Goal: Information Seeking & Learning: Learn about a topic

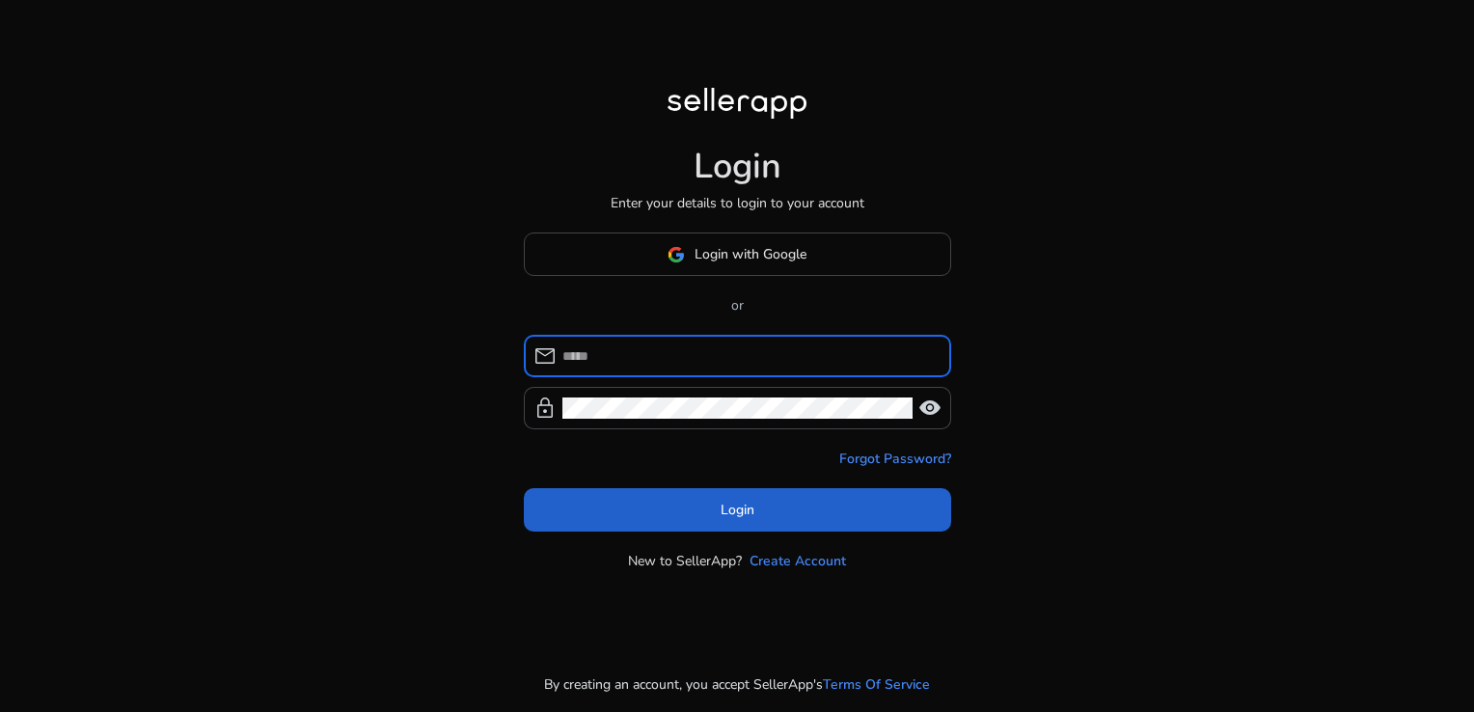
type input "**********"
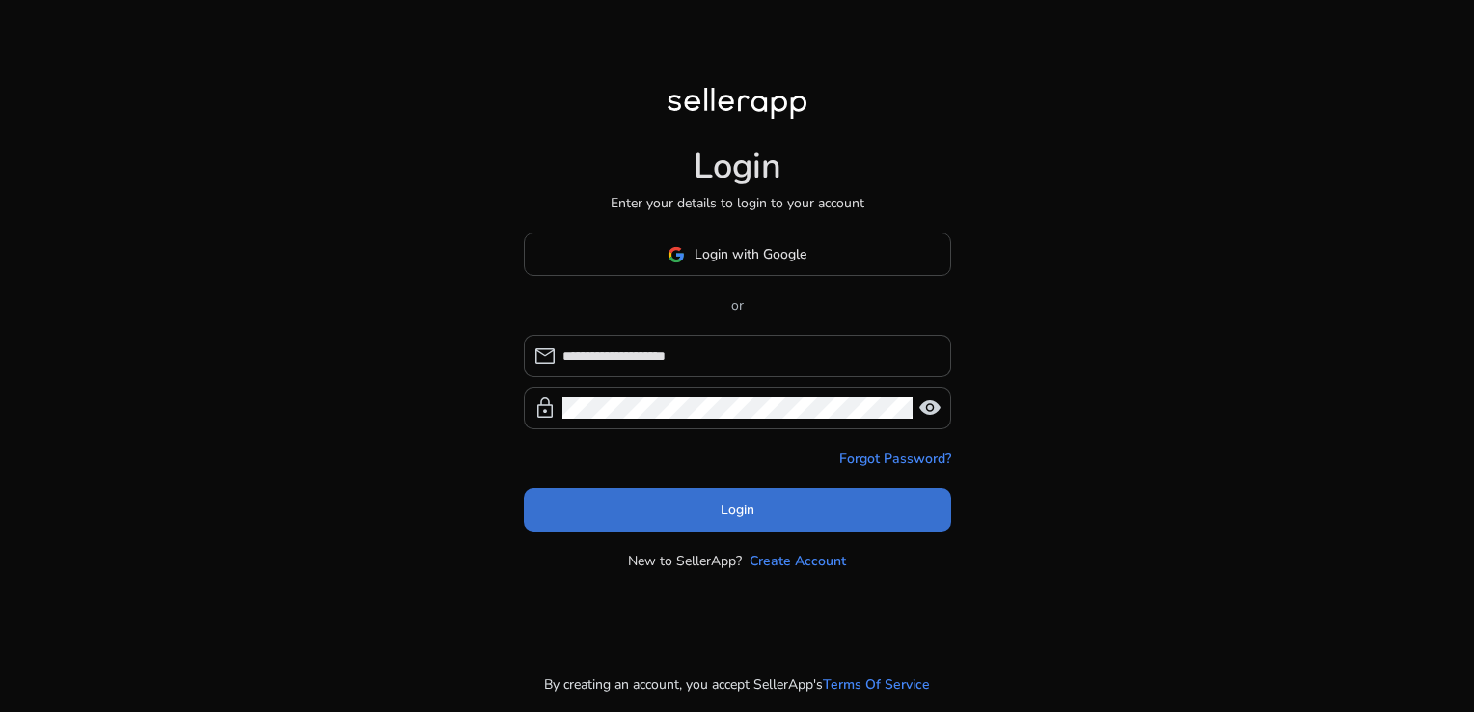
click at [771, 510] on span at bounding box center [737, 510] width 427 height 46
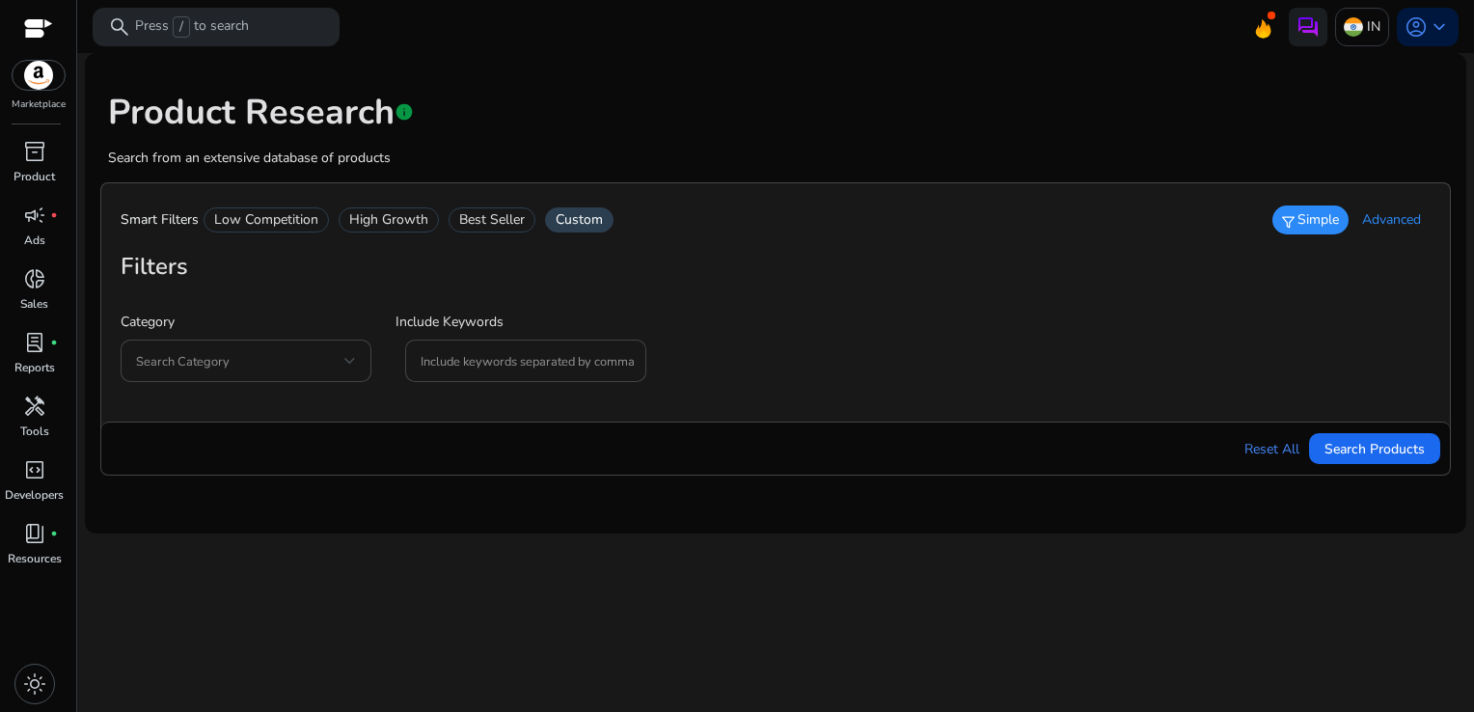
click at [1395, 224] on span "Advanced" at bounding box center [1391, 219] width 59 height 19
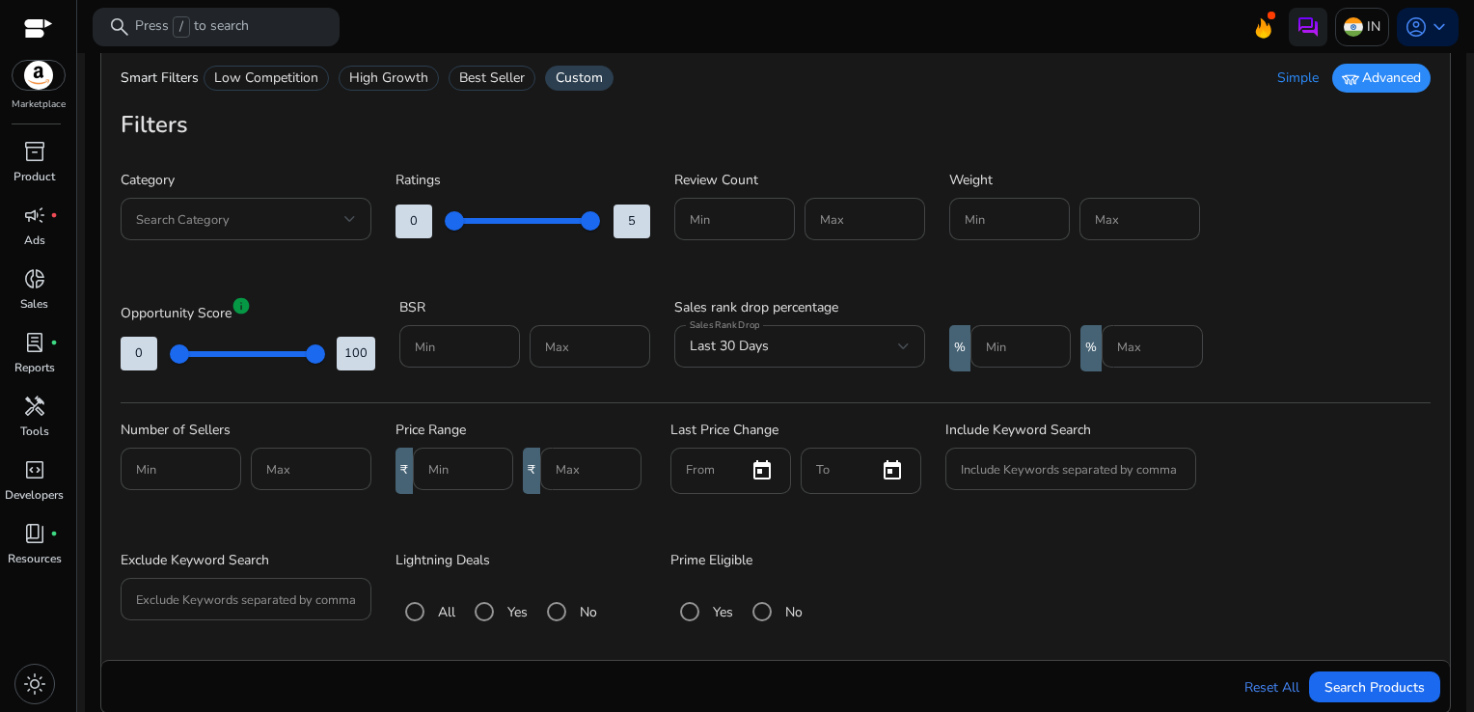
scroll to position [158, 0]
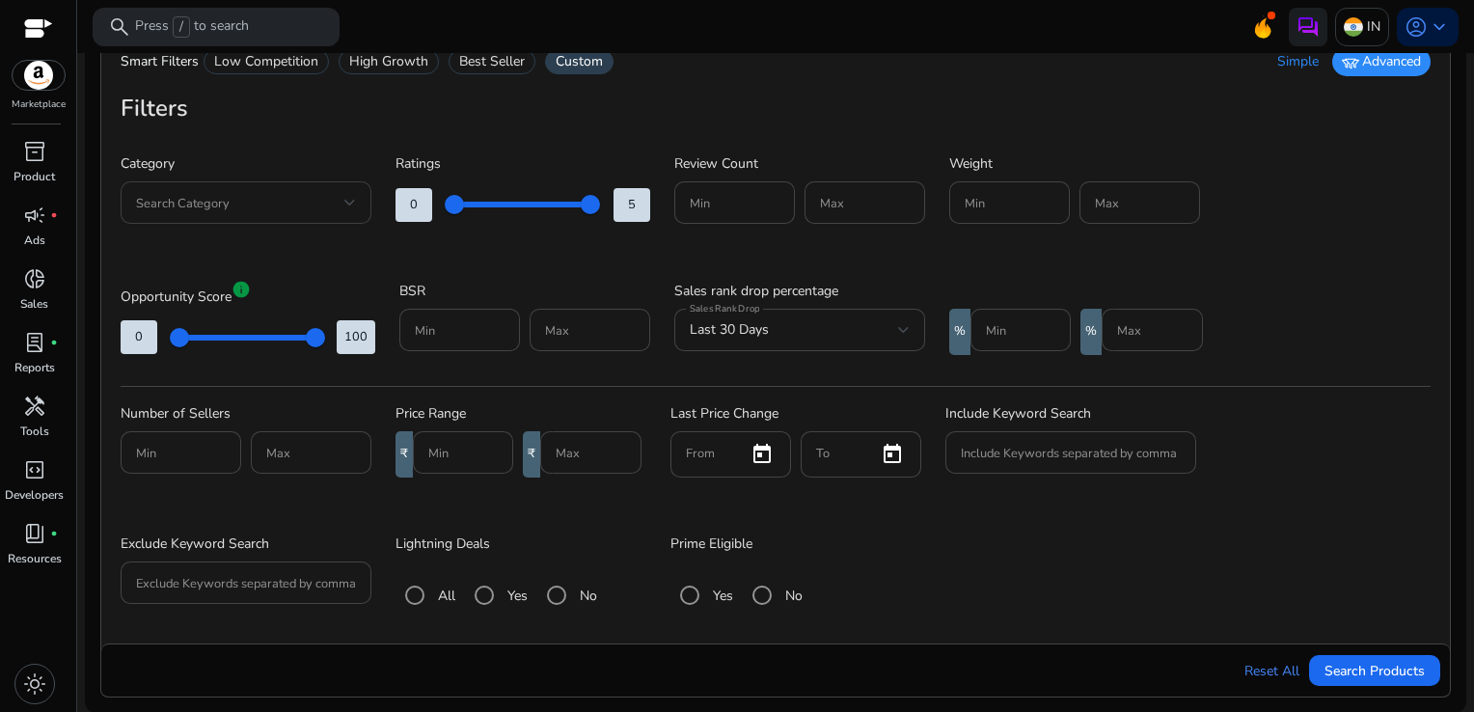
click at [359, 205] on div "Search Category" at bounding box center [246, 202] width 251 height 42
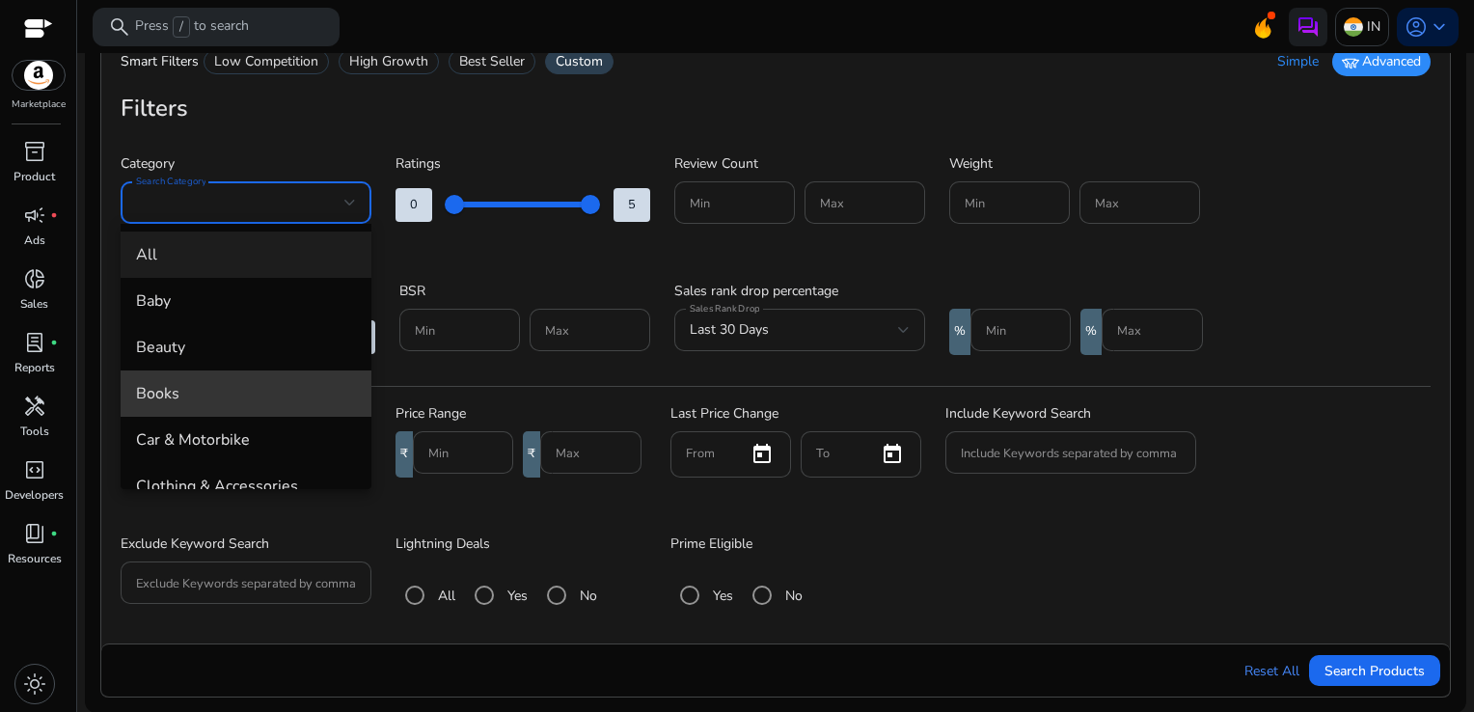
click at [285, 403] on span "Books" at bounding box center [246, 393] width 220 height 21
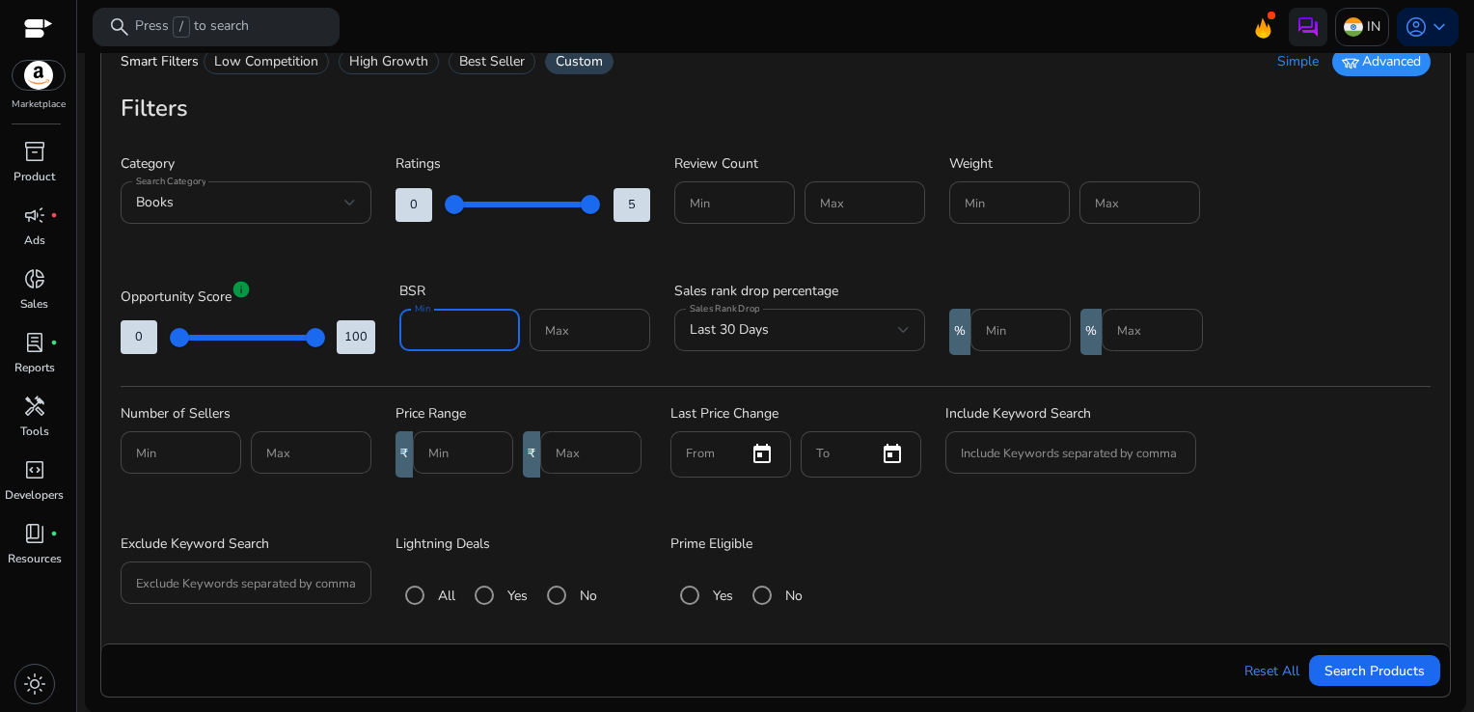
type input "*"
click at [499, 326] on input "*" at bounding box center [460, 329] width 90 height 21
click at [432, 321] on input "*" at bounding box center [460, 329] width 90 height 21
type input "*****"
click at [559, 340] on div at bounding box center [590, 330] width 90 height 42
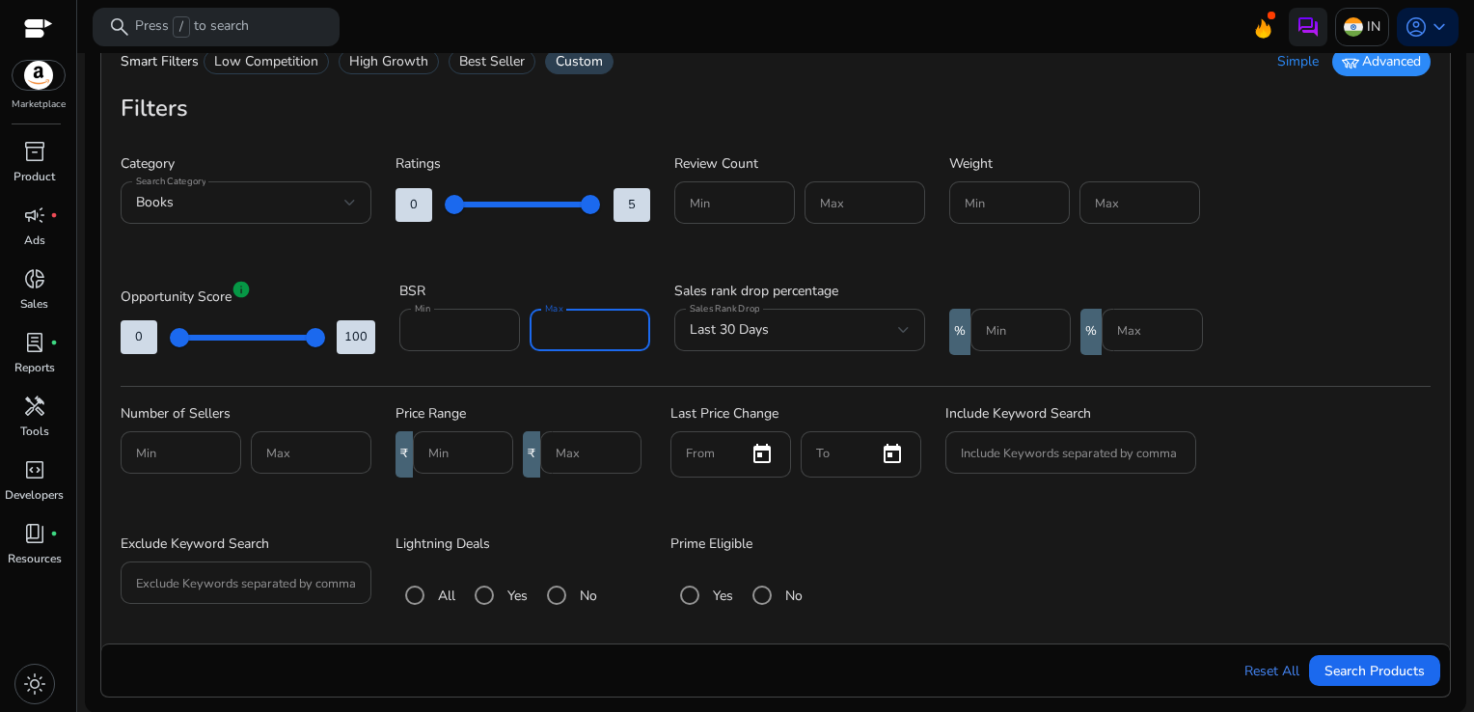
type input "*"
type input "******"
click at [1147, 452] on input "Include Keywords separated by comma" at bounding box center [1071, 452] width 220 height 21
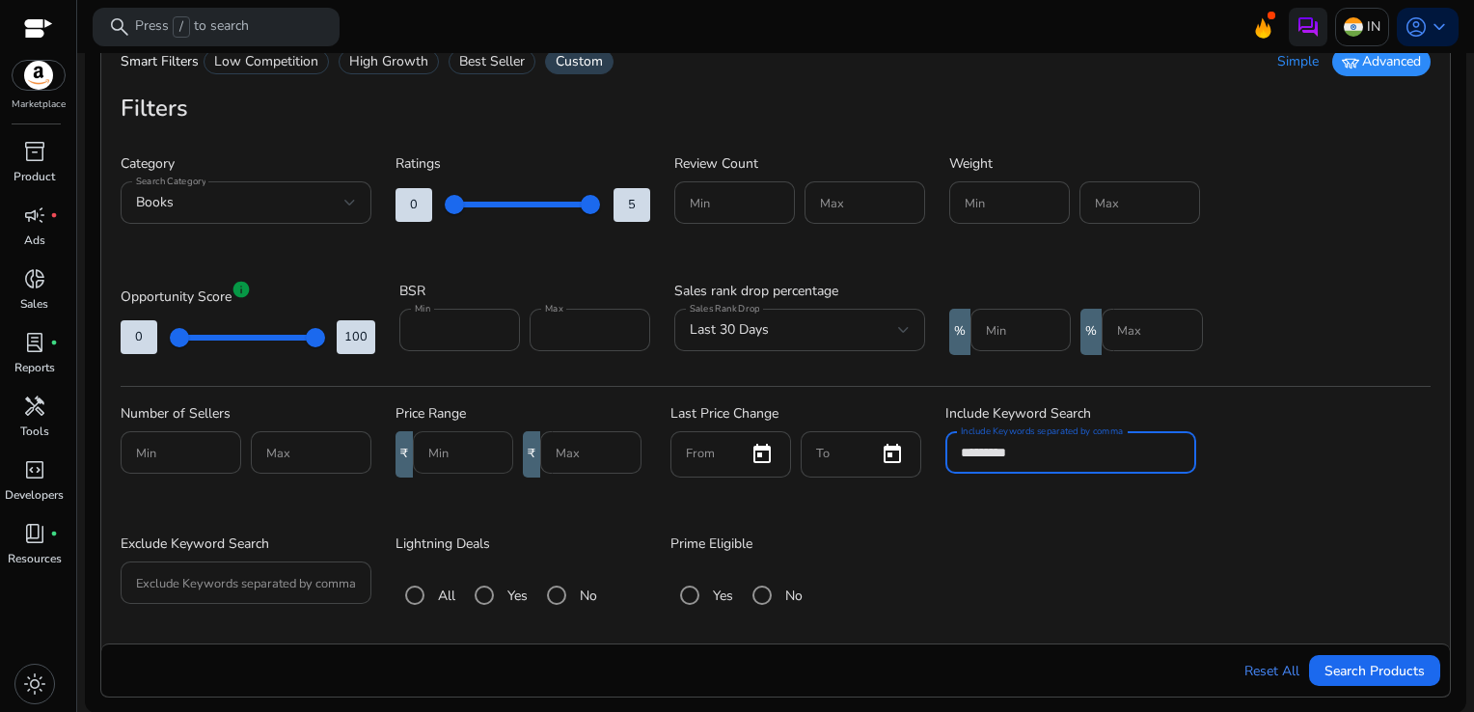
type input "*********"
click at [468, 453] on input "Min" at bounding box center [462, 452] width 69 height 21
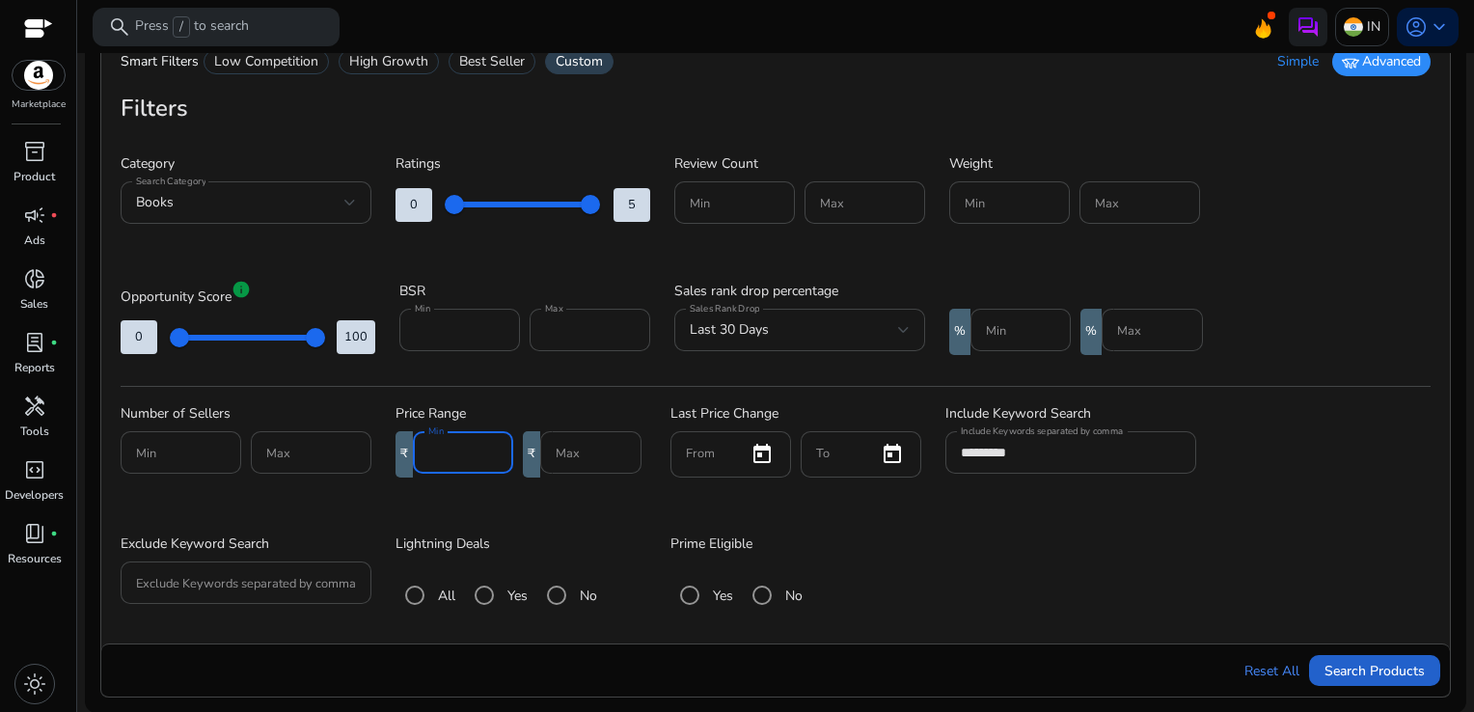
type input "***"
click at [1365, 675] on span "Search Products" at bounding box center [1374, 671] width 100 height 20
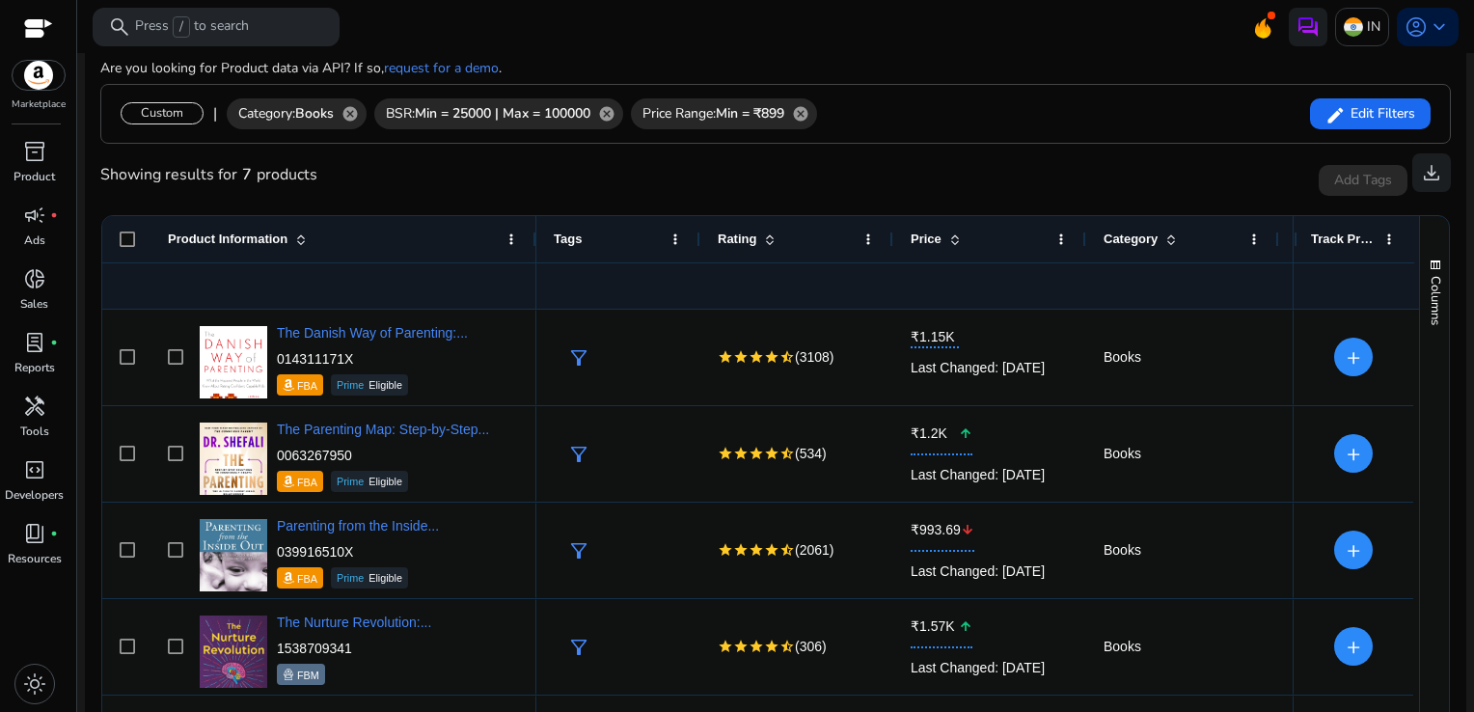
scroll to position [285, 0]
click at [1393, 109] on span "Edit Filters" at bounding box center [1379, 113] width 69 height 19
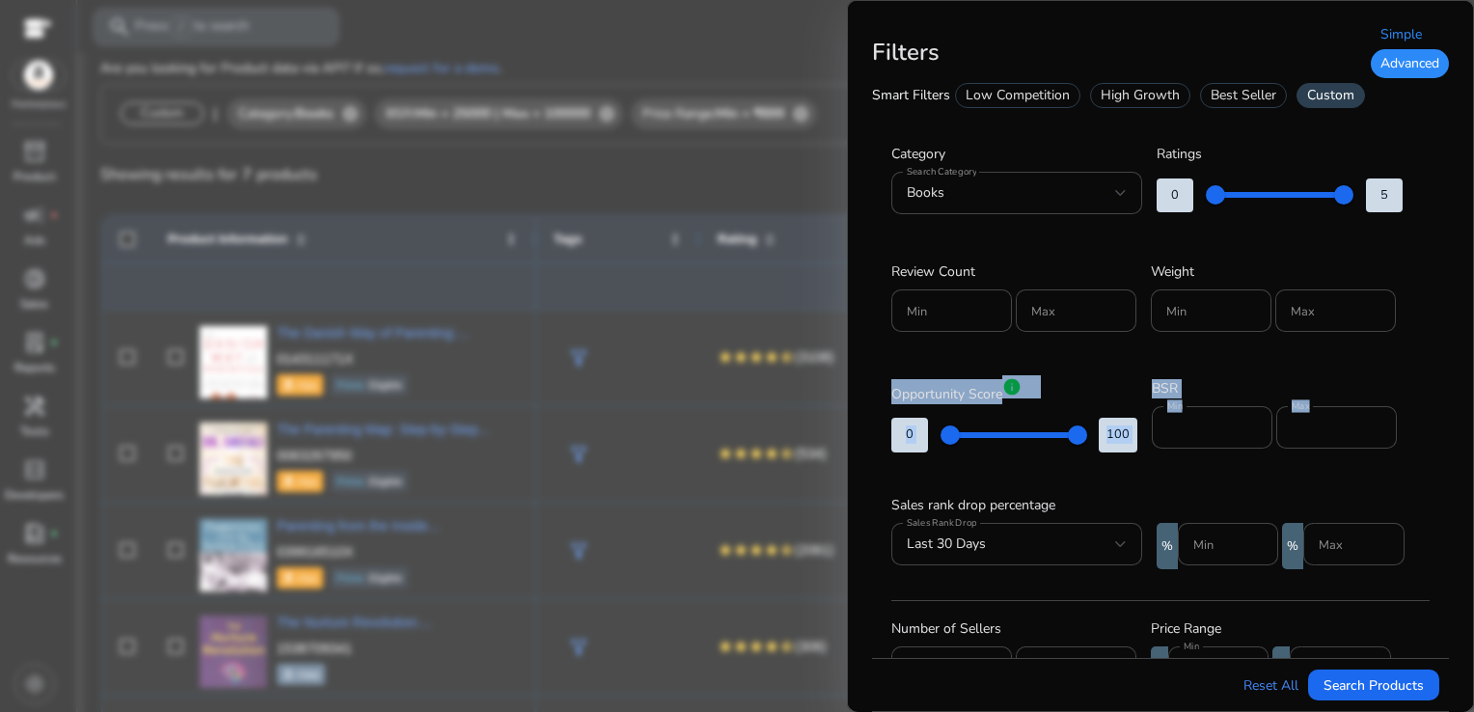
drag, startPoint x: 1442, startPoint y: 355, endPoint x: 1447, endPoint y: 450, distance: 95.6
click at [1447, 450] on div "Category Search Category Books Include Keywords Include keywords separated by c…" at bounding box center [1160, 389] width 577 height 535
drag, startPoint x: 1447, startPoint y: 450, endPoint x: 1464, endPoint y: 349, distance: 102.7
click at [1464, 349] on div "Filters Simple Advanced Smart Filters Low Competition High Growth Best Seller C…" at bounding box center [1160, 356] width 627 height 712
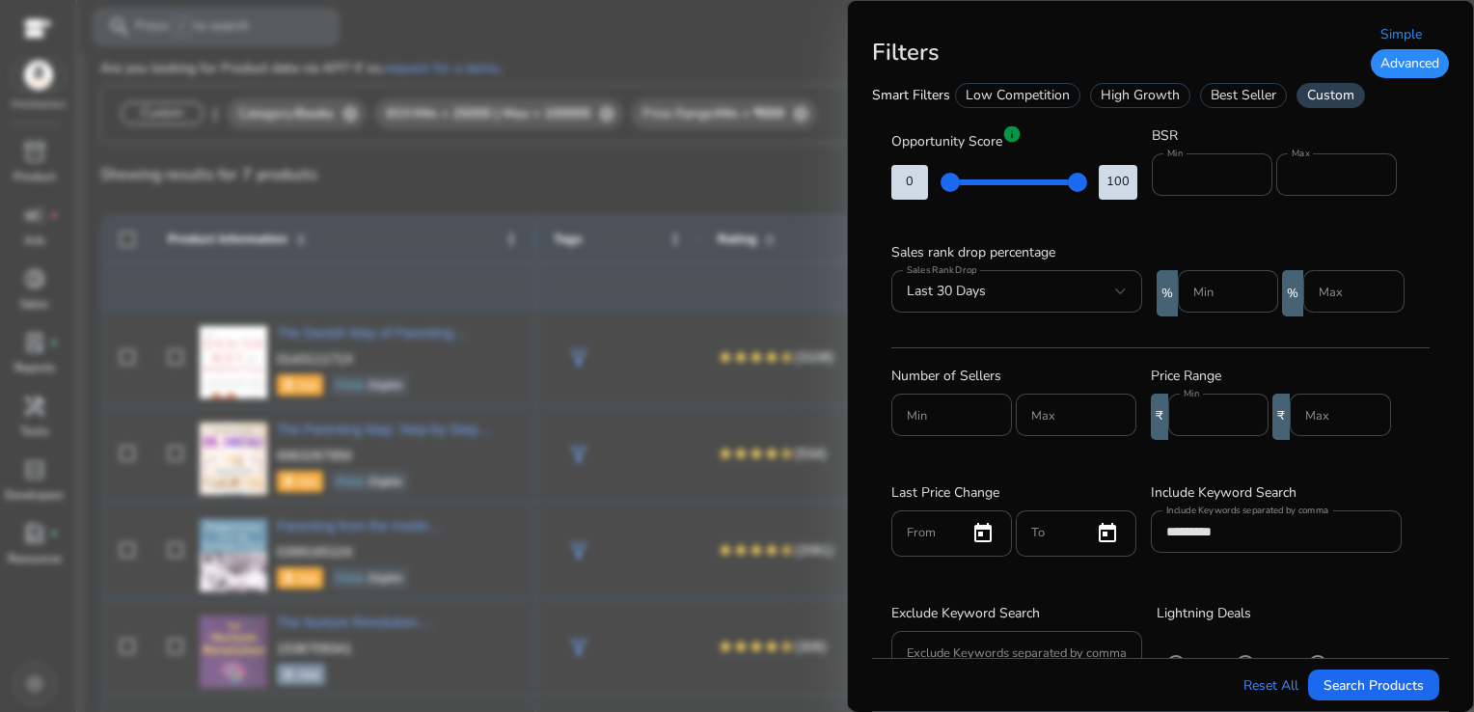
scroll to position [301, 0]
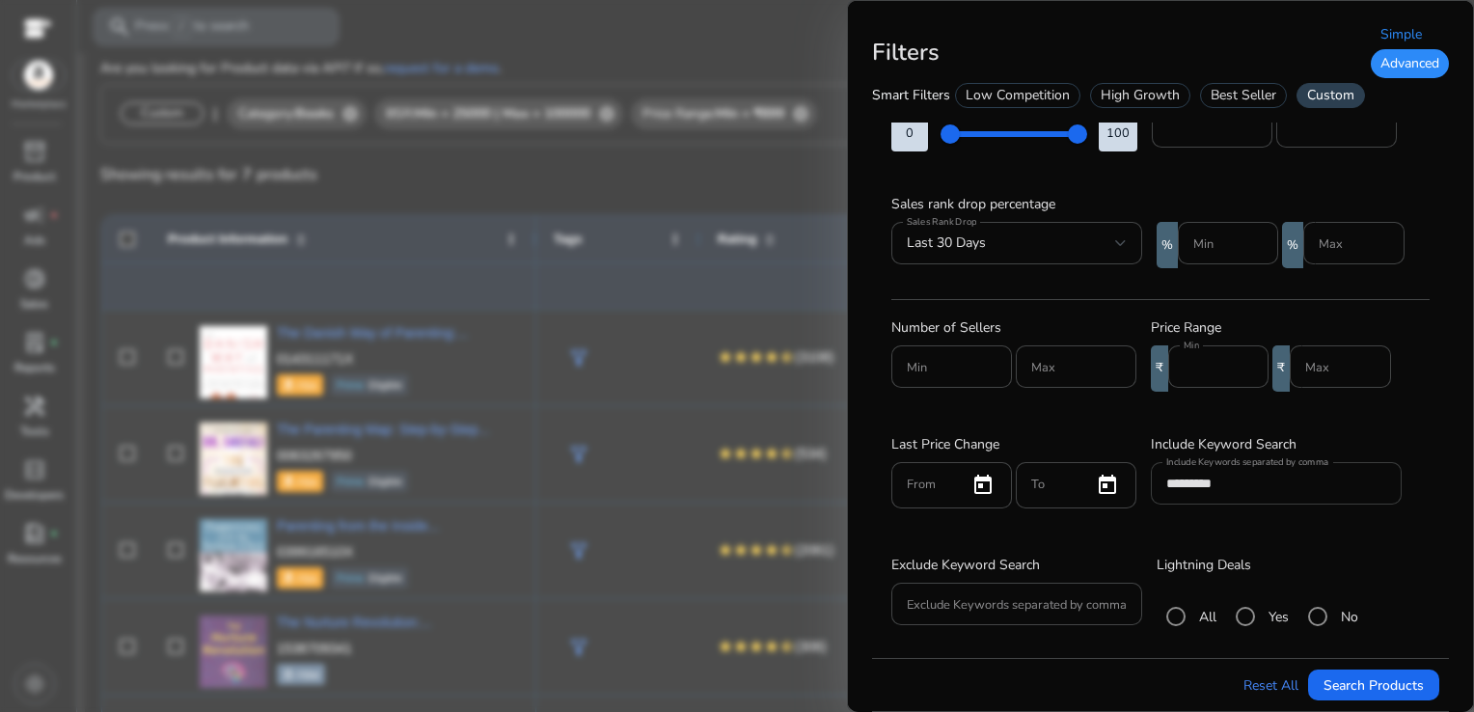
click at [1283, 504] on div at bounding box center [1276, 514] width 251 height 20
click at [1249, 487] on input "*********" at bounding box center [1276, 483] width 220 height 21
type input "*"
click at [1385, 696] on span "submit" at bounding box center [1373, 685] width 131 height 46
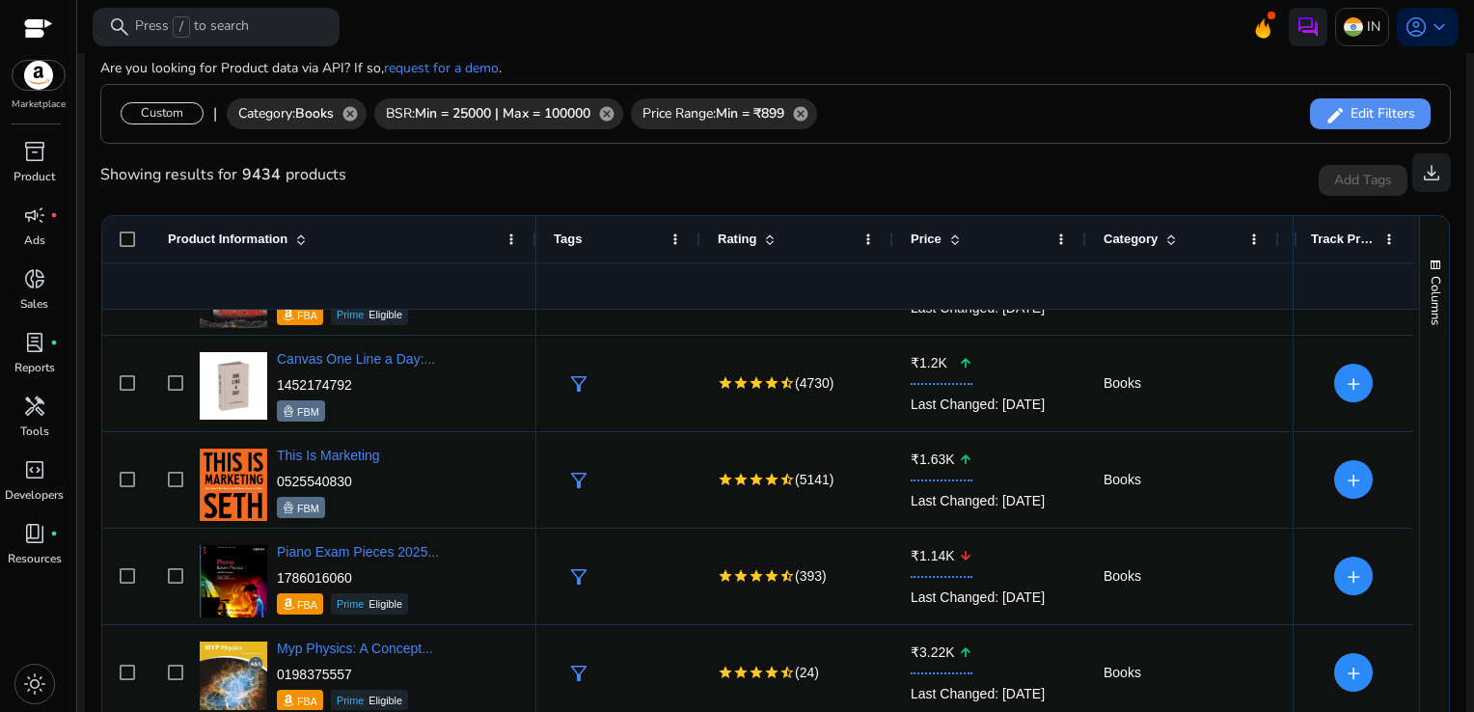
scroll to position [0, 0]
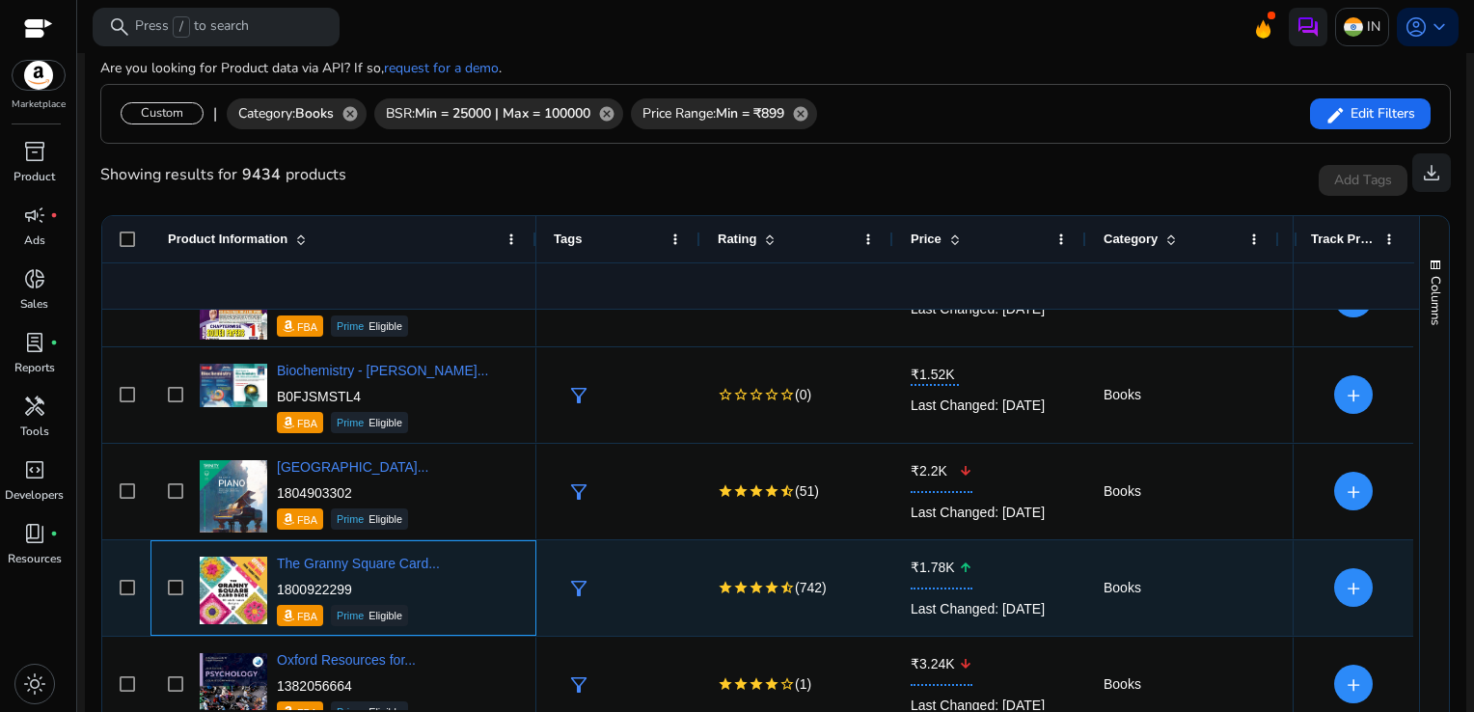
drag, startPoint x: 359, startPoint y: 596, endPoint x: 278, endPoint y: 595, distance: 81.0
click at [278, 595] on p "1800922299" at bounding box center [358, 589] width 163 height 19
copy p "1800922299"
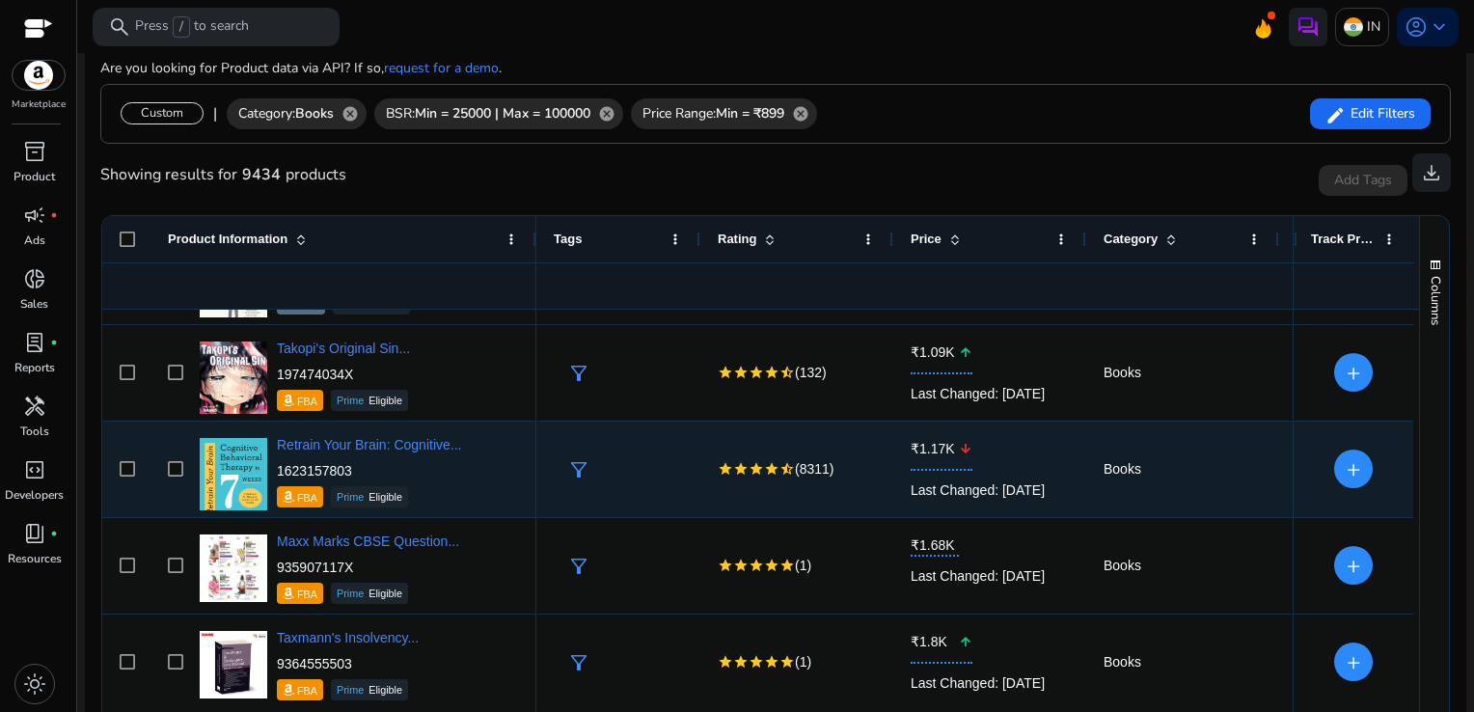
scroll to position [2106, 0]
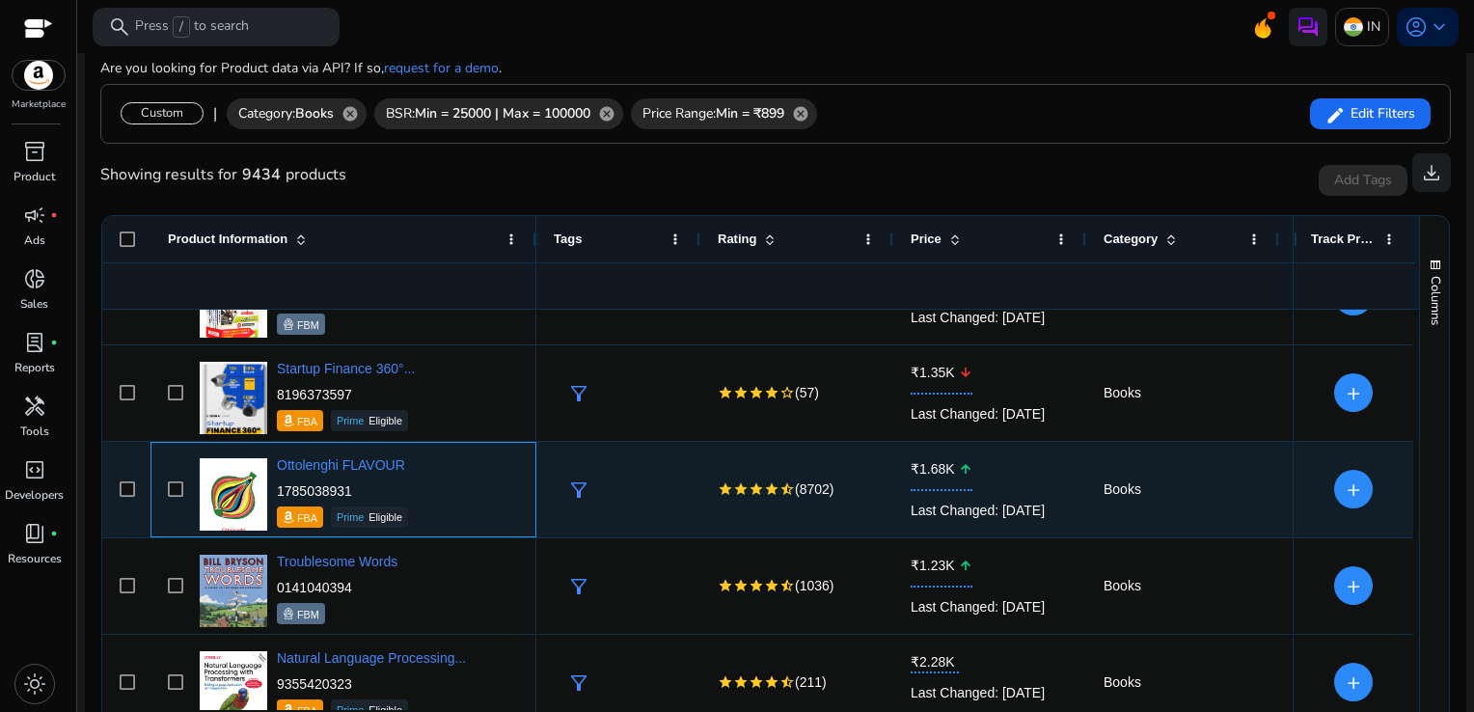
drag, startPoint x: 370, startPoint y: 489, endPoint x: 279, endPoint y: 482, distance: 91.9
click at [279, 482] on p "1785038931" at bounding box center [342, 490] width 131 height 19
copy p "1785038931"
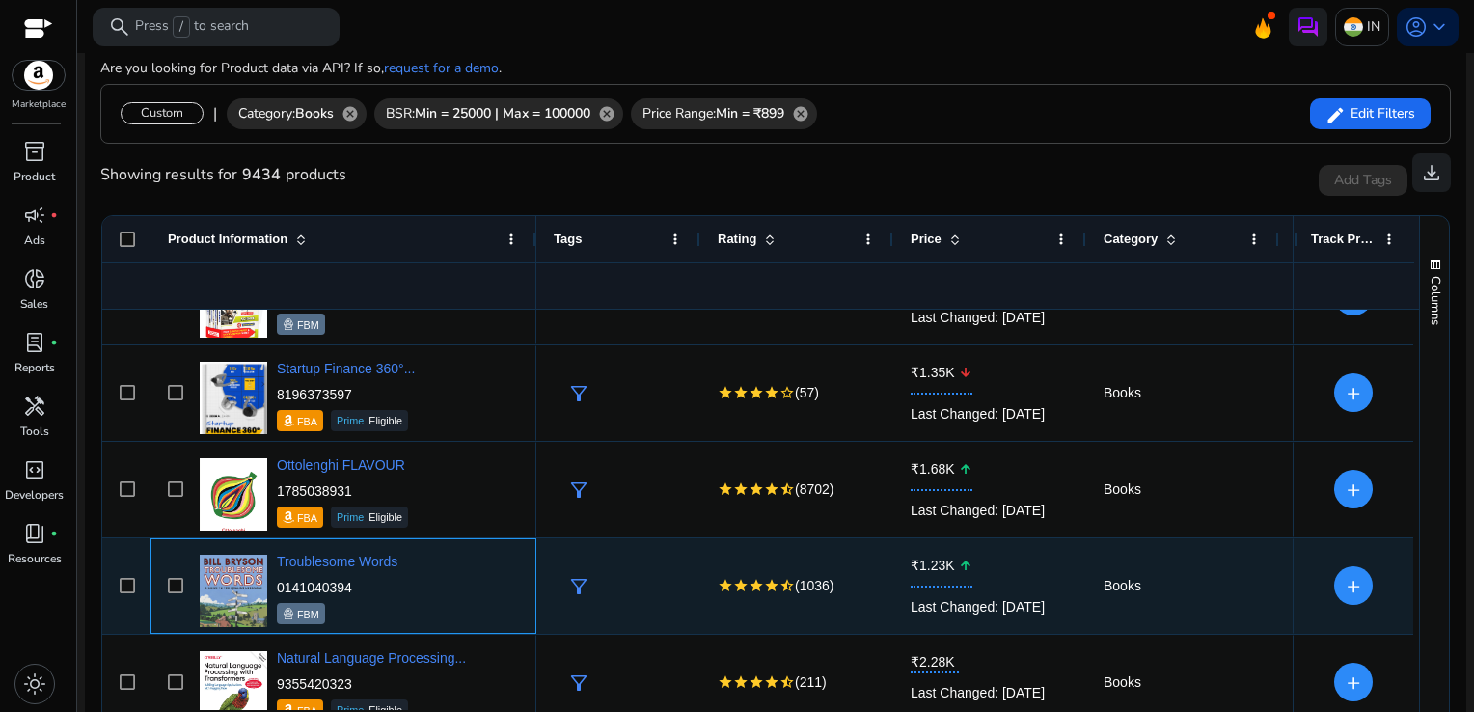
drag, startPoint x: 382, startPoint y: 581, endPoint x: 274, endPoint y: 584, distance: 108.1
click at [274, 584] on div "Troublesome Words 0141040394 FBM" at bounding box center [357, 586] width 324 height 82
copy p "0141040394"
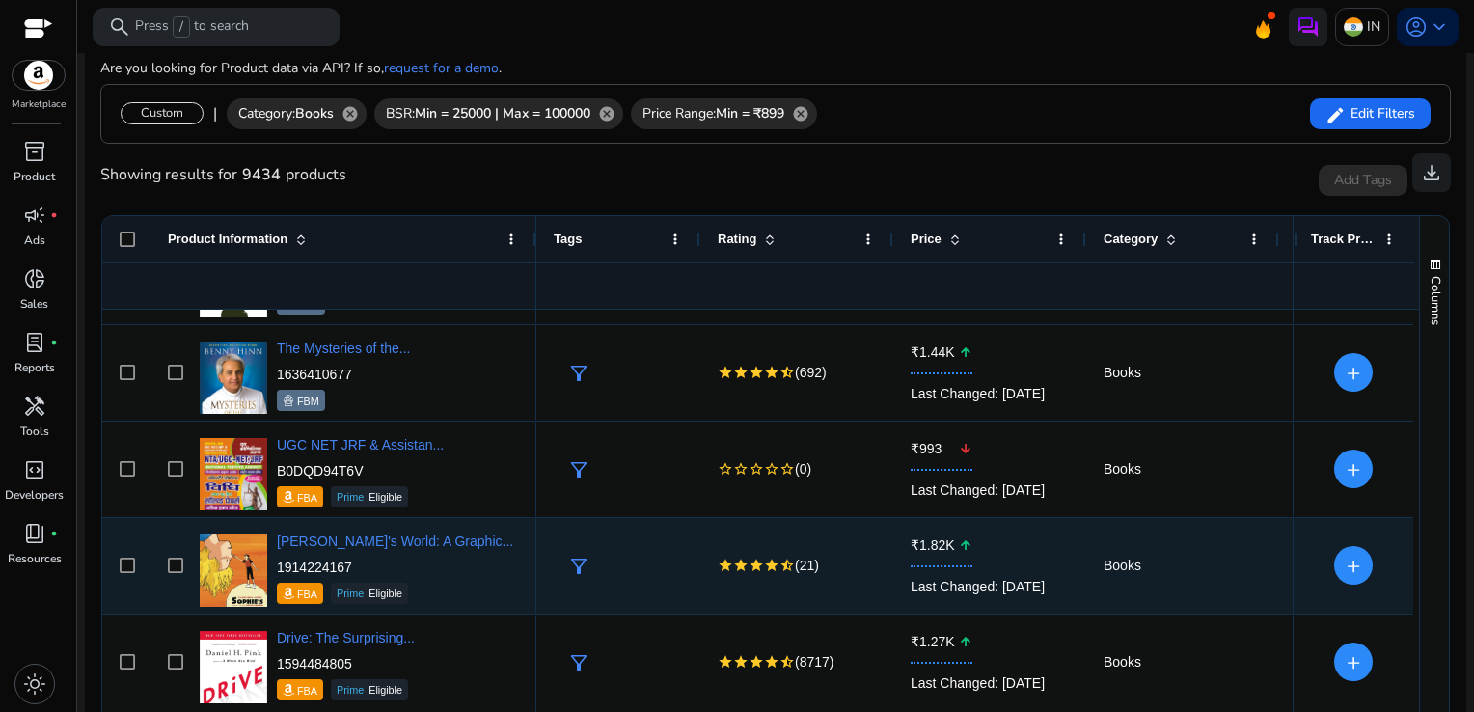
scroll to position [3649, 0]
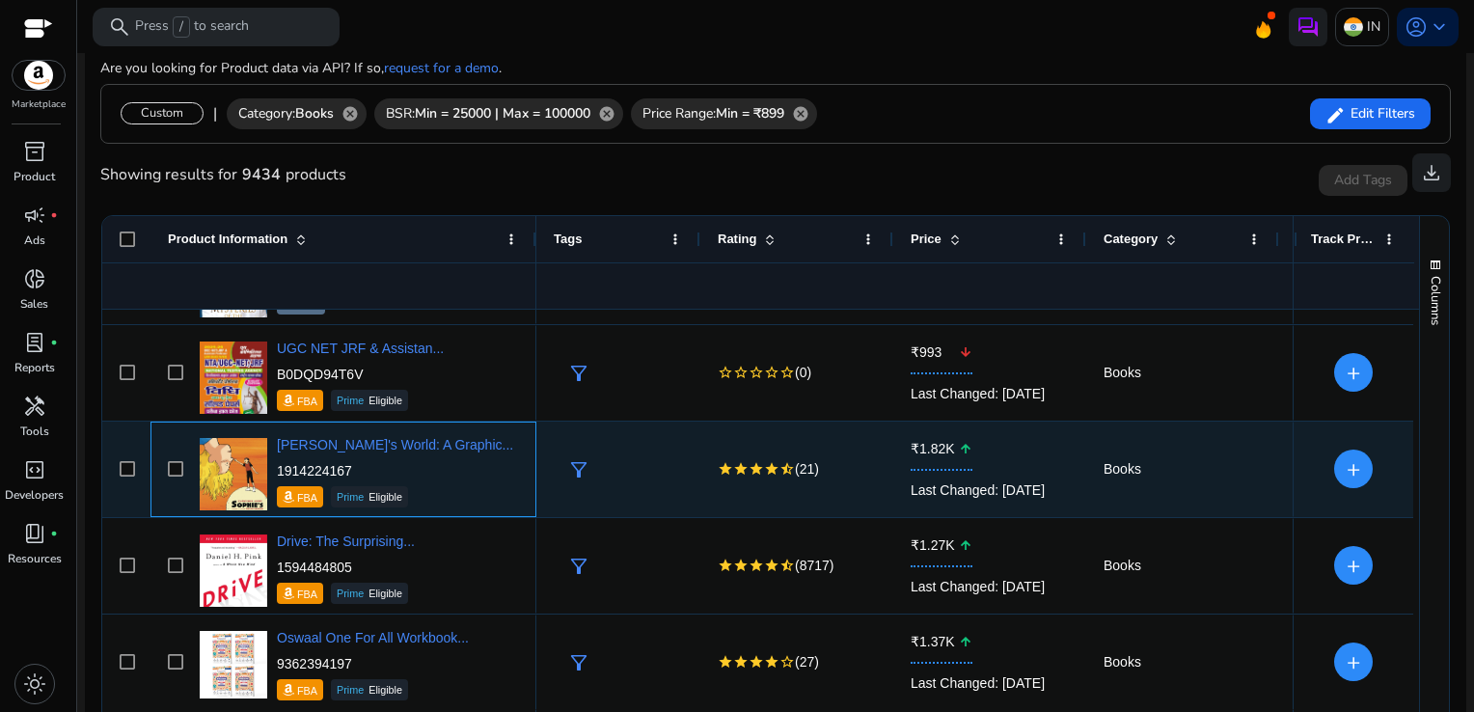
drag, startPoint x: 358, startPoint y: 469, endPoint x: 279, endPoint y: 469, distance: 79.1
click at [279, 469] on p "1914224167" at bounding box center [395, 470] width 236 height 19
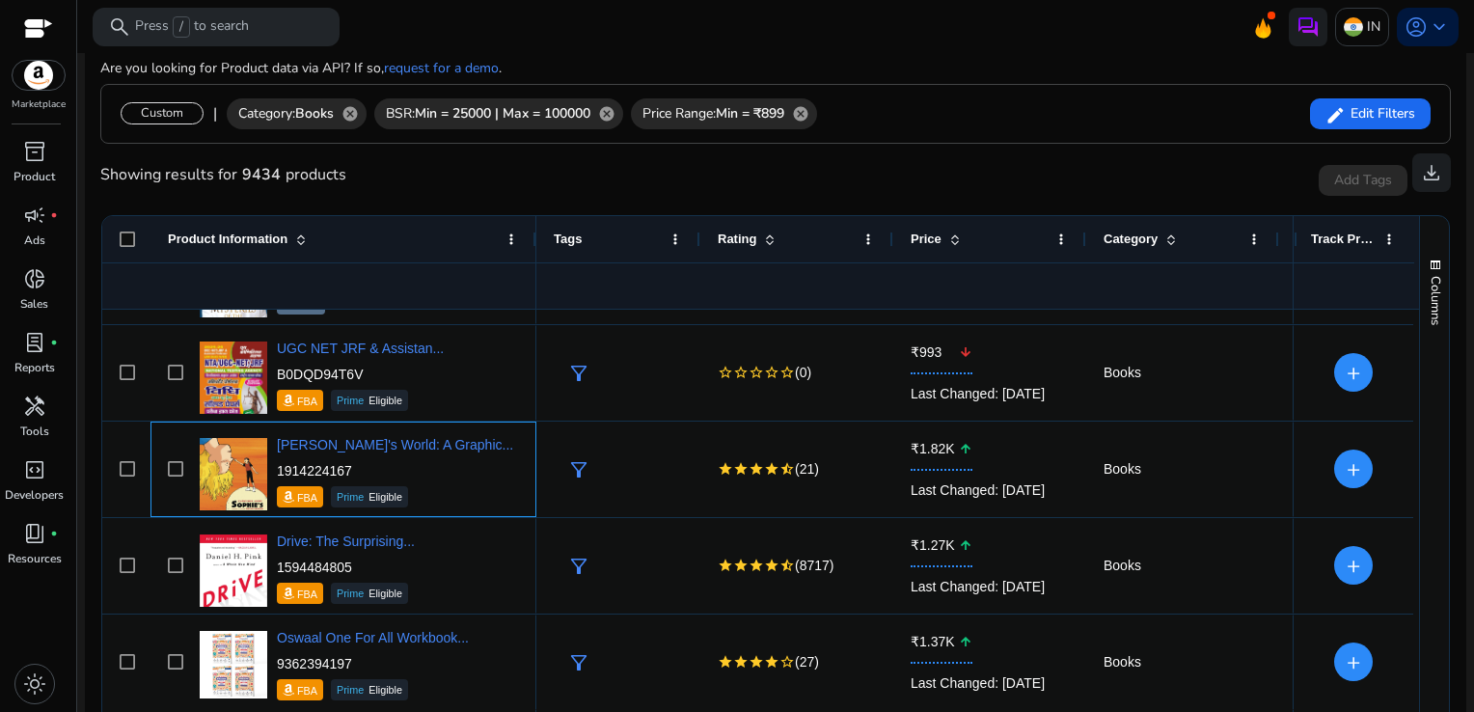
copy p "1914224167"
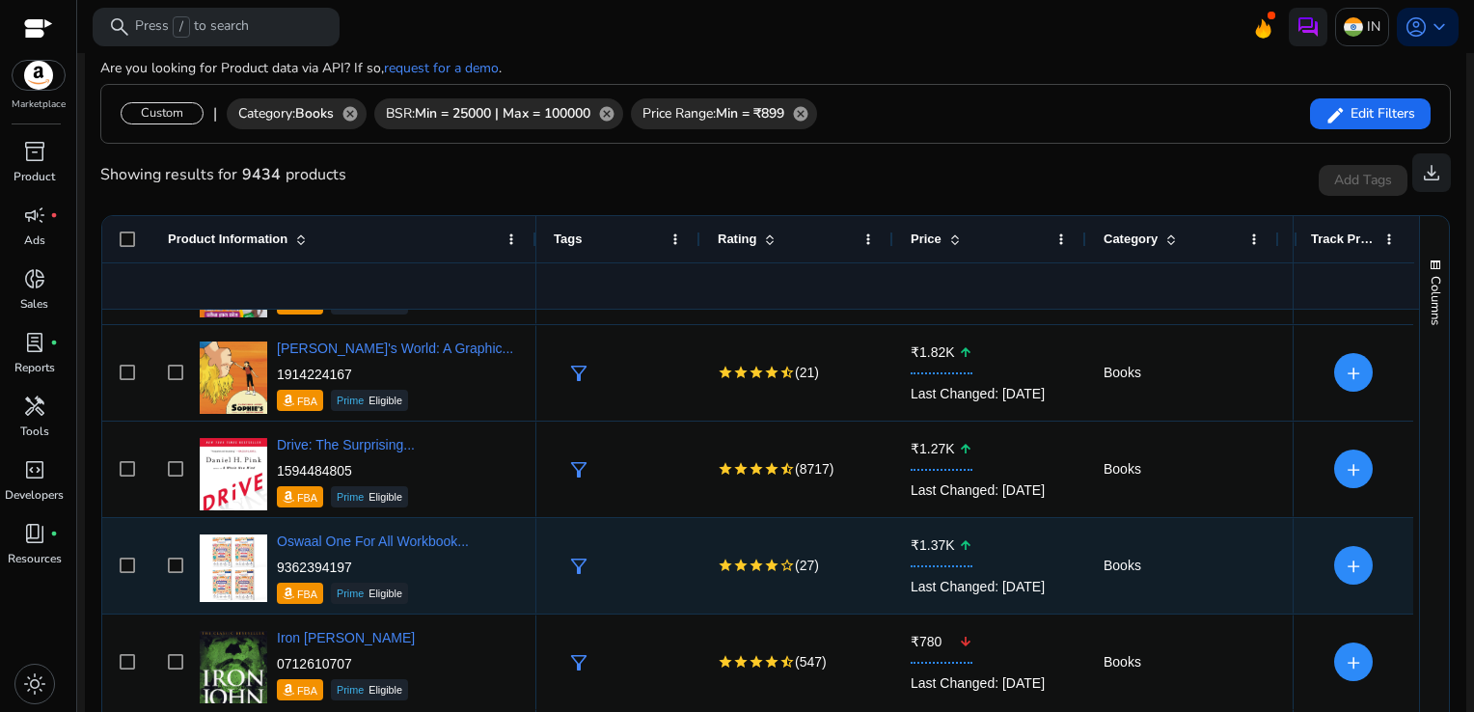
scroll to position [3842, 0]
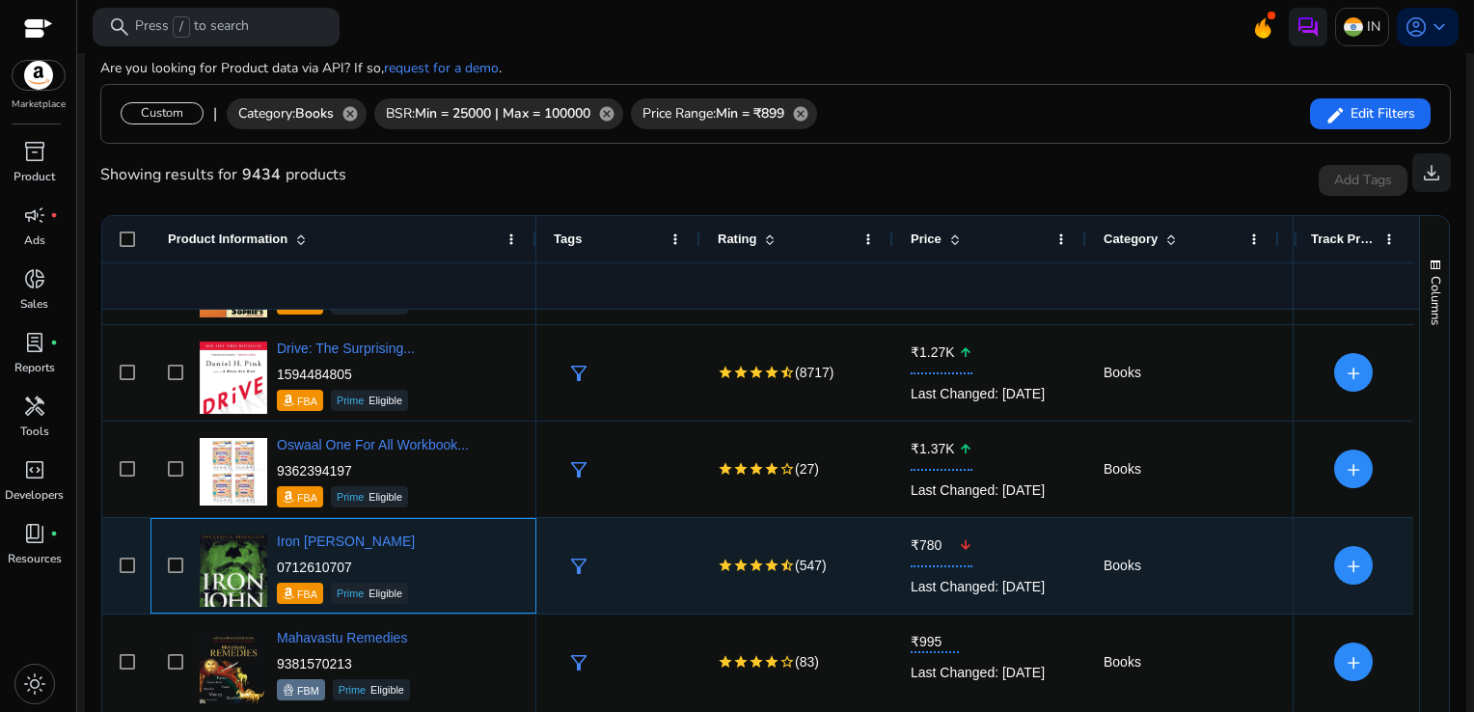
drag, startPoint x: 357, startPoint y: 556, endPoint x: 276, endPoint y: 566, distance: 81.6
click at [277, 566] on p "0712610707" at bounding box center [346, 566] width 138 height 19
copy p "0712610707"
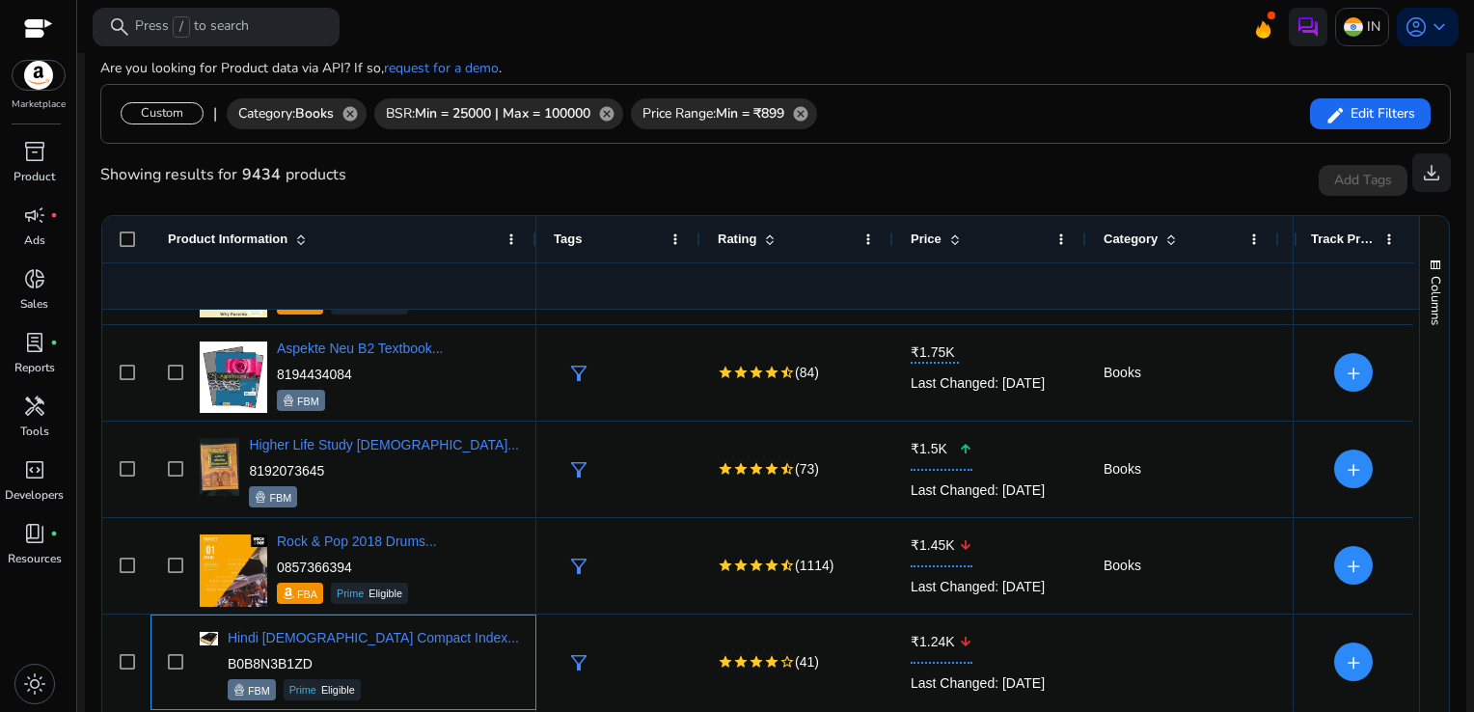
scroll to position [360, 0]
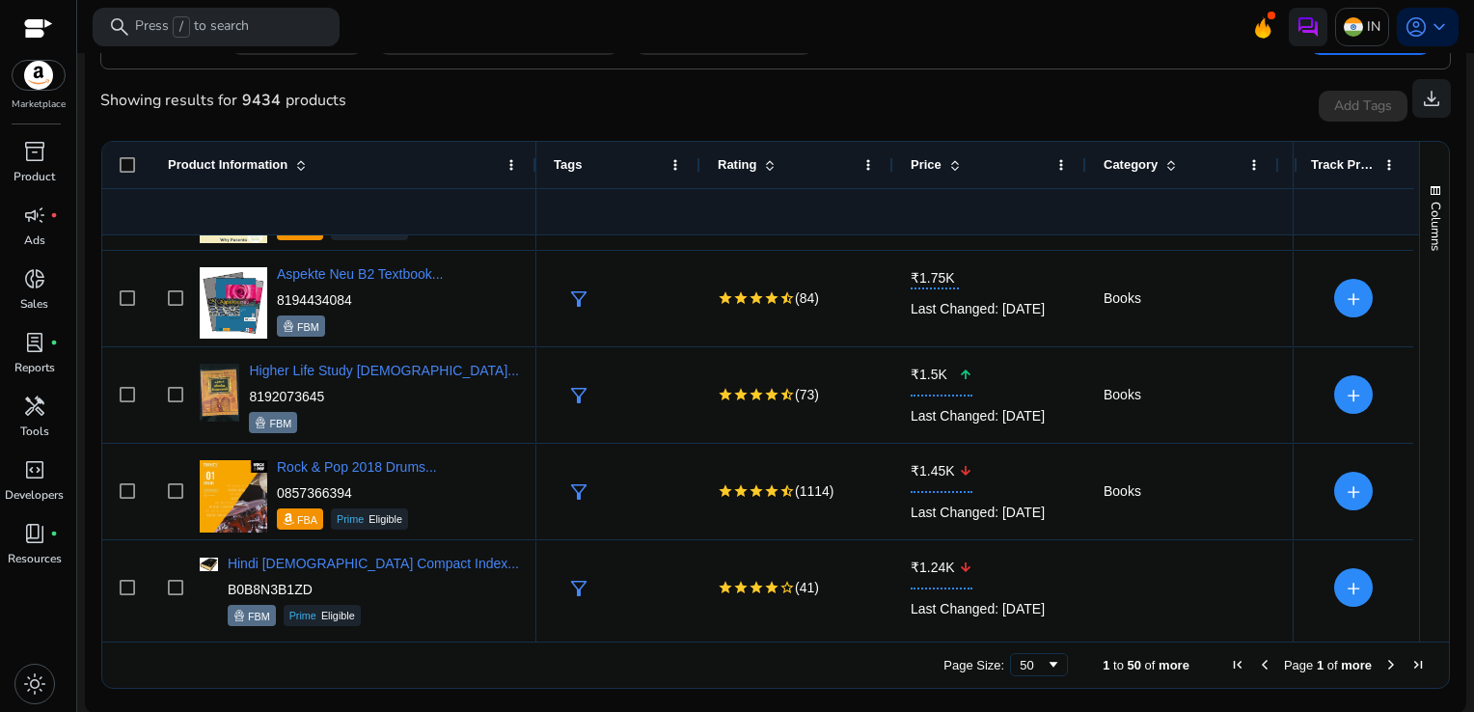
click at [1383, 659] on span "Next Page" at bounding box center [1390, 664] width 15 height 15
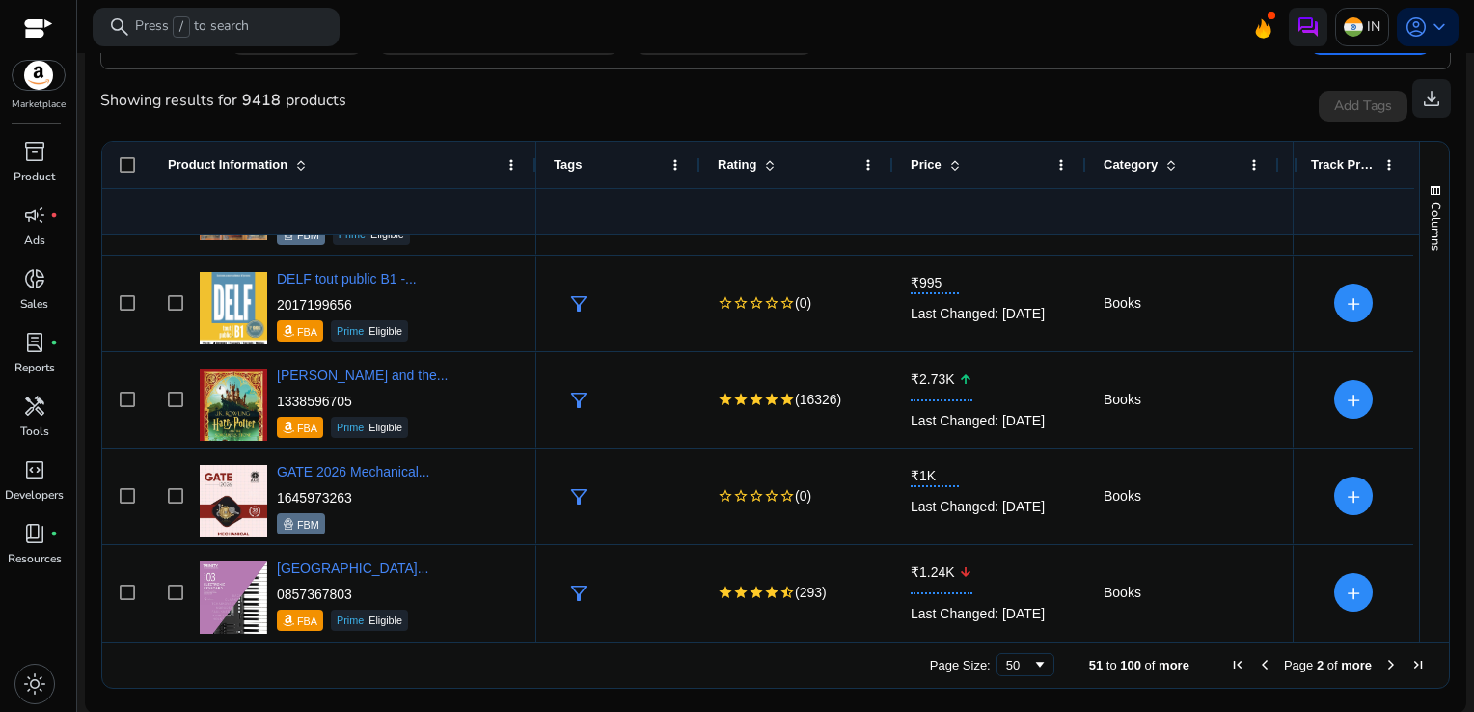
scroll to position [306, 0]
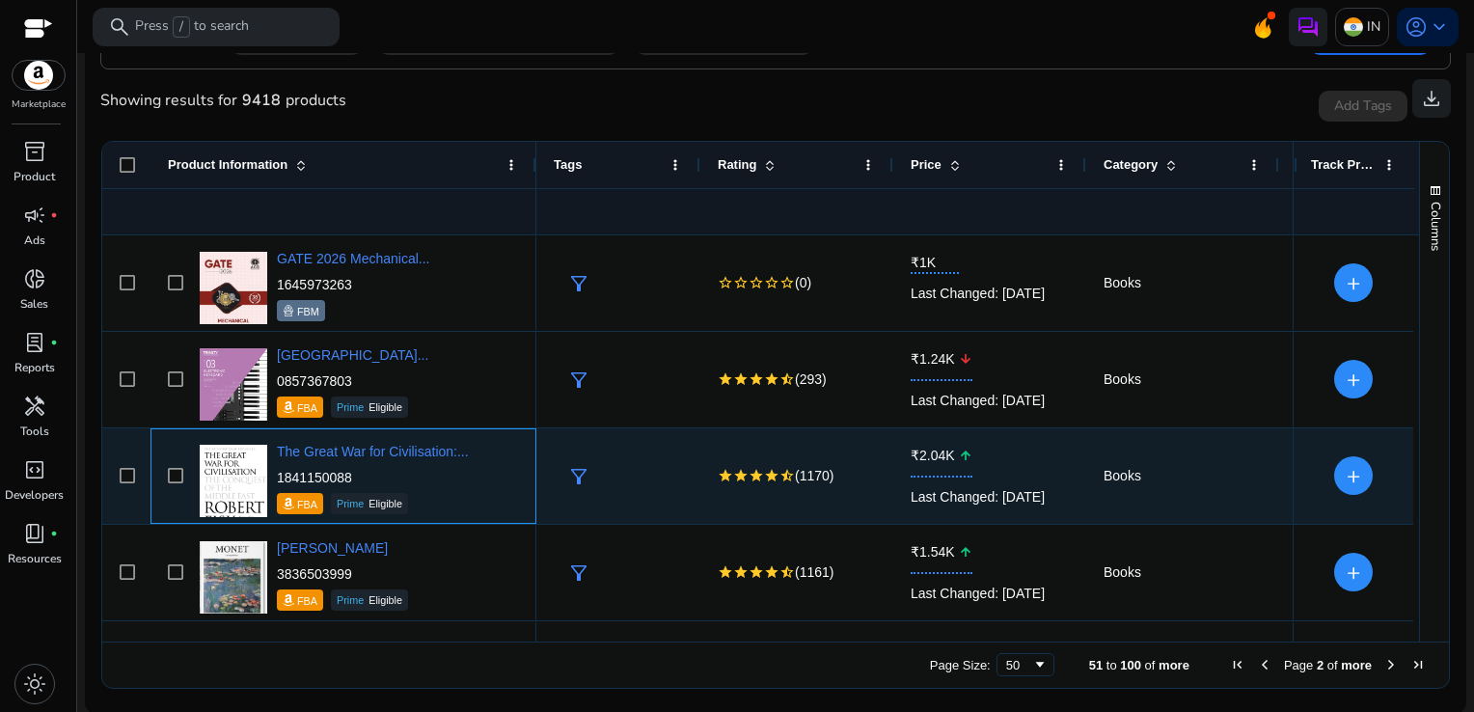
drag, startPoint x: 357, startPoint y: 476, endPoint x: 274, endPoint y: 476, distance: 82.9
click at [274, 476] on div "The Great War for Civilisation:... 1841150088 FBA Prime Eligible" at bounding box center [357, 476] width 324 height 82
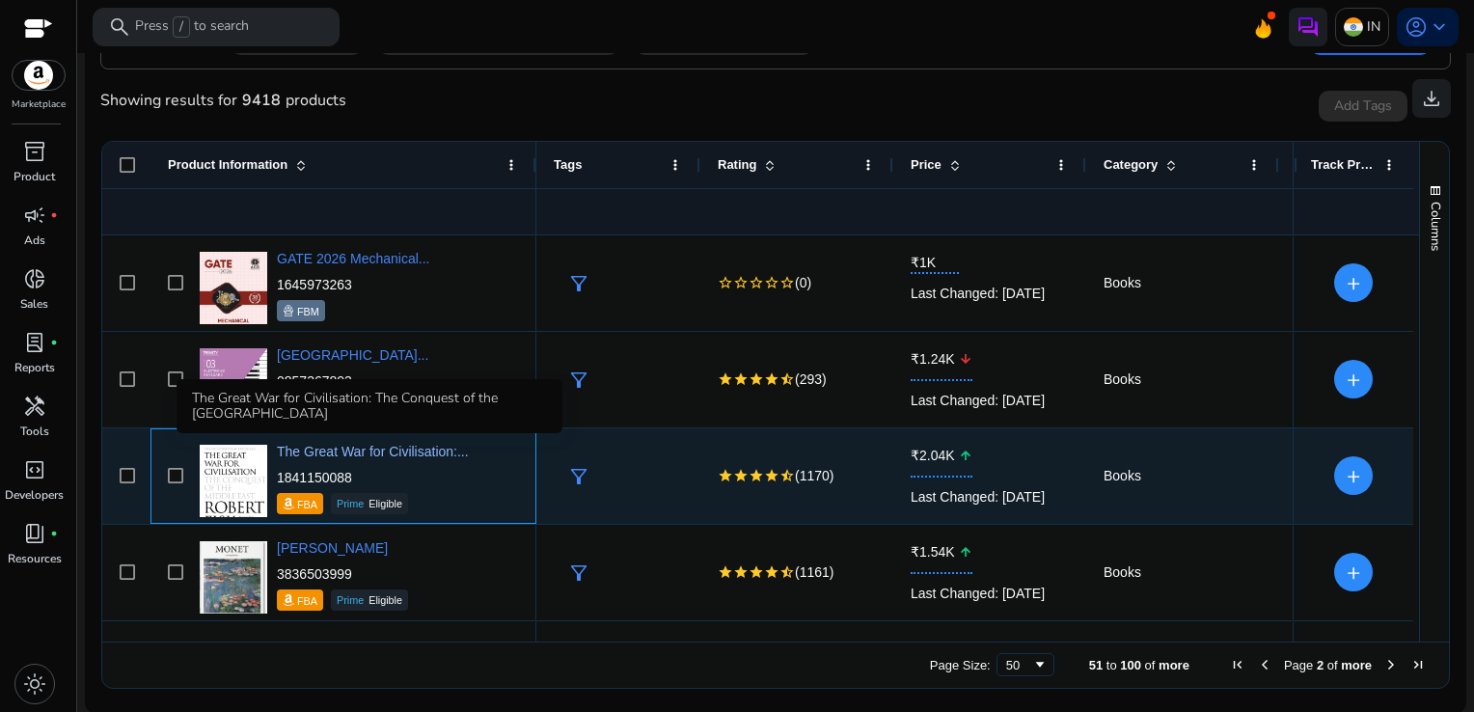
copy p "1841150088"
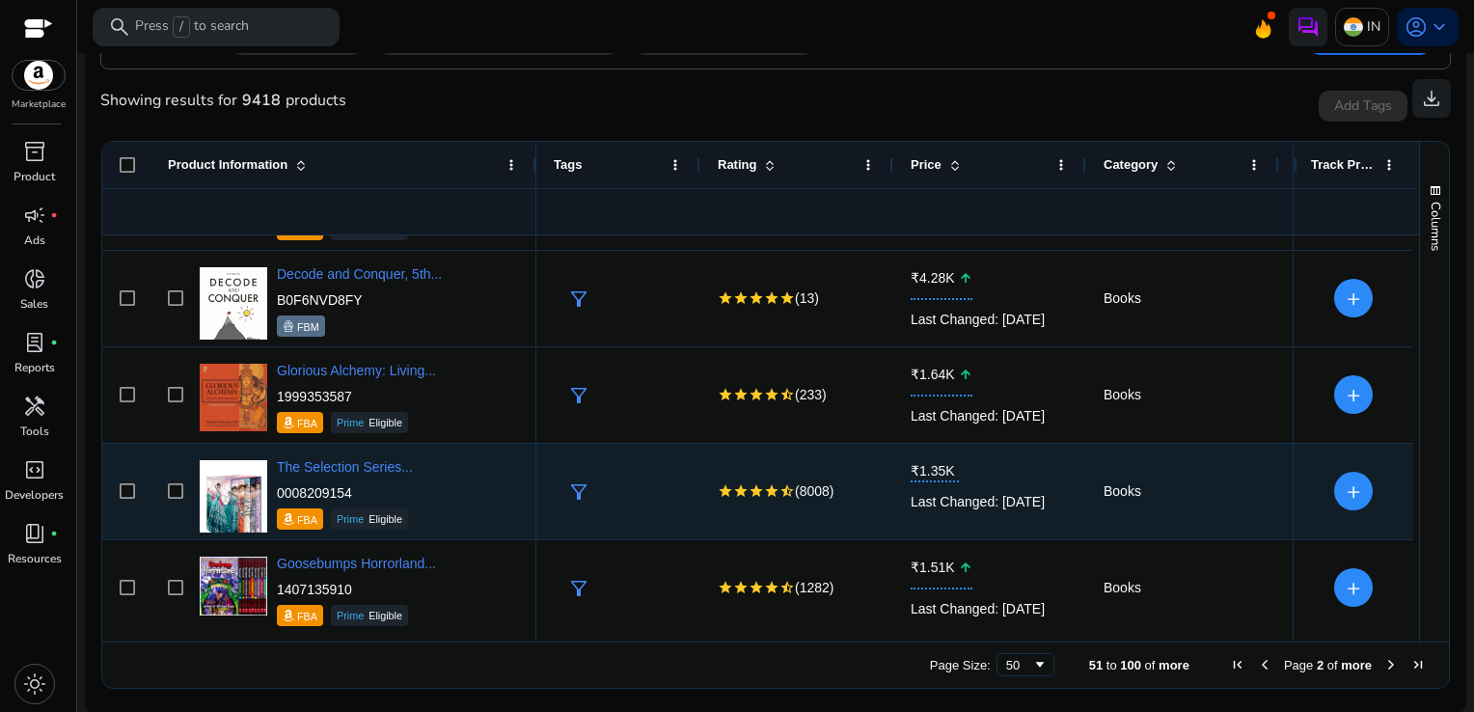
scroll to position [1335, 0]
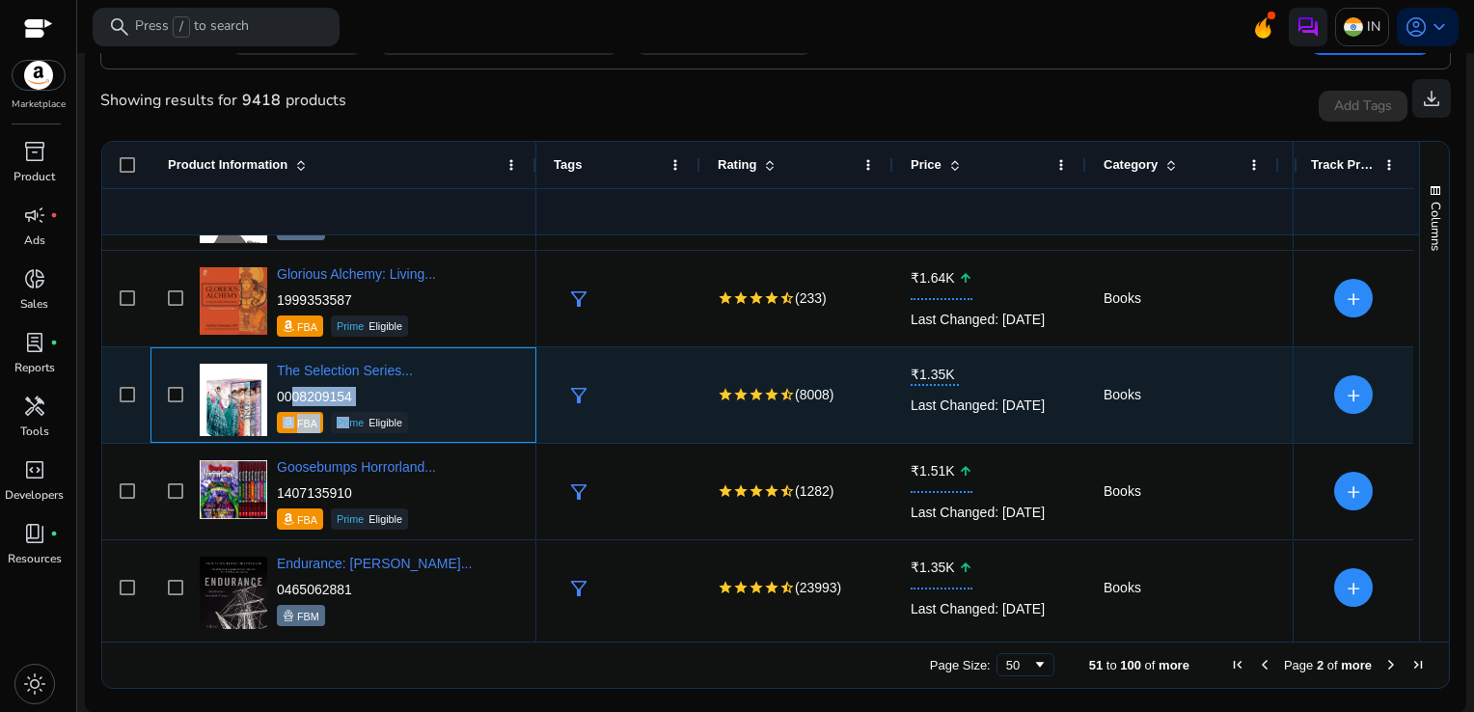
drag, startPoint x: 348, startPoint y: 407, endPoint x: 282, endPoint y: 400, distance: 66.9
click at [282, 400] on div "0008209154 FBA Prime Eligible" at bounding box center [345, 410] width 136 height 46
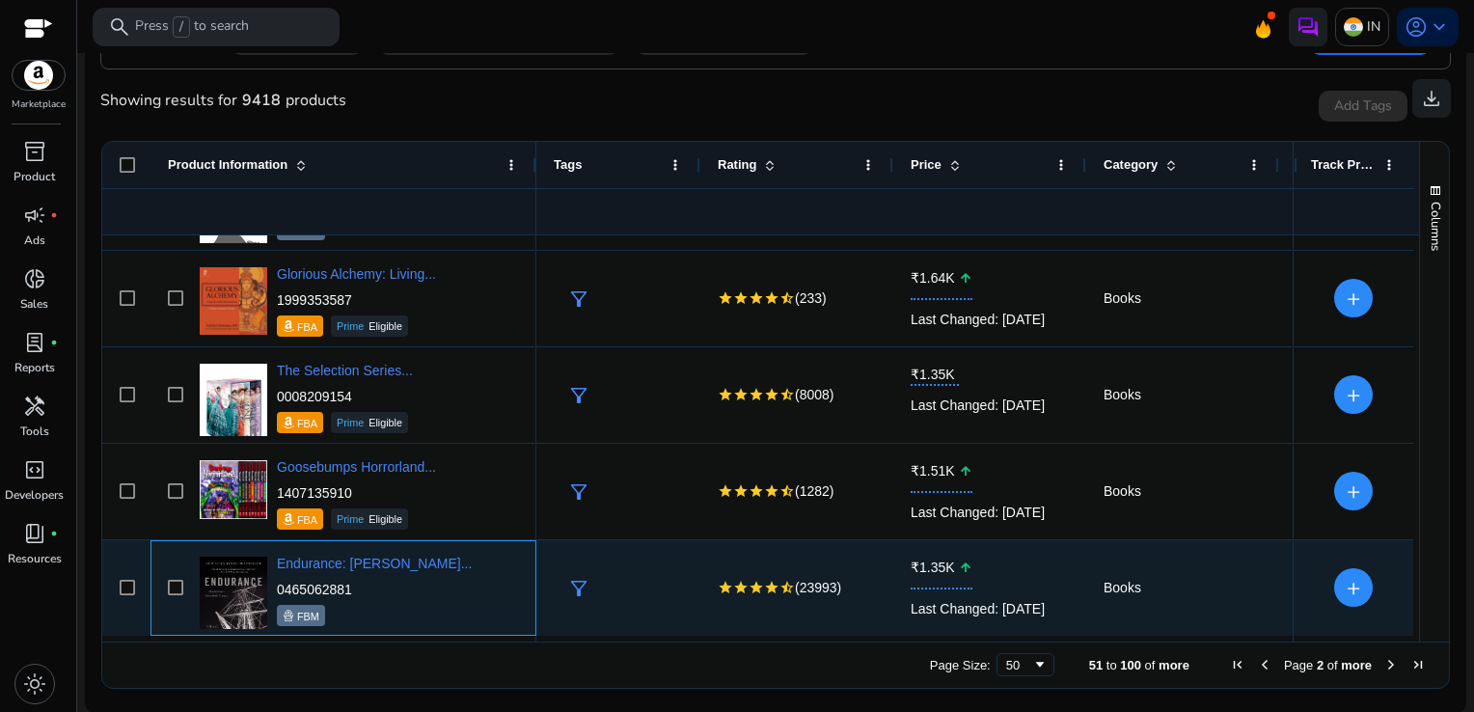
click at [436, 566] on div "Endurance: Shackleton's... 0465062881 FBM" at bounding box center [357, 588] width 324 height 82
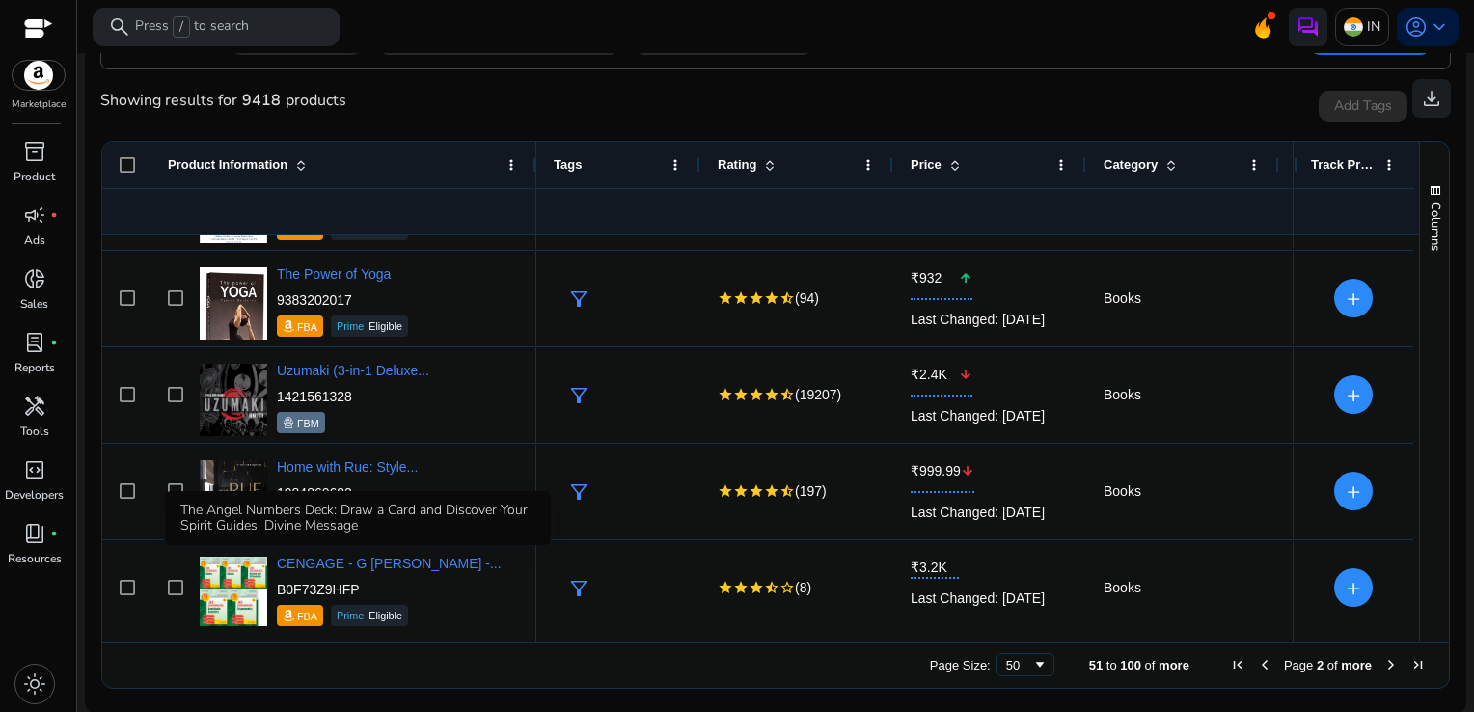
scroll to position [1913, 0]
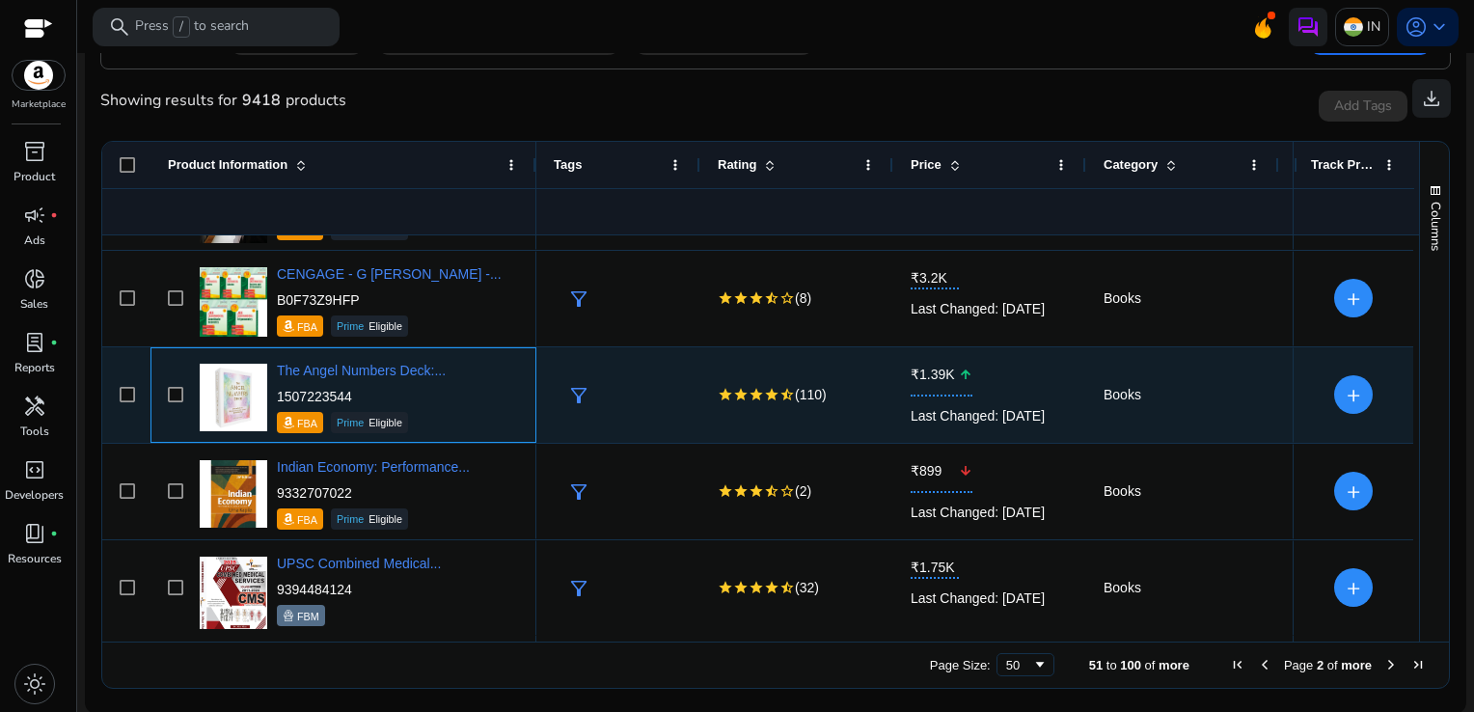
drag, startPoint x: 356, startPoint y: 390, endPoint x: 279, endPoint y: 392, distance: 77.2
click at [279, 392] on p "1507223544" at bounding box center [361, 396] width 169 height 19
copy p "1507223544"
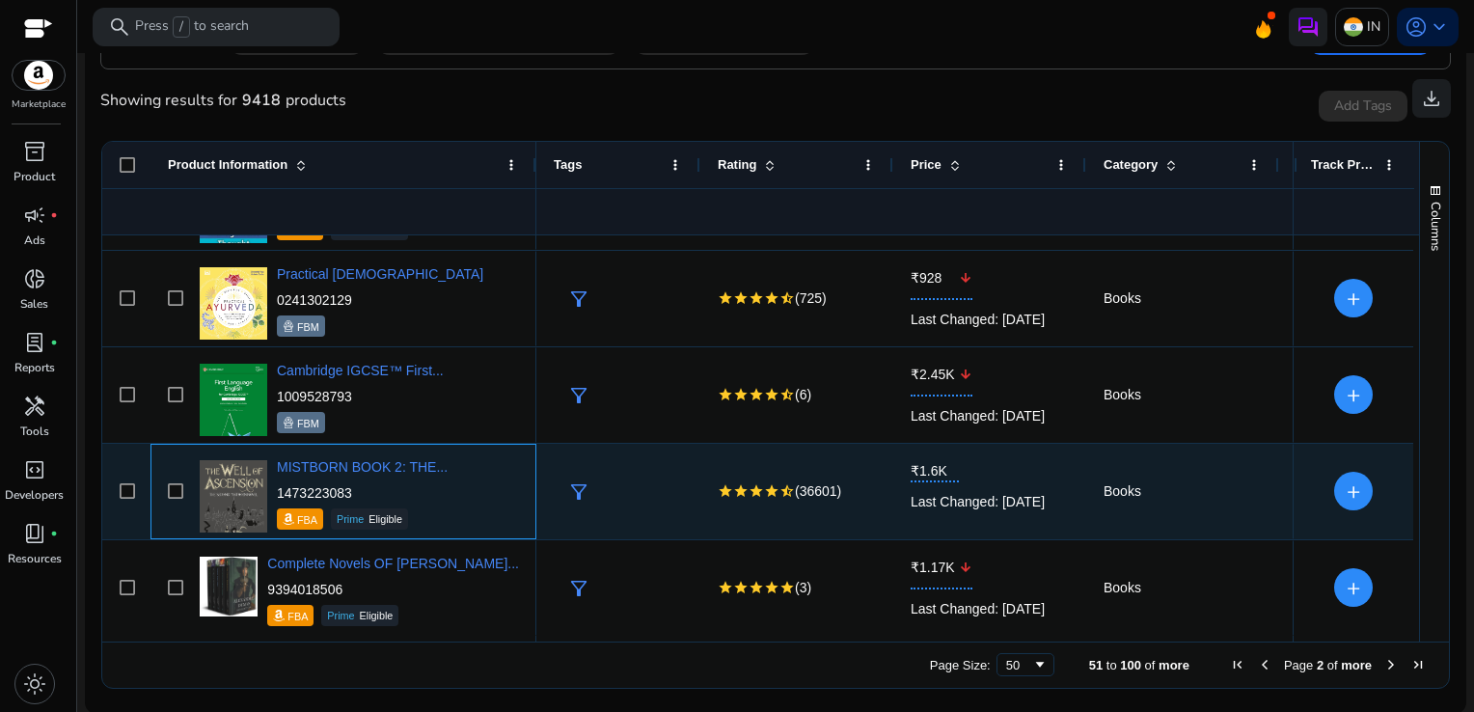
drag, startPoint x: 366, startPoint y: 490, endPoint x: 277, endPoint y: 485, distance: 88.9
click at [277, 485] on p "1473223083" at bounding box center [362, 492] width 171 height 19
copy p "1473223083"
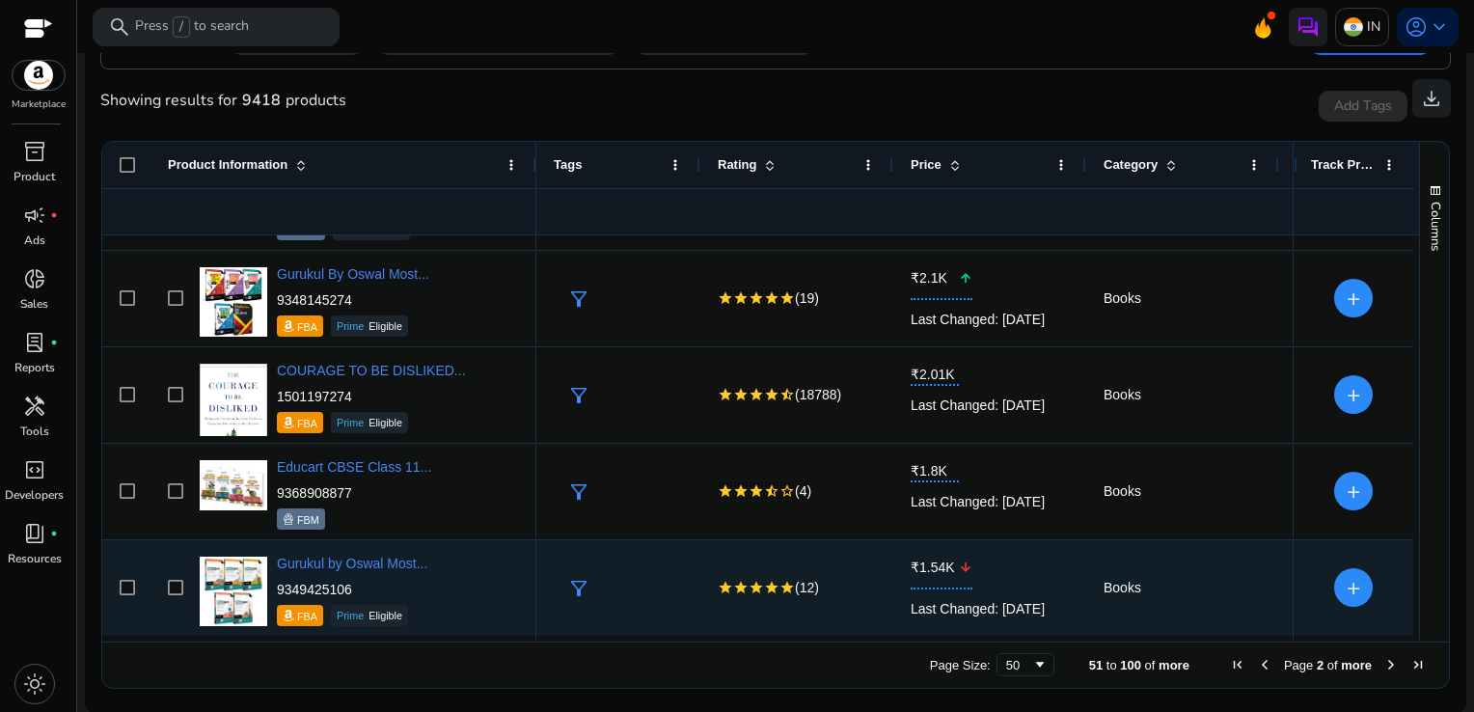
scroll to position [4324, 0]
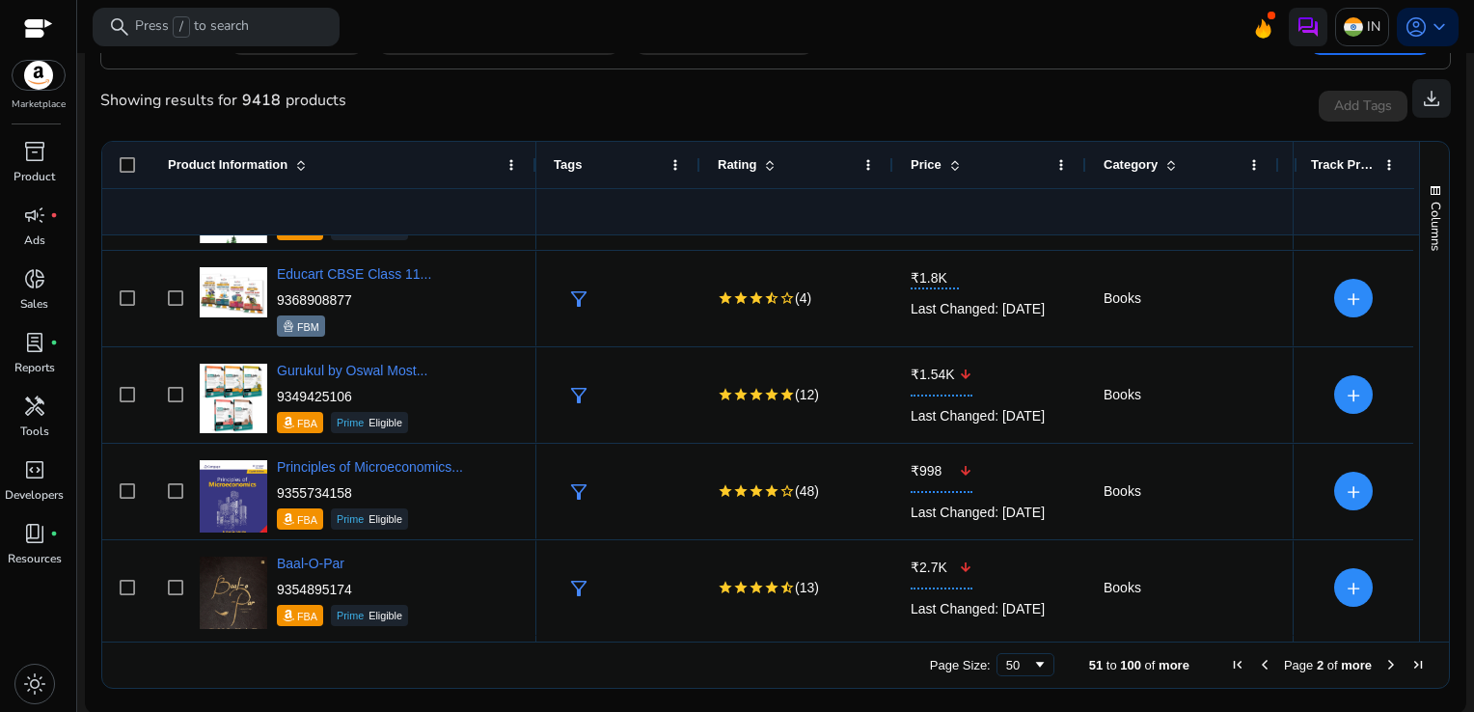
click at [1378, 657] on span "Page 2 of more" at bounding box center [1327, 664] width 207 height 15
click at [1383, 658] on span "Next Page" at bounding box center [1390, 664] width 15 height 15
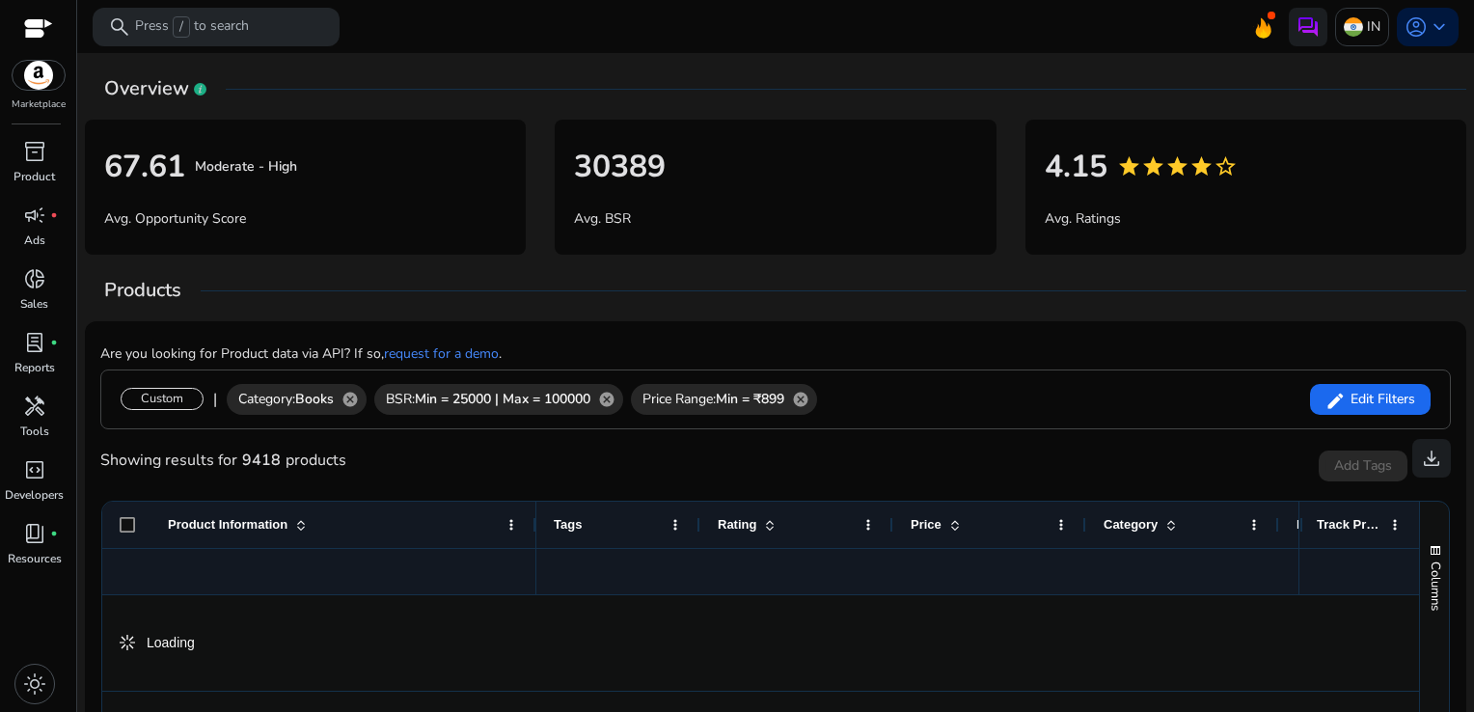
scroll to position [360, 0]
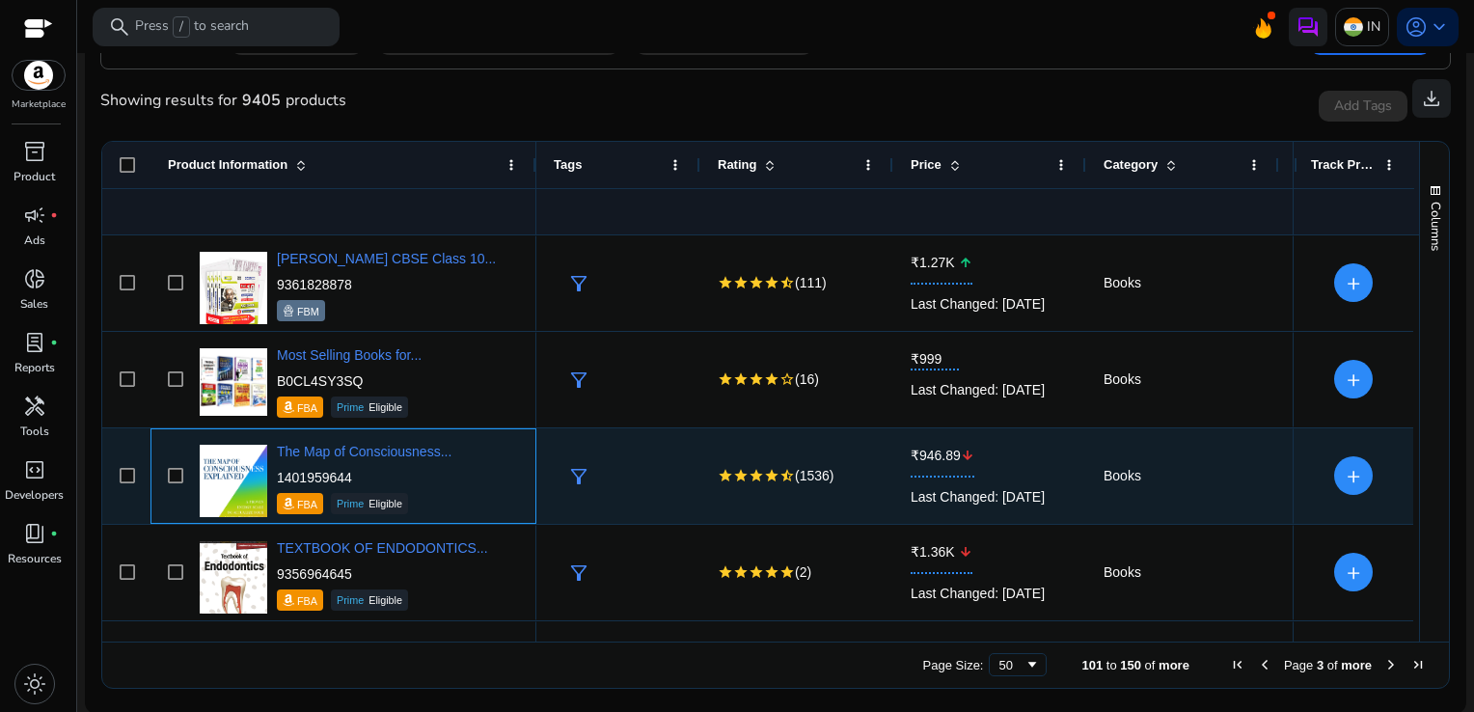
drag, startPoint x: 362, startPoint y: 471, endPoint x: 275, endPoint y: 475, distance: 86.9
click at [275, 475] on div "The Map of Consciousness... 1401959644 FBA Prime Eligible" at bounding box center [357, 476] width 324 height 82
copy p "1401959644"
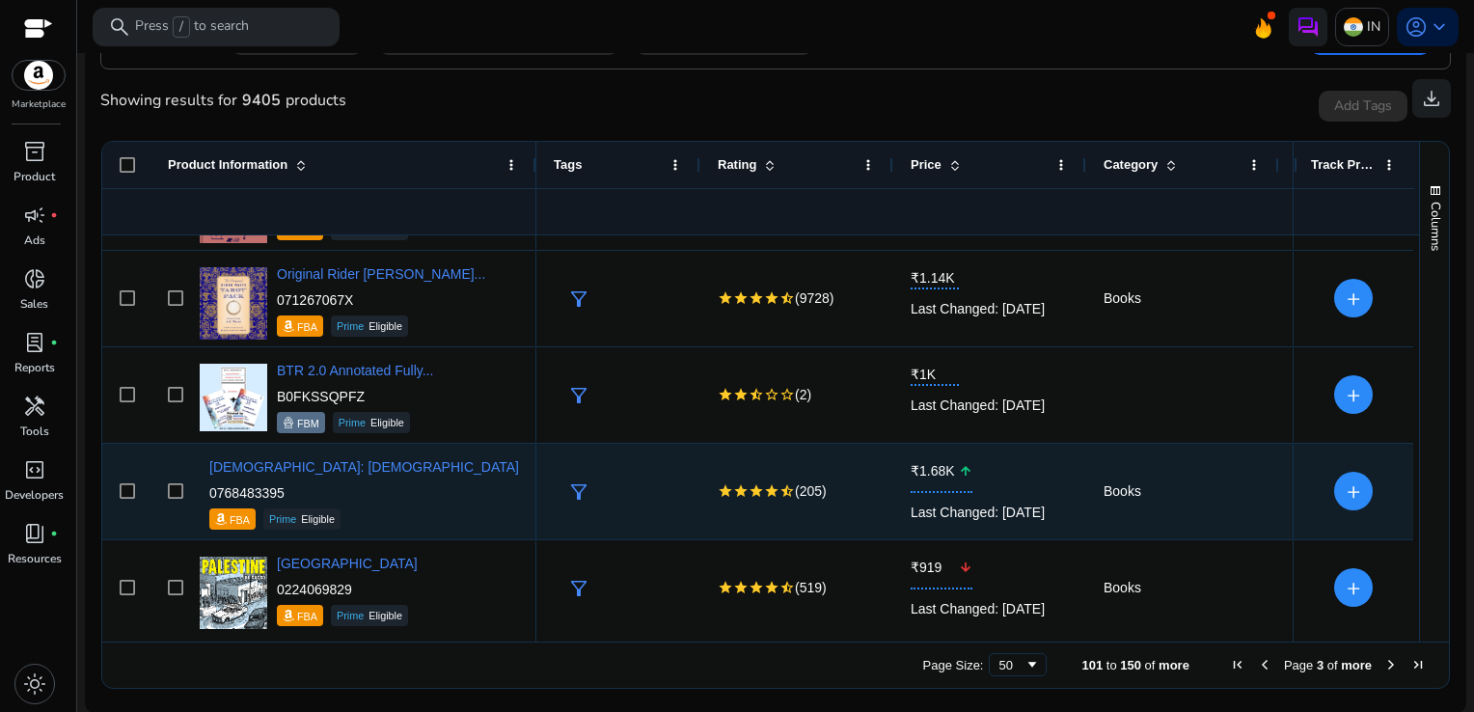
scroll to position [1045, 0]
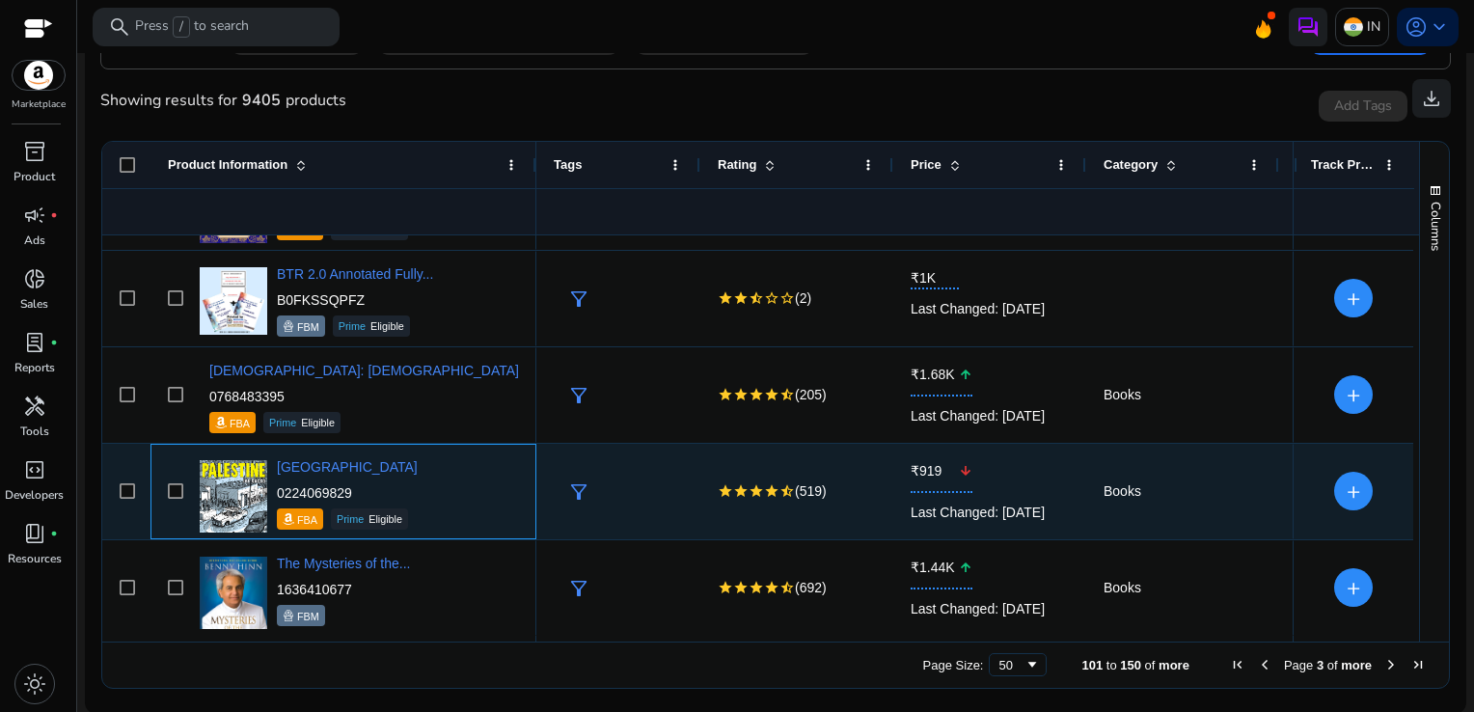
drag, startPoint x: 361, startPoint y: 489, endPoint x: 334, endPoint y: 489, distance: 27.0
click at [334, 489] on p "0224069829" at bounding box center [347, 492] width 141 height 19
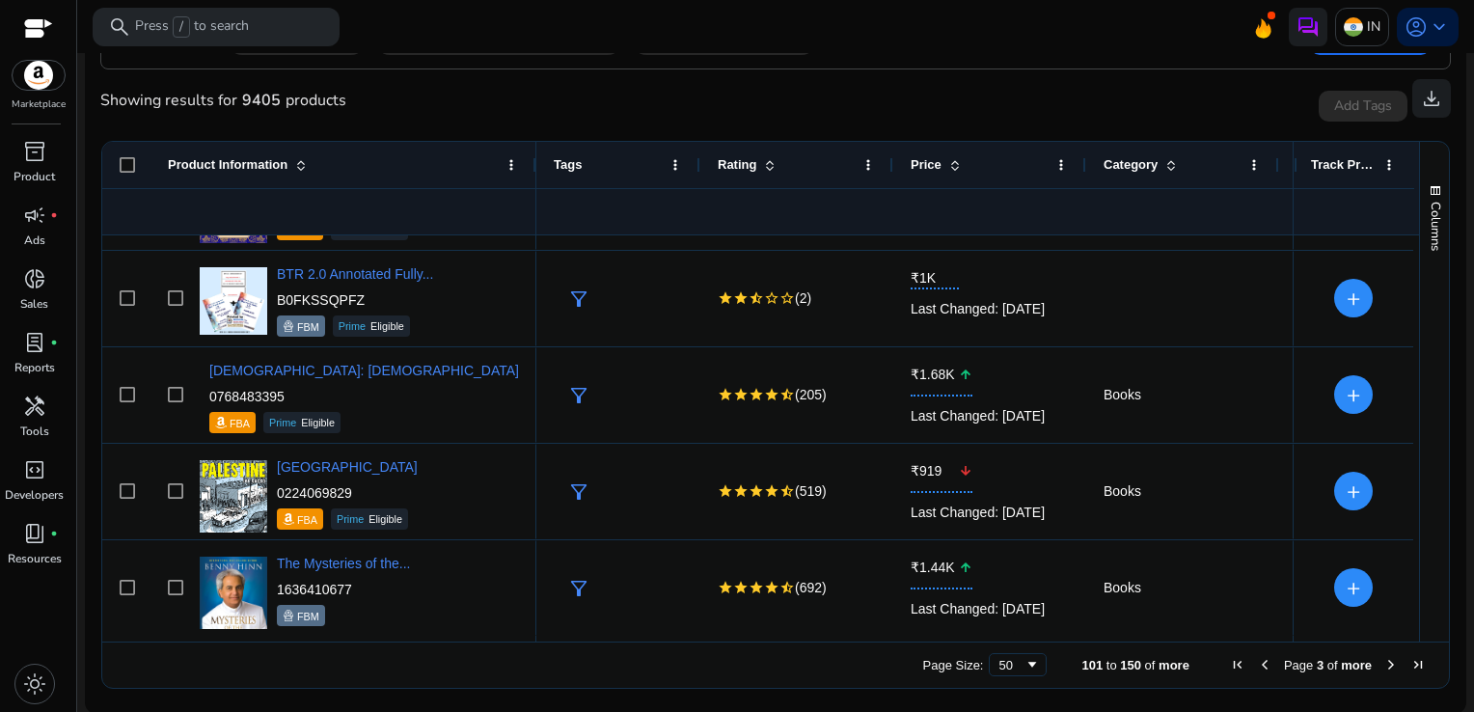
drag, startPoint x: 334, startPoint y: 489, endPoint x: 536, endPoint y: 446, distance: 207.1
click at [536, 446] on div "filter_alt" at bounding box center [618, 491] width 164 height 95
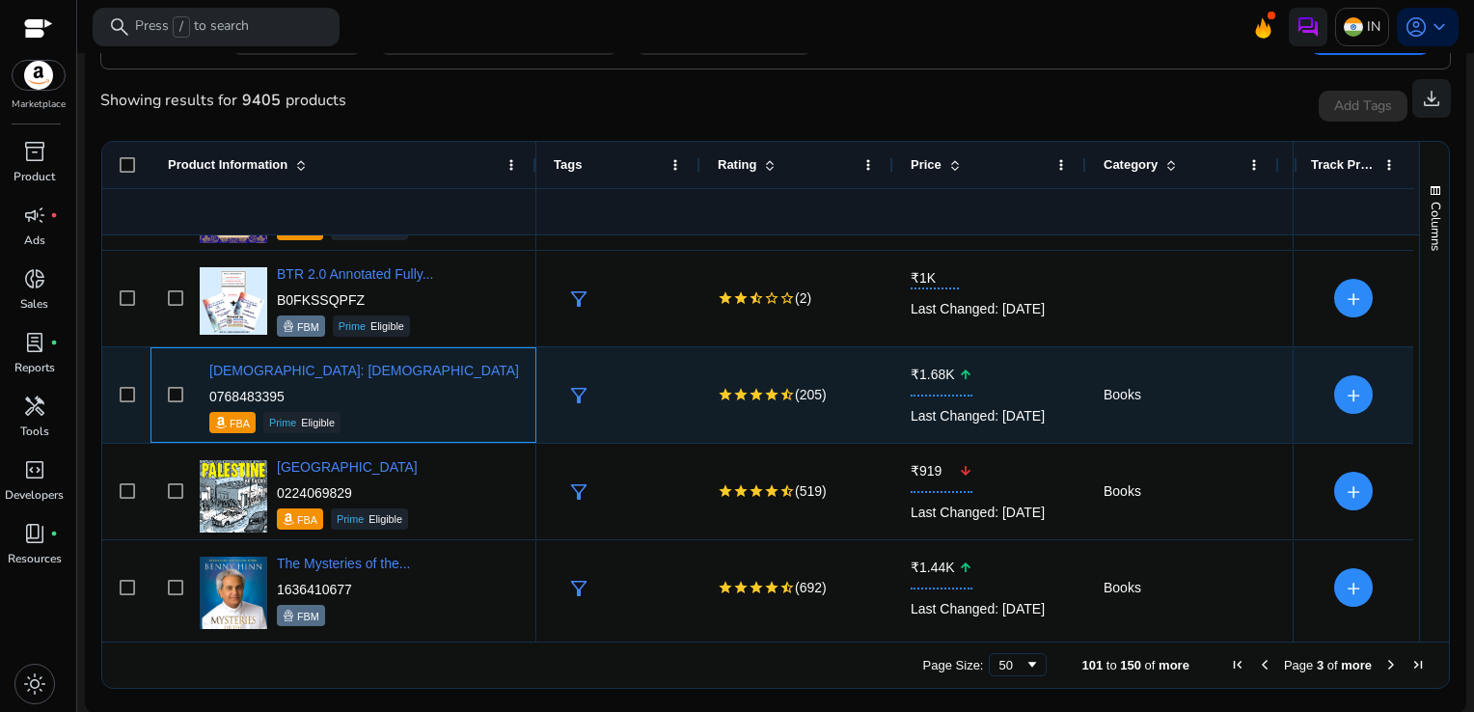
drag, startPoint x: 374, startPoint y: 393, endPoint x: 278, endPoint y: 395, distance: 96.5
click at [278, 395] on p "0768483395" at bounding box center [388, 396] width 359 height 19
copy p "0768483395"
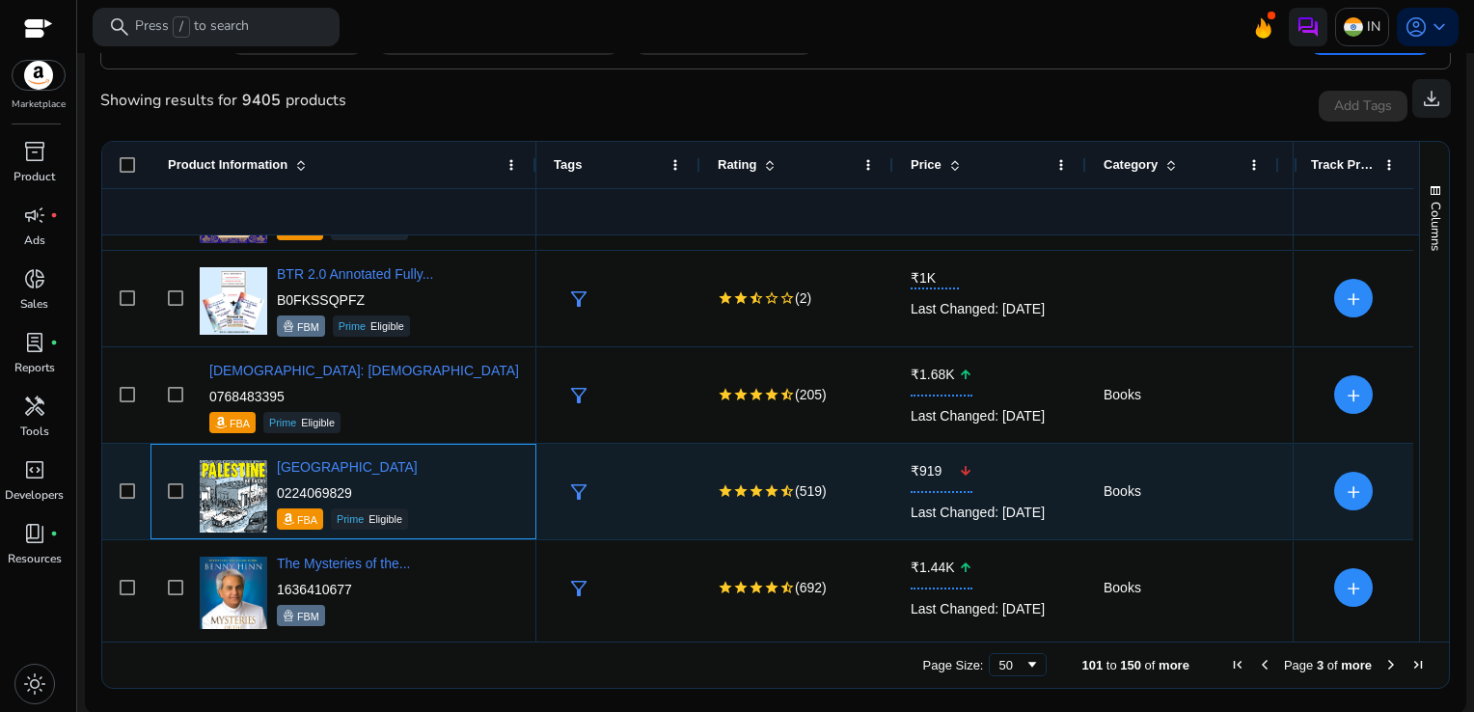
drag, startPoint x: 360, startPoint y: 480, endPoint x: 278, endPoint y: 489, distance: 82.4
click at [278, 489] on div "Palestine 0224069829 FBA Prime Eligible" at bounding box center [347, 493] width 141 height 72
copy p "0224069829"
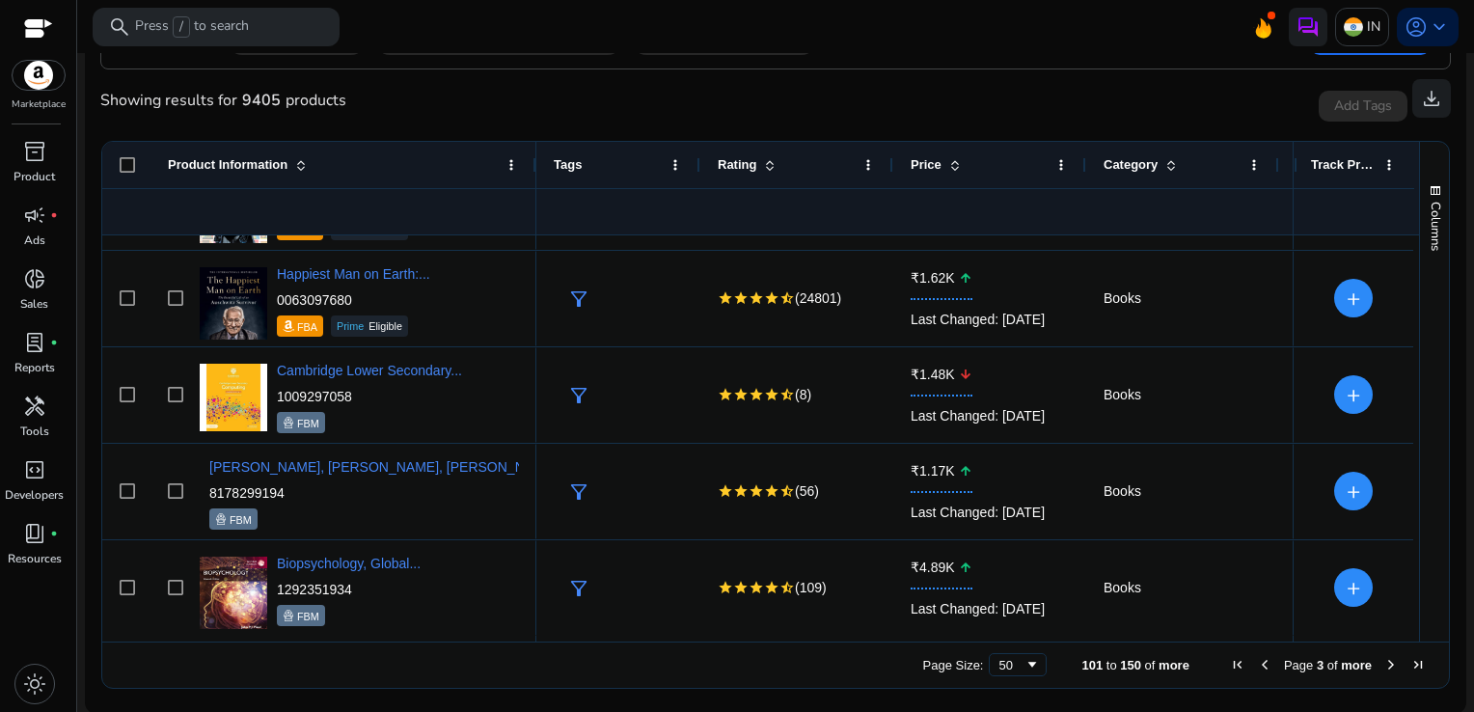
scroll to position [0, 0]
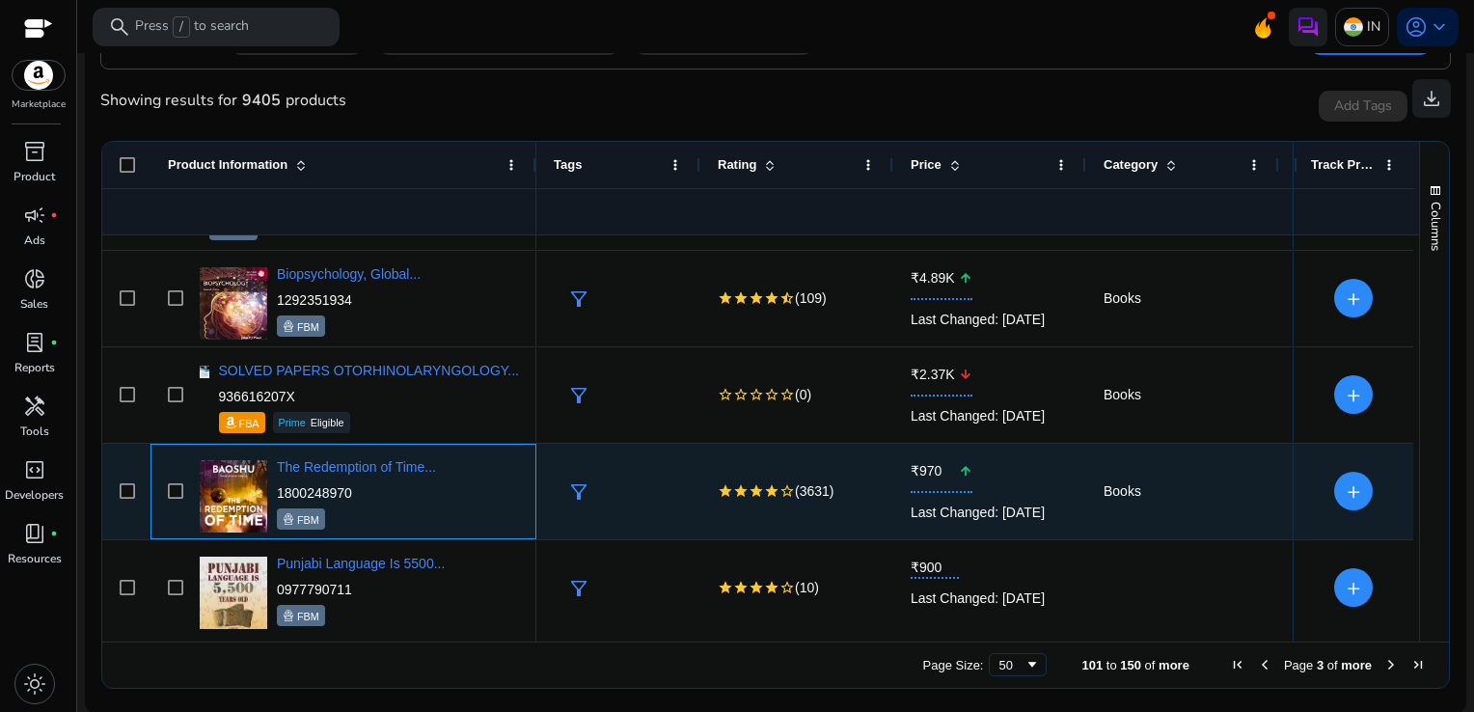
drag, startPoint x: 360, startPoint y: 490, endPoint x: 276, endPoint y: 493, distance: 84.0
click at [277, 493] on p "1800248970" at bounding box center [356, 492] width 159 height 19
copy p "1800248970"
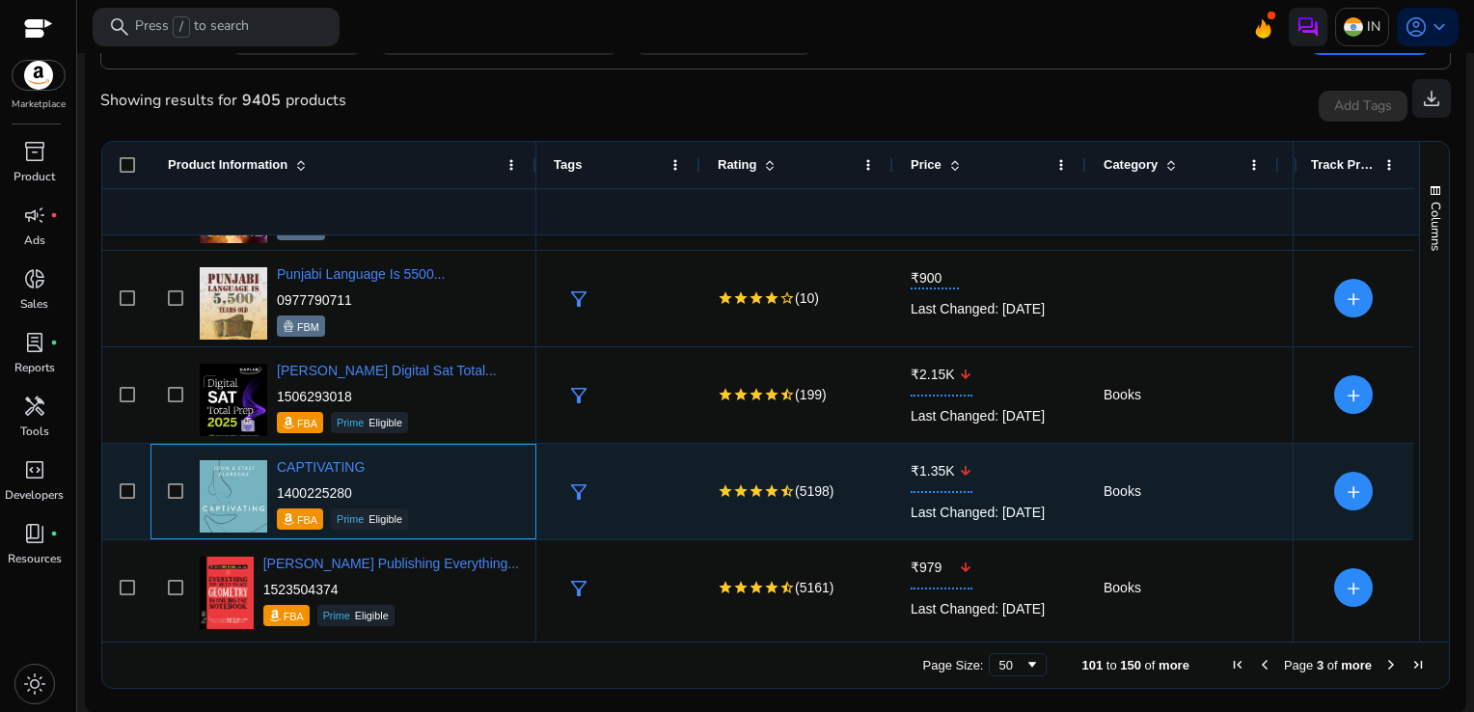
drag, startPoint x: 364, startPoint y: 495, endPoint x: 277, endPoint y: 492, distance: 86.8
click at [277, 492] on p "1400225280" at bounding box center [342, 492] width 131 height 19
copy p "1400225280"
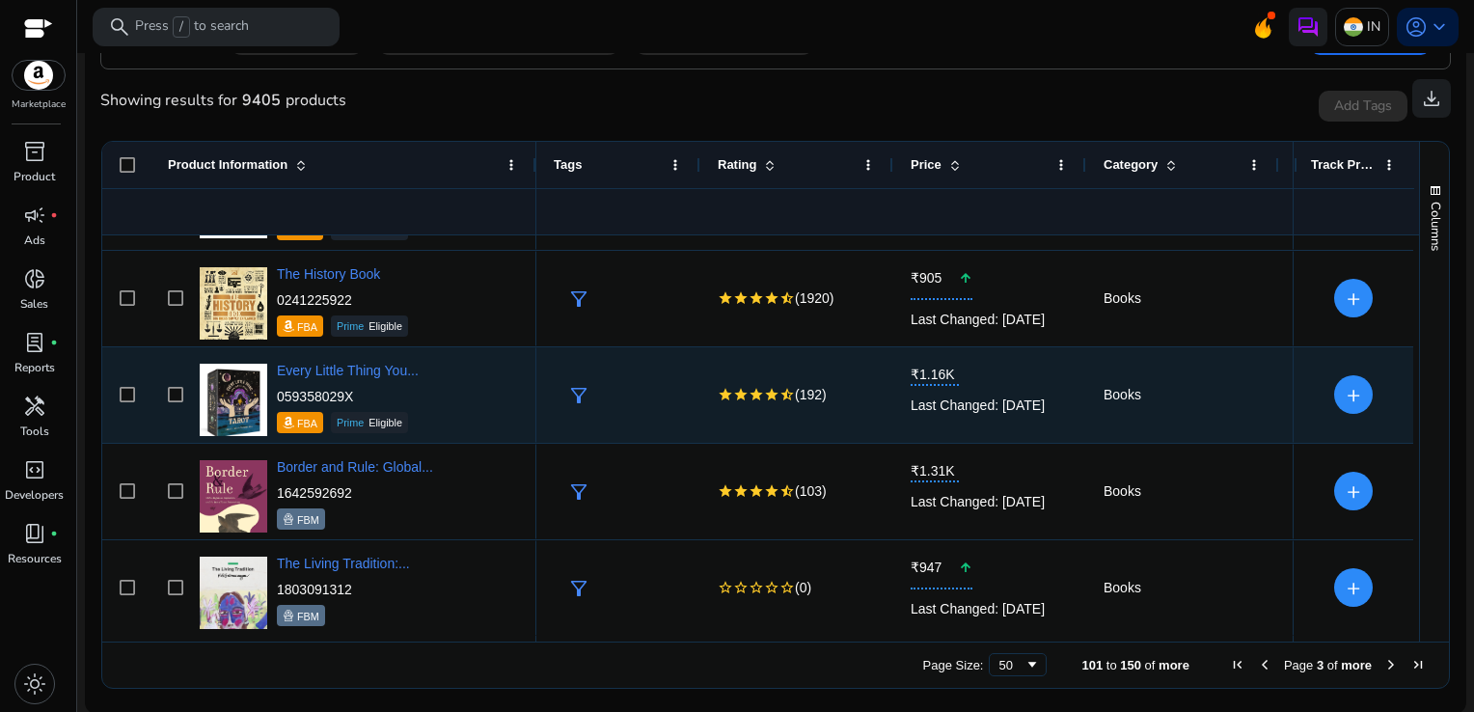
scroll to position [4324, 0]
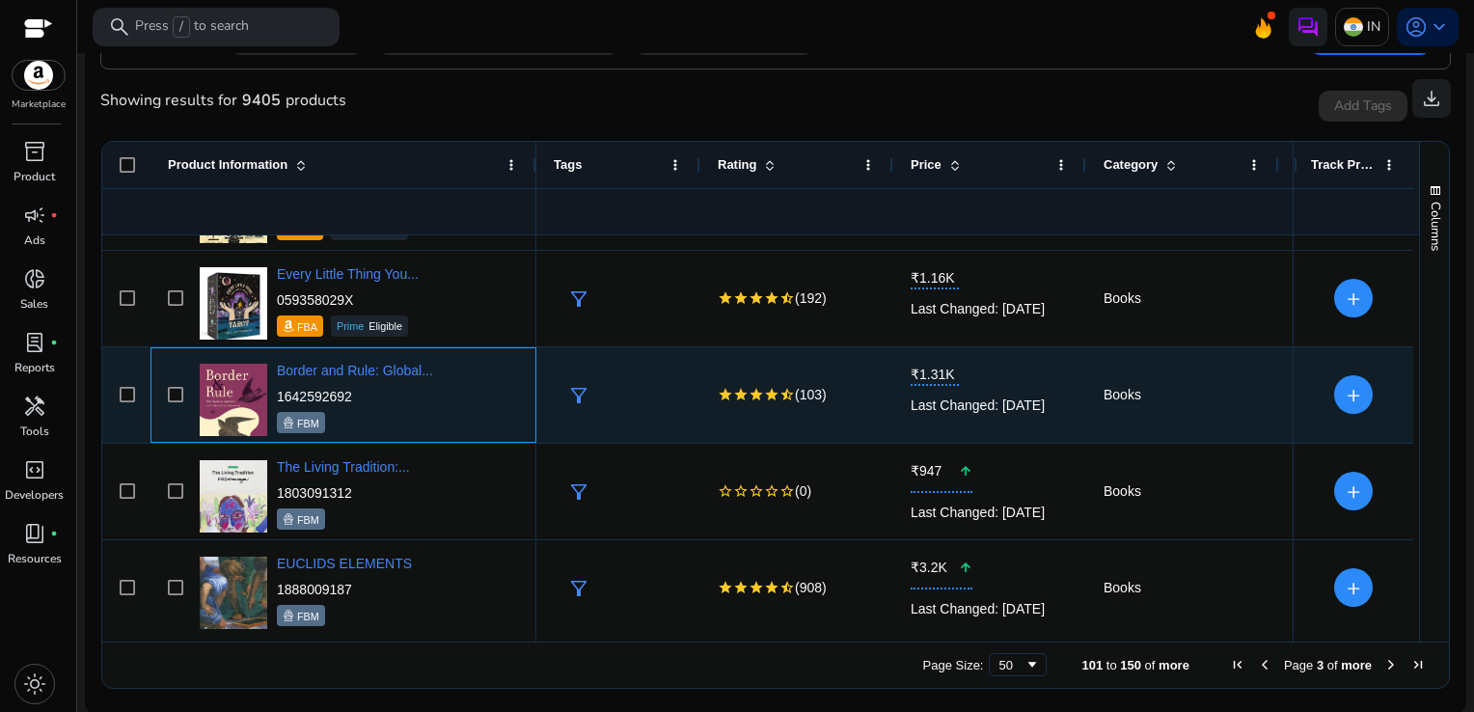
drag, startPoint x: 356, startPoint y: 399, endPoint x: 282, endPoint y: 393, distance: 74.5
click at [282, 393] on p "1642592692" at bounding box center [355, 396] width 156 height 19
drag, startPoint x: 282, startPoint y: 393, endPoint x: 377, endPoint y: 388, distance: 95.7
click at [377, 388] on p "1642592692" at bounding box center [355, 396] width 156 height 19
click at [363, 393] on p "1642592692" at bounding box center [355, 396] width 156 height 19
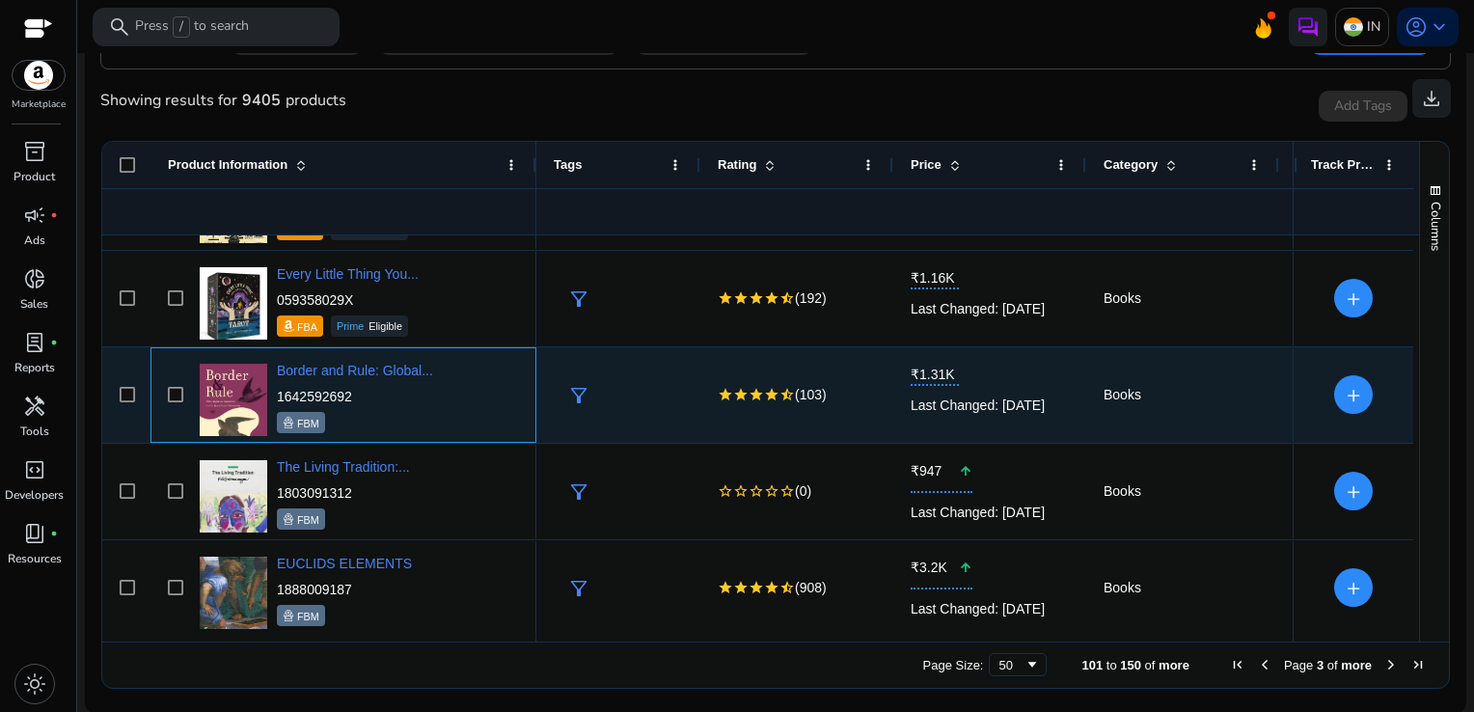
click at [363, 393] on p "1642592692" at bounding box center [355, 396] width 156 height 19
drag, startPoint x: 363, startPoint y: 393, endPoint x: 287, endPoint y: 396, distance: 75.3
click at [287, 396] on p "1642592692" at bounding box center [355, 396] width 156 height 19
copy p "1642592692"
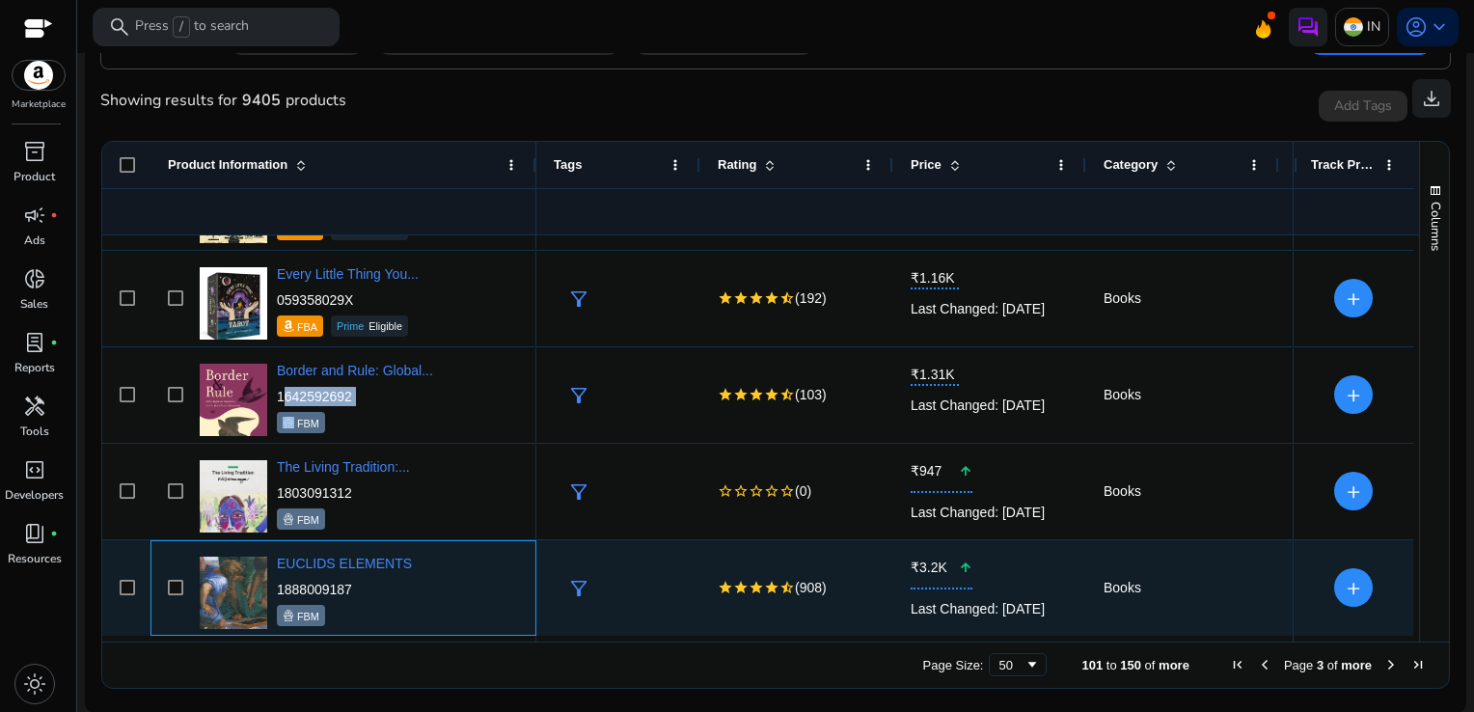
drag, startPoint x: 359, startPoint y: 592, endPoint x: 279, endPoint y: 583, distance: 80.6
click at [279, 583] on p "1888009187" at bounding box center [344, 589] width 135 height 19
copy p "1888009187"
click at [374, 585] on p "1888009187" at bounding box center [344, 589] width 135 height 19
drag, startPoint x: 366, startPoint y: 585, endPoint x: 274, endPoint y: 587, distance: 91.6
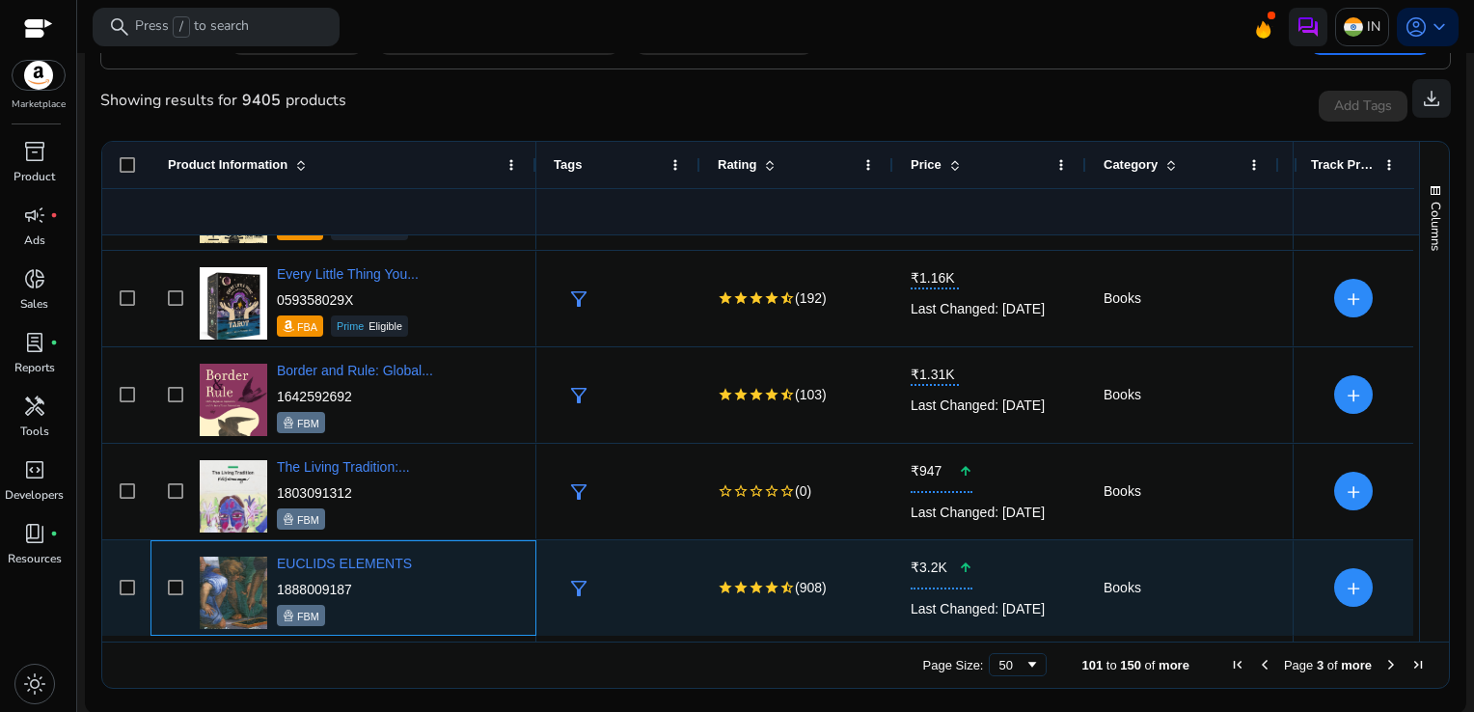
click at [274, 587] on div "EUCLIDS ELEMENTS 1888009187 FBM" at bounding box center [357, 588] width 324 height 82
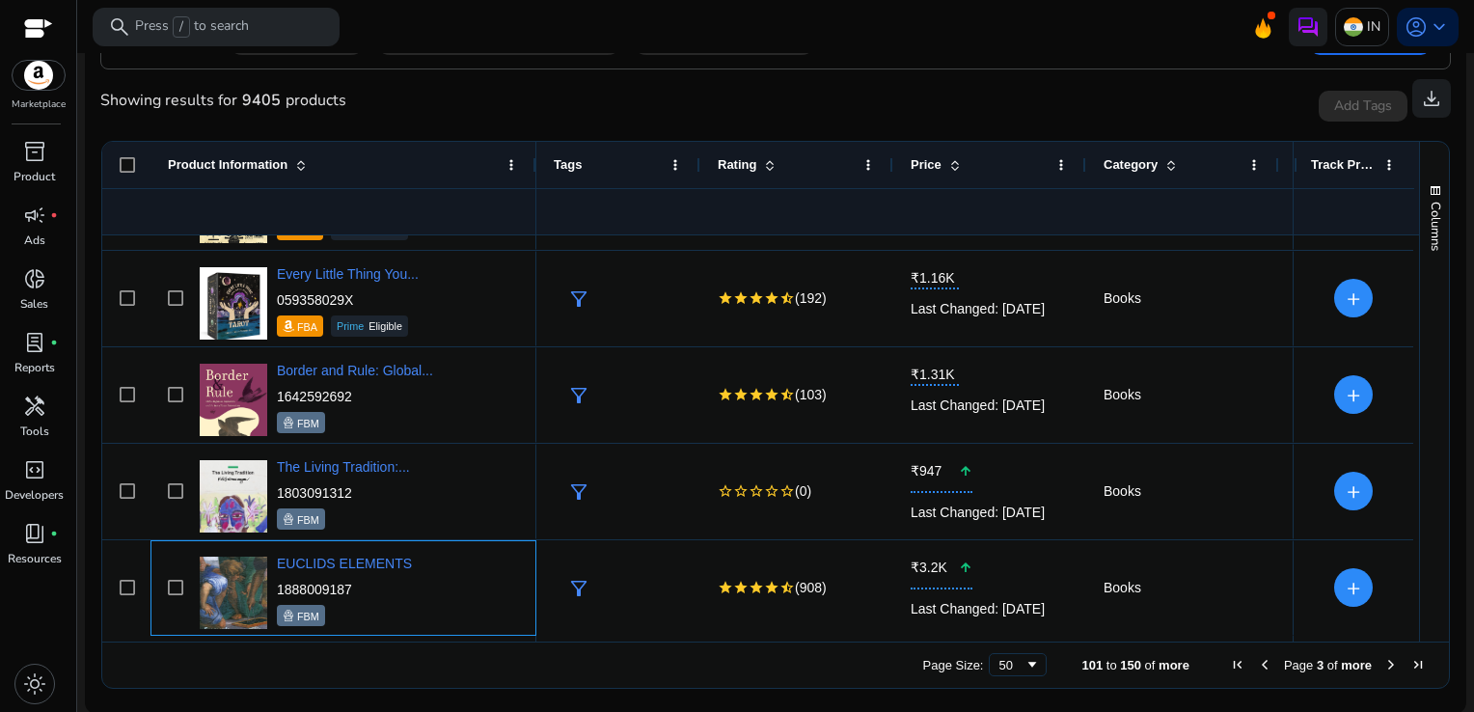
copy p "1888009187"
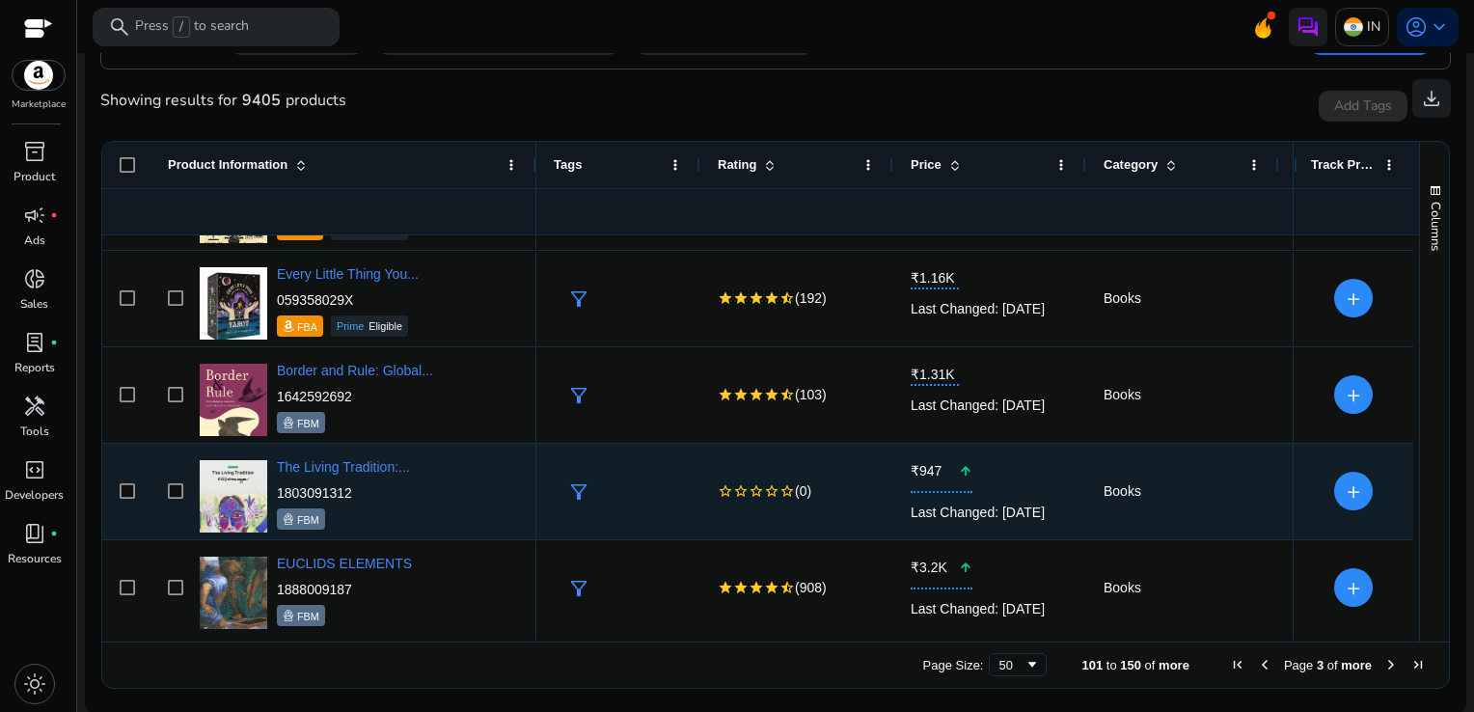
scroll to position [4421, 0]
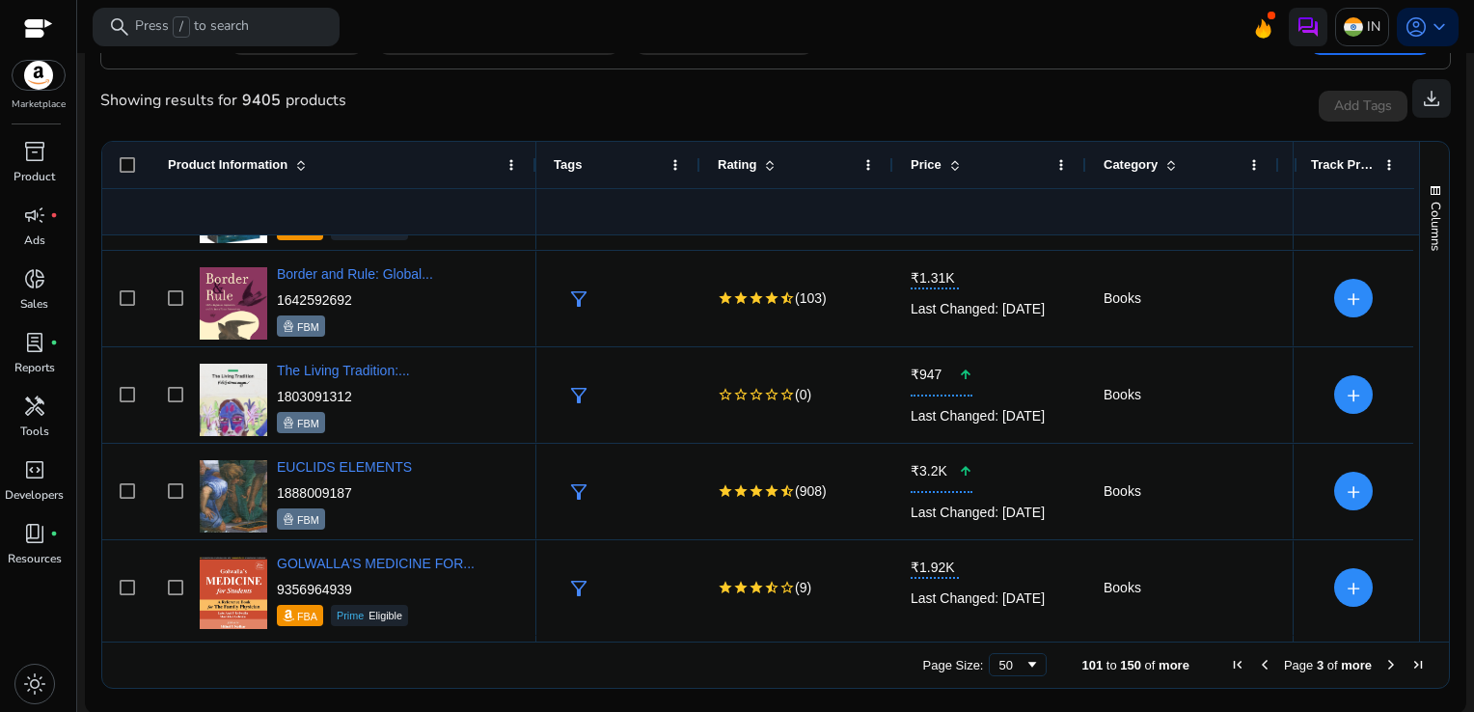
click at [1383, 664] on span "Next Page" at bounding box center [1390, 664] width 15 height 15
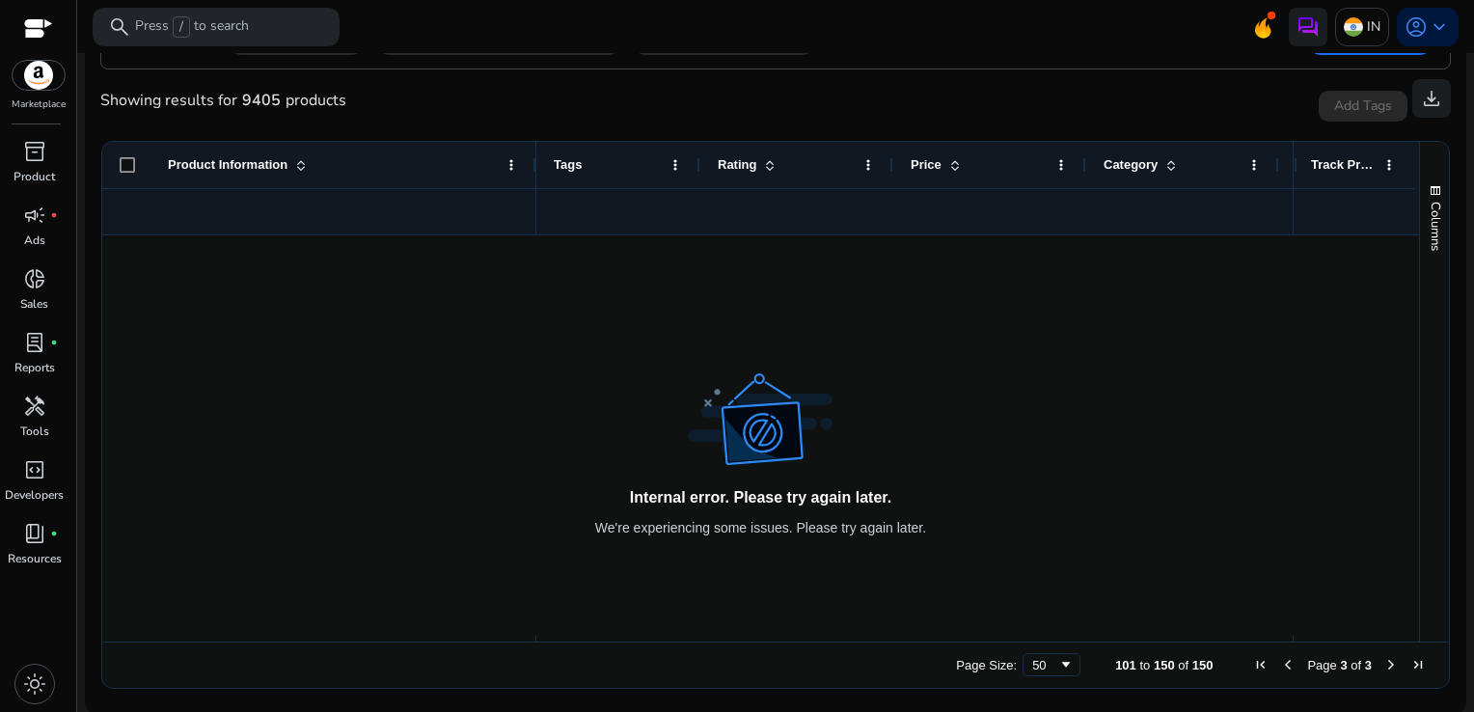
scroll to position [0, 0]
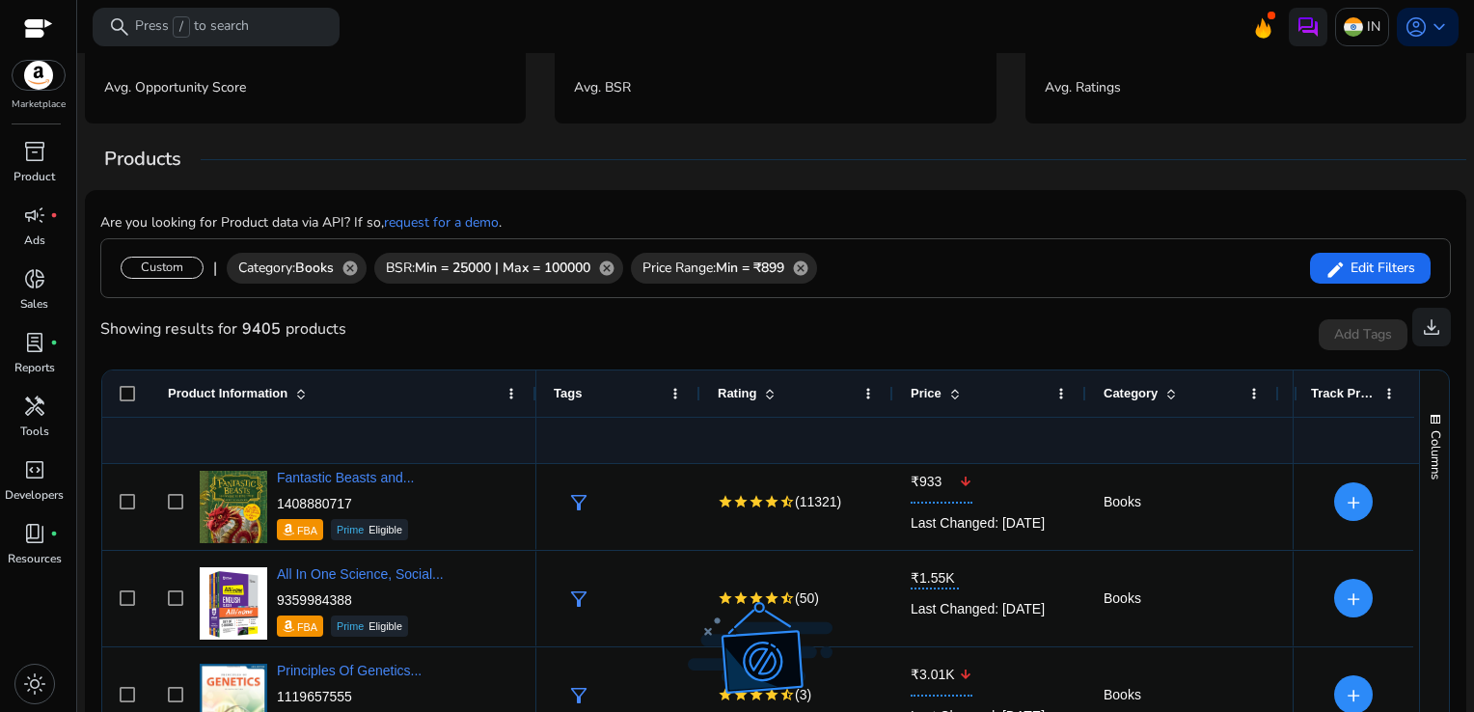
scroll to position [115, 0]
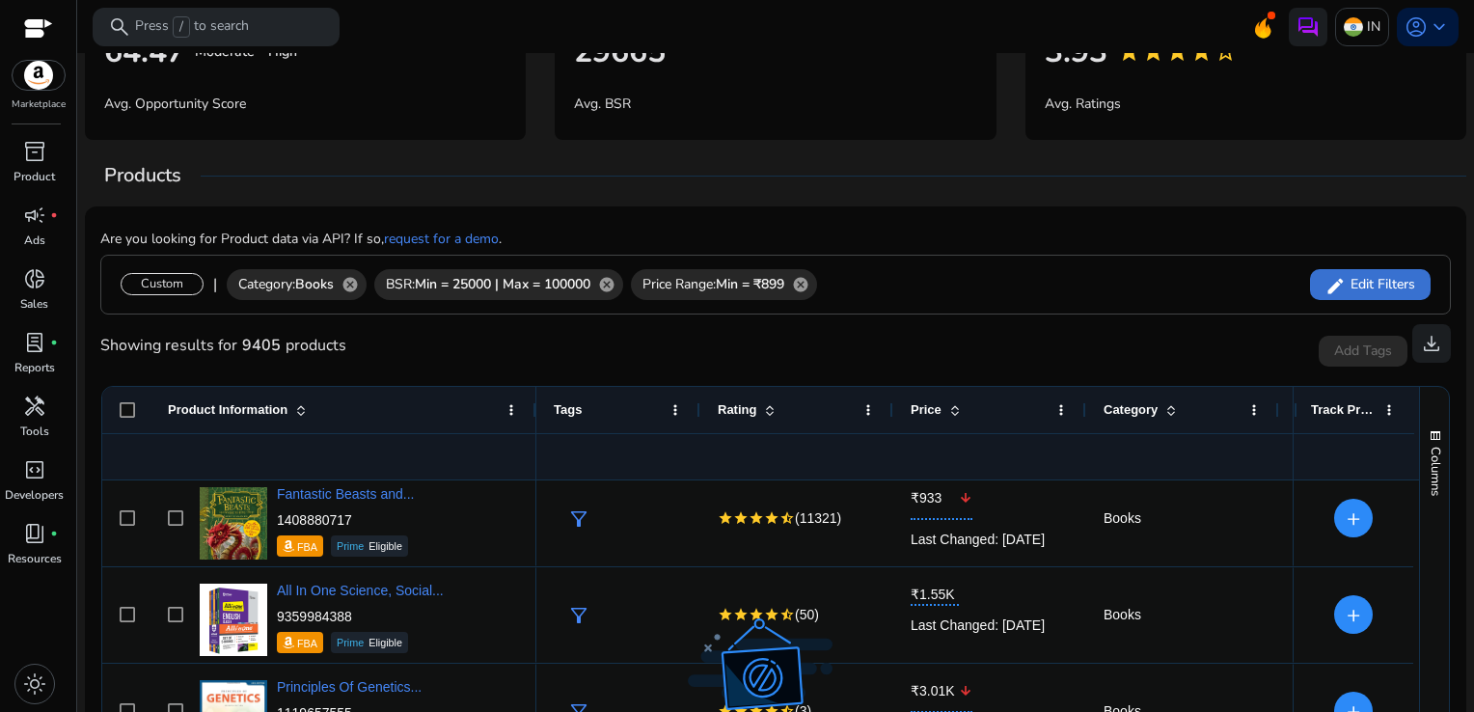
click at [1381, 287] on span "Edit Filters" at bounding box center [1379, 284] width 69 height 19
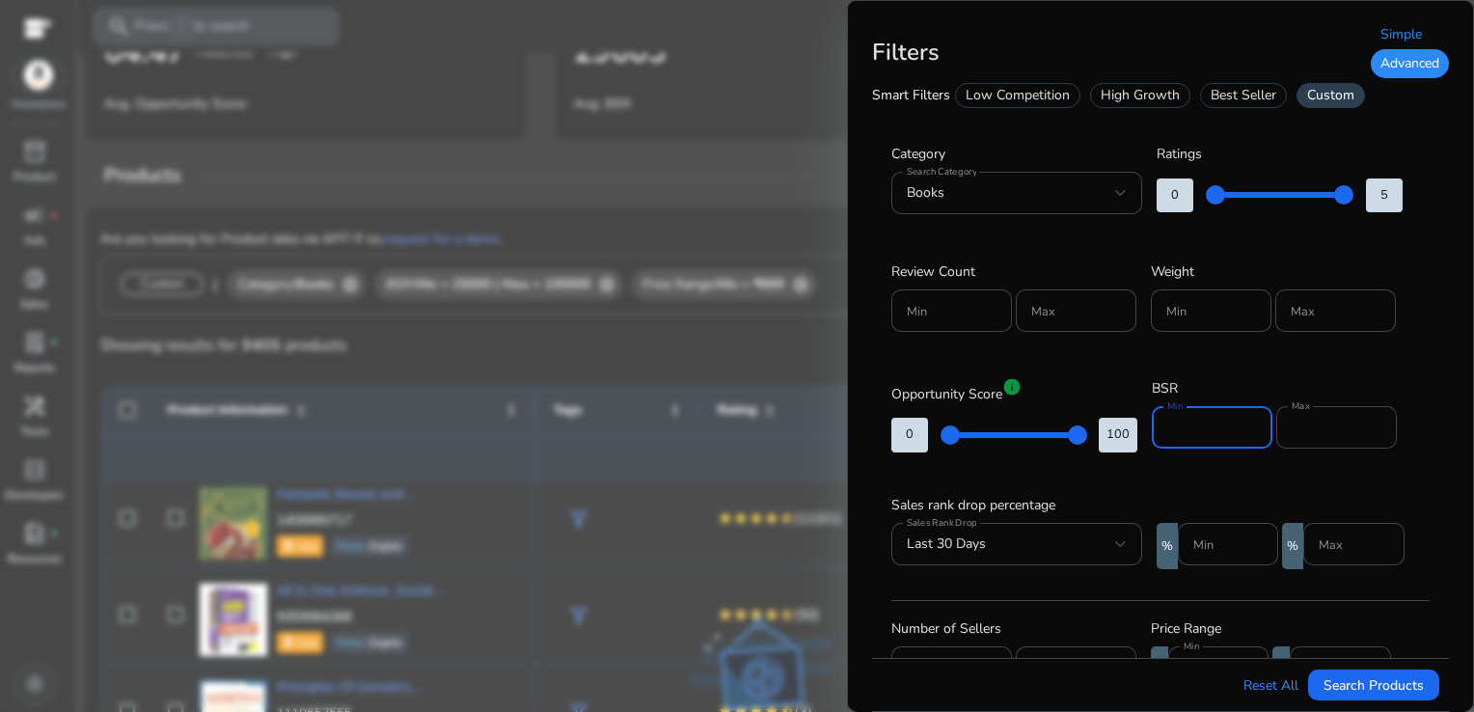
click at [1175, 424] on input "*****" at bounding box center [1212, 427] width 90 height 21
type input "*****"
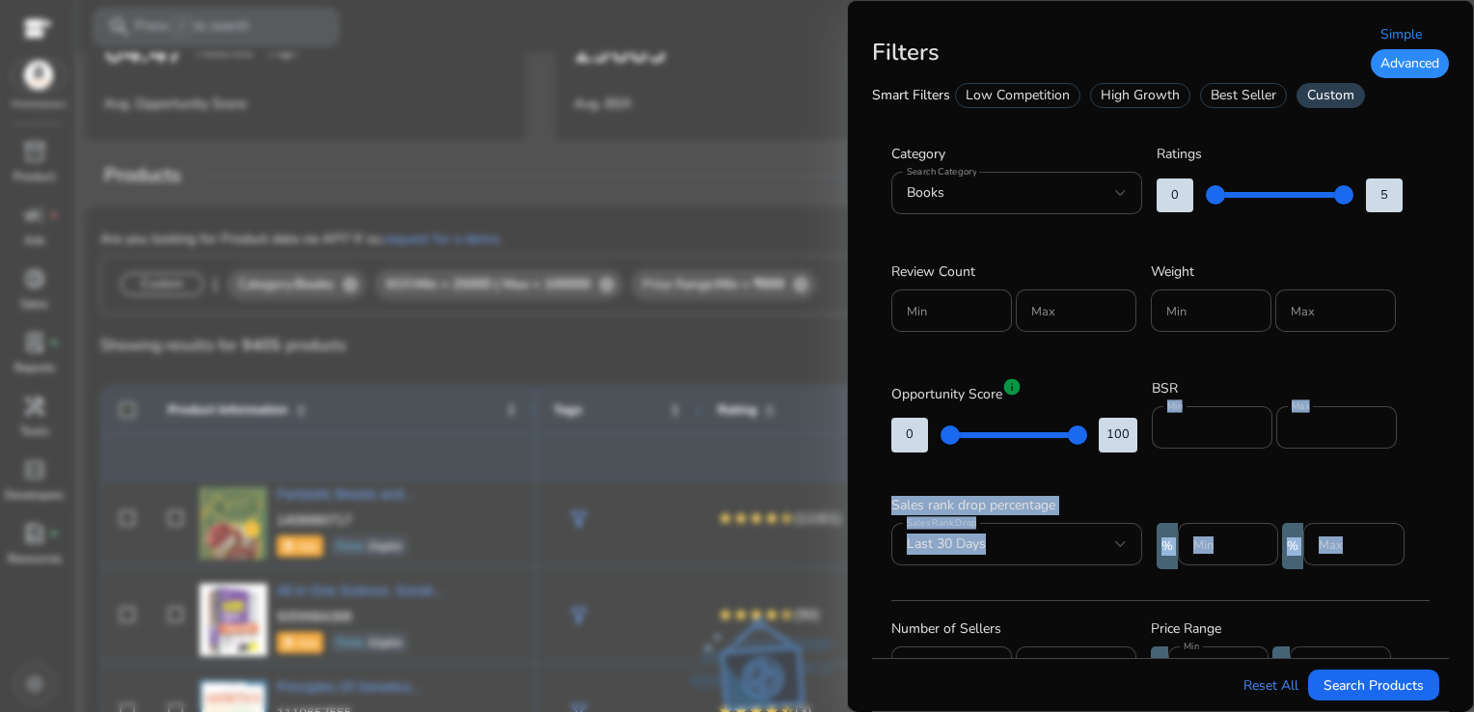
drag, startPoint x: 1439, startPoint y: 372, endPoint x: 1435, endPoint y: 534, distance: 162.1
click at [1435, 534] on div "Category Search Category Books Ratings 0 5 Review Count Min Max Weight Min Max …" at bounding box center [1160, 592] width 577 height 941
click at [1375, 693] on span "Search Products" at bounding box center [1373, 685] width 100 height 20
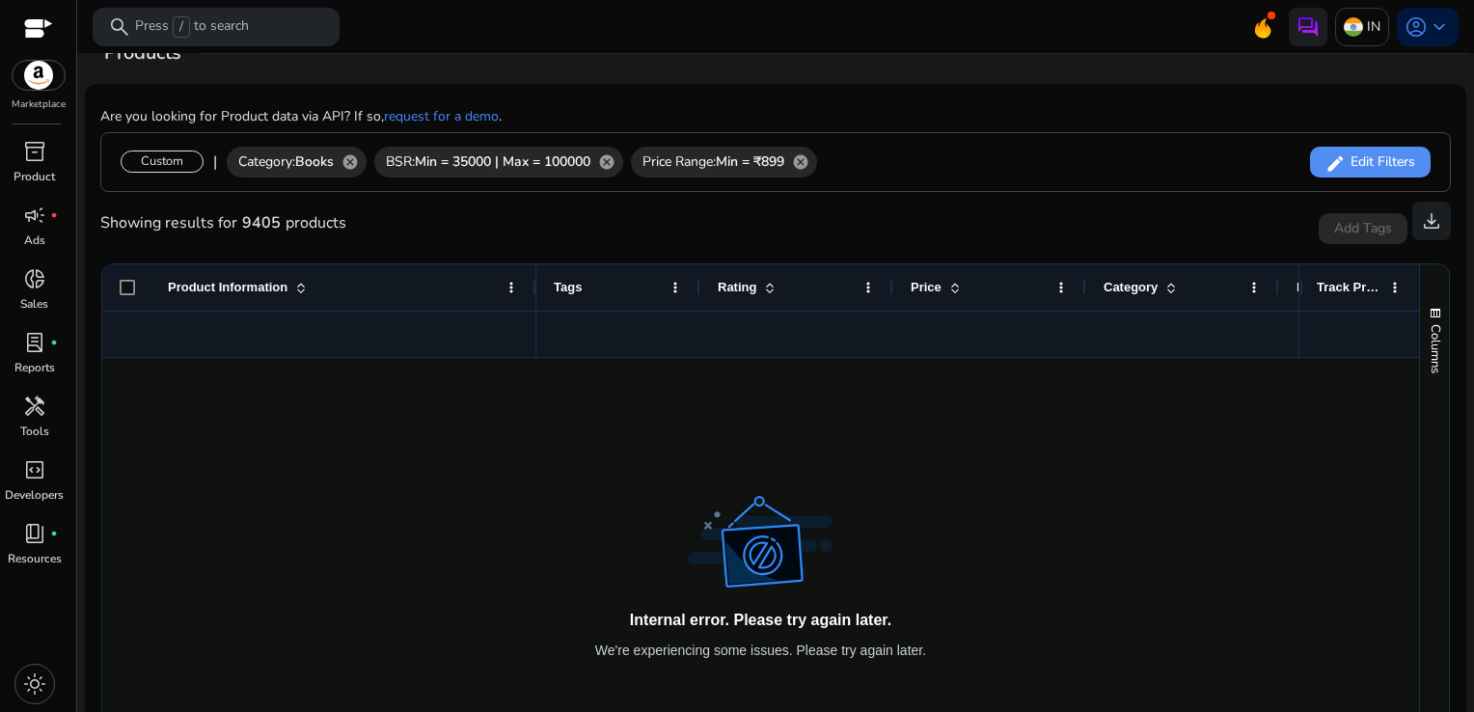
scroll to position [230, 0]
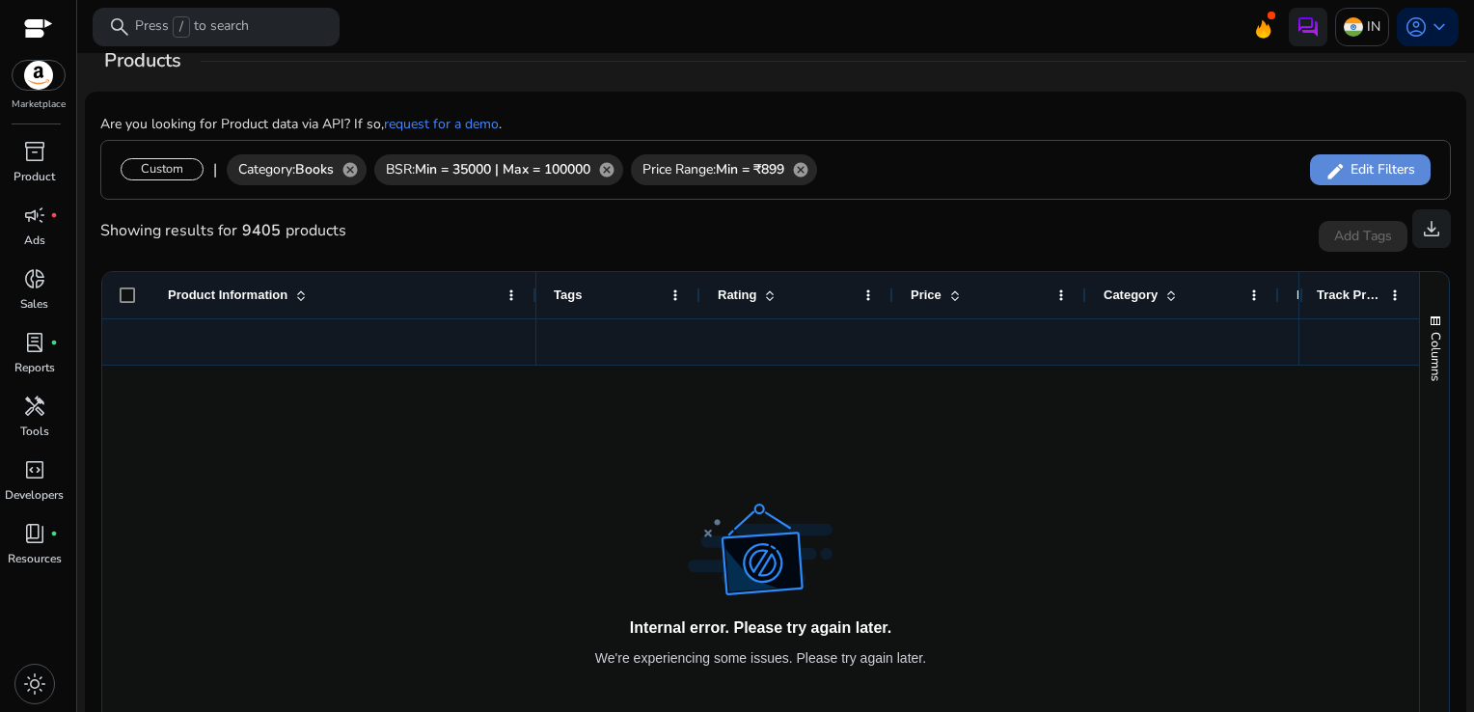
click at [1387, 171] on span "Edit Filters" at bounding box center [1379, 169] width 69 height 19
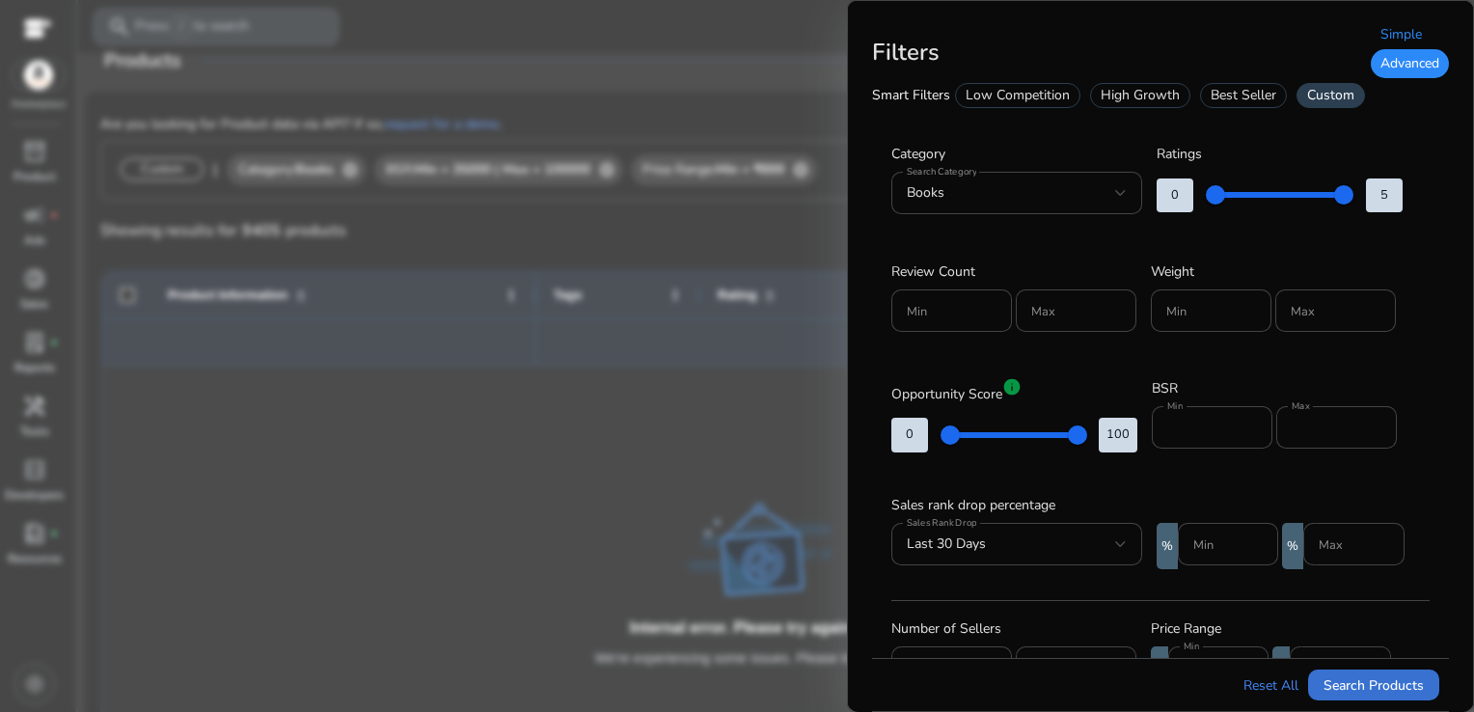
click at [1337, 680] on span "Search Products" at bounding box center [1373, 685] width 100 height 20
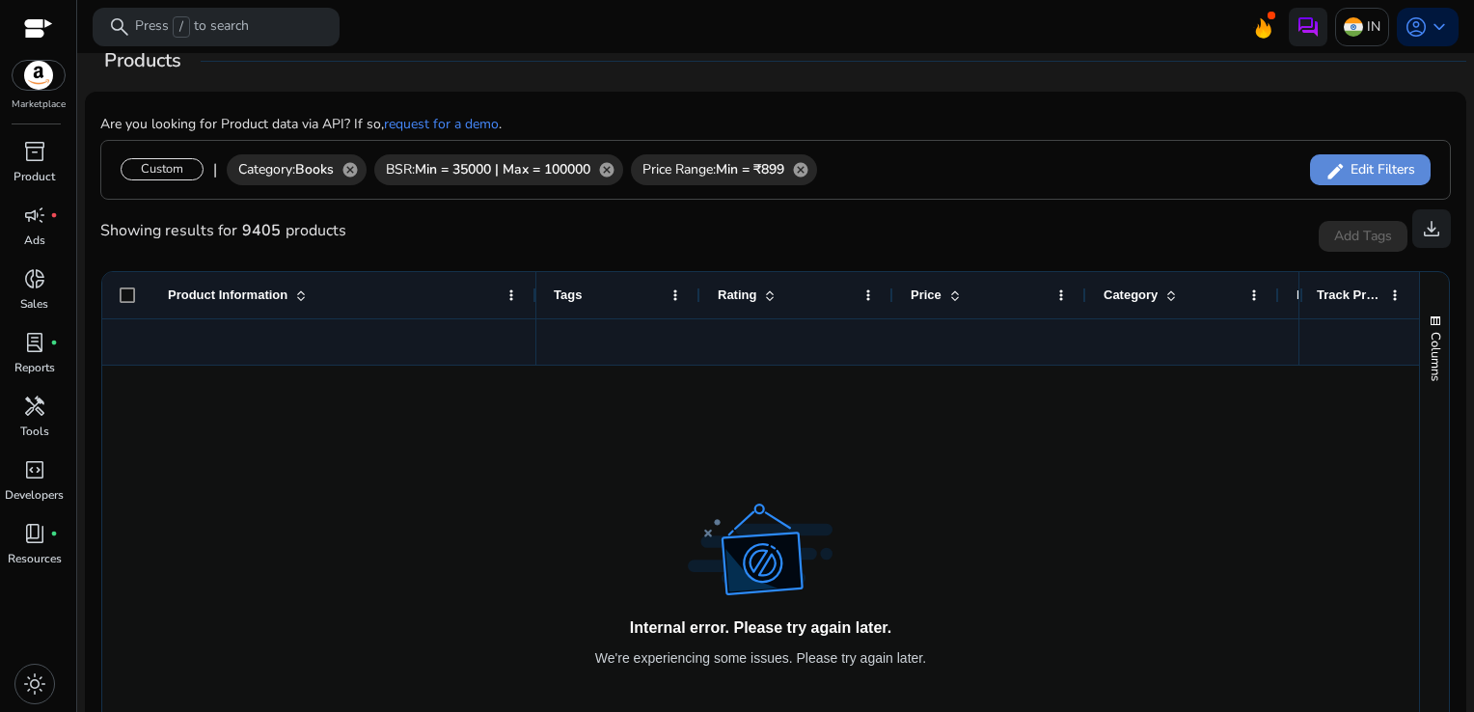
click at [1331, 150] on span at bounding box center [1370, 170] width 121 height 46
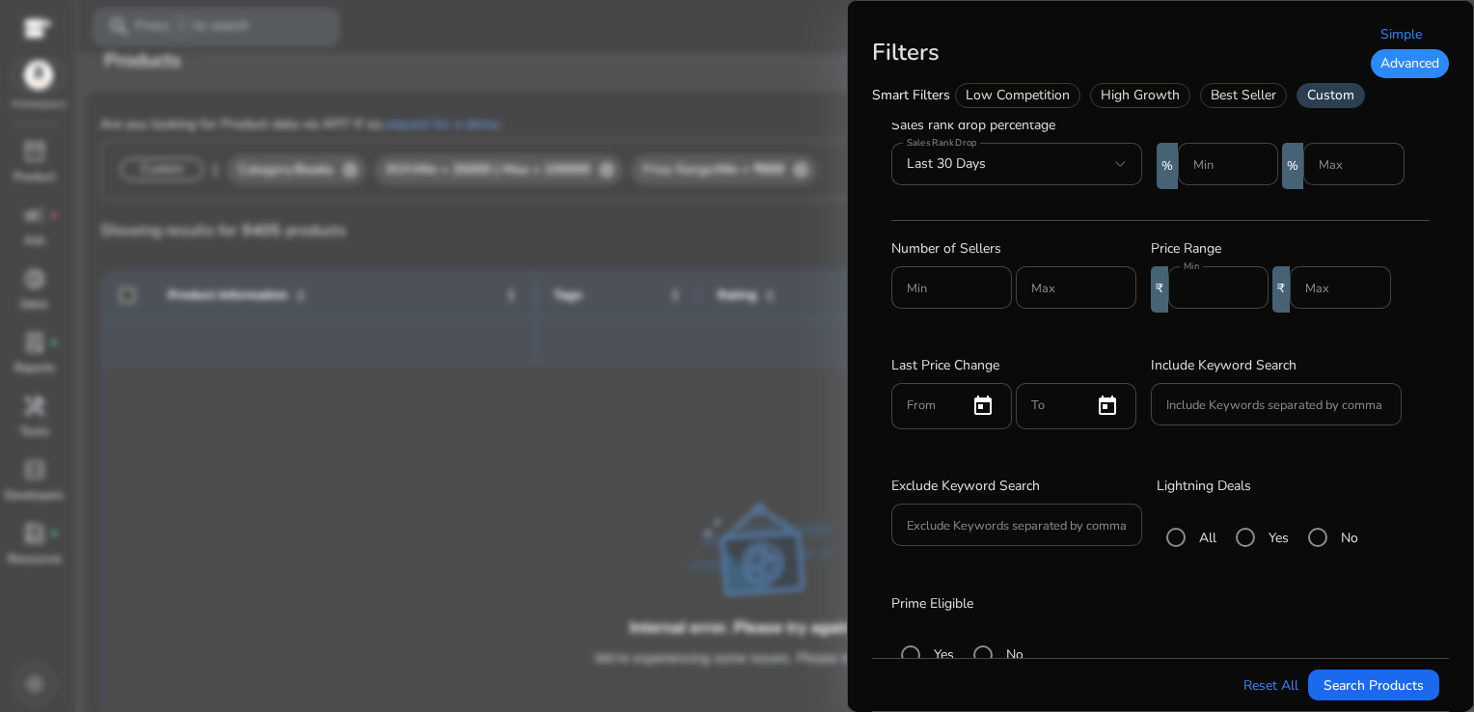
scroll to position [405, 0]
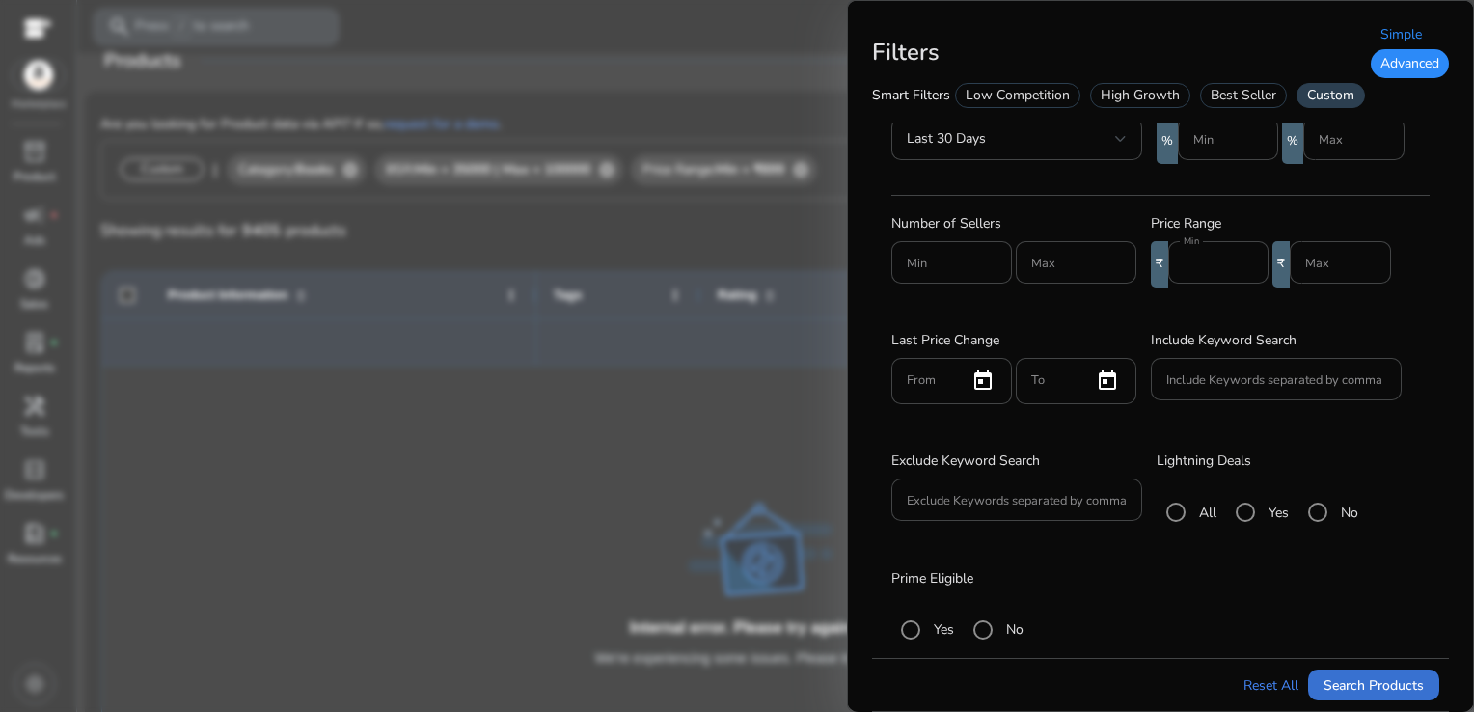
click at [1393, 688] on span "Search Products" at bounding box center [1373, 685] width 100 height 20
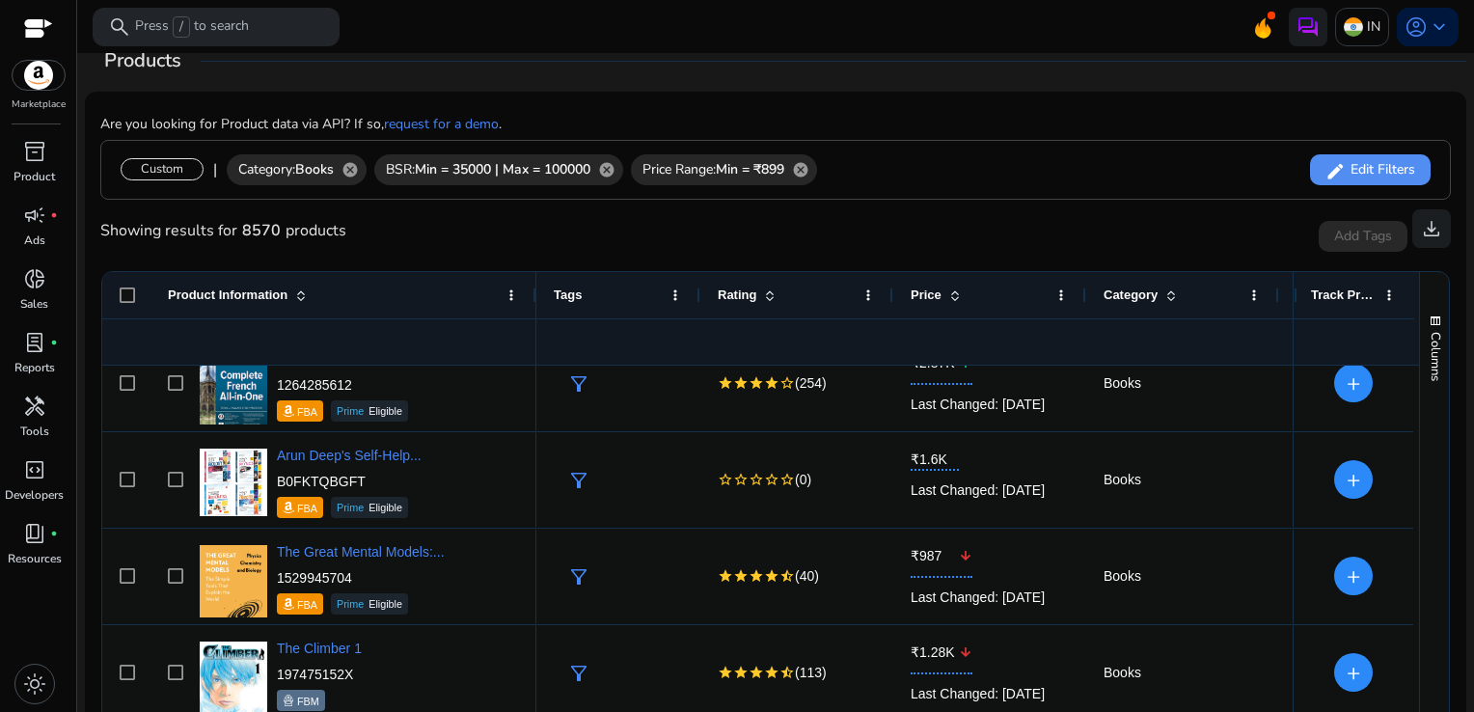
scroll to position [0, 0]
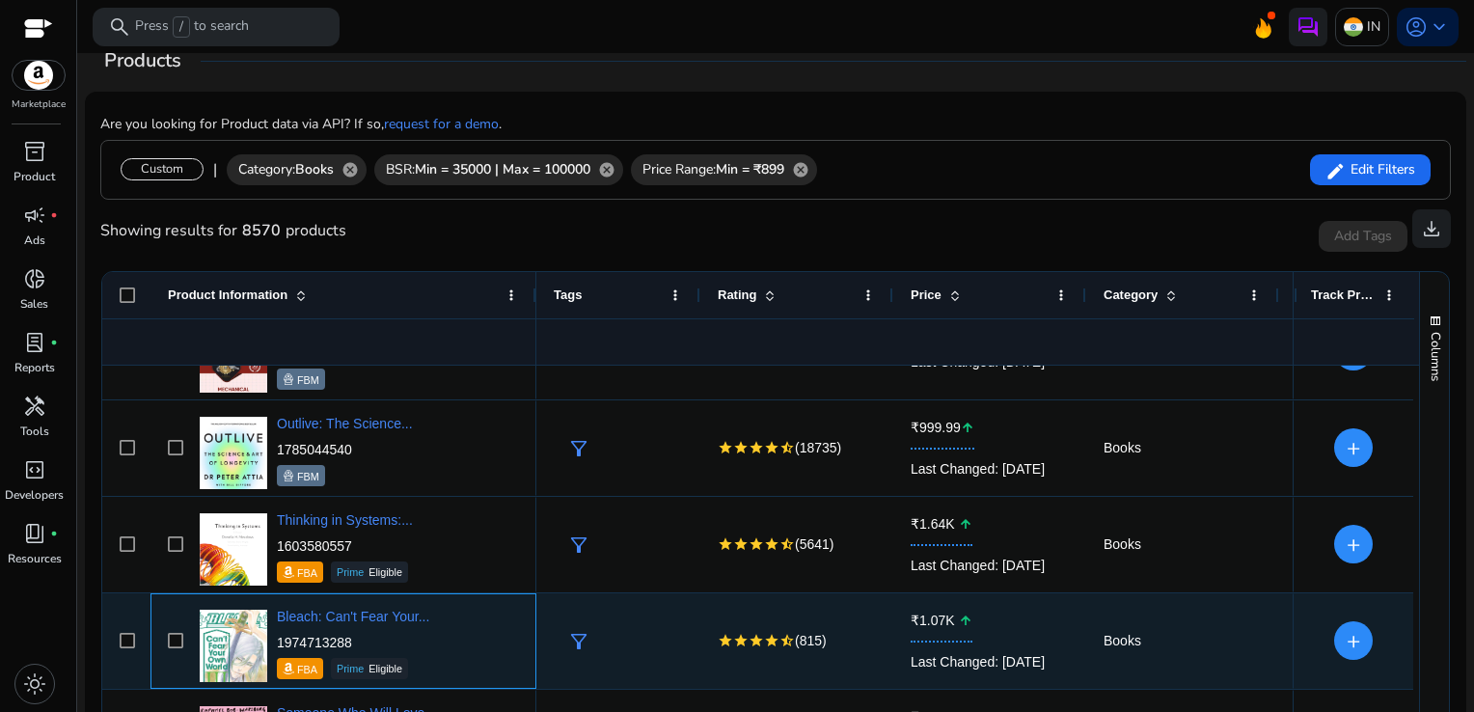
drag, startPoint x: 359, startPoint y: 645, endPoint x: 282, endPoint y: 640, distance: 77.3
click at [282, 640] on p "1974713288" at bounding box center [353, 642] width 152 height 19
copy p "974713288"
click at [373, 627] on div "Bleach: Can't Fear Your... 1974713288 FBA Prime Eligible" at bounding box center [353, 643] width 152 height 72
drag, startPoint x: 363, startPoint y: 633, endPoint x: 278, endPoint y: 638, distance: 85.1
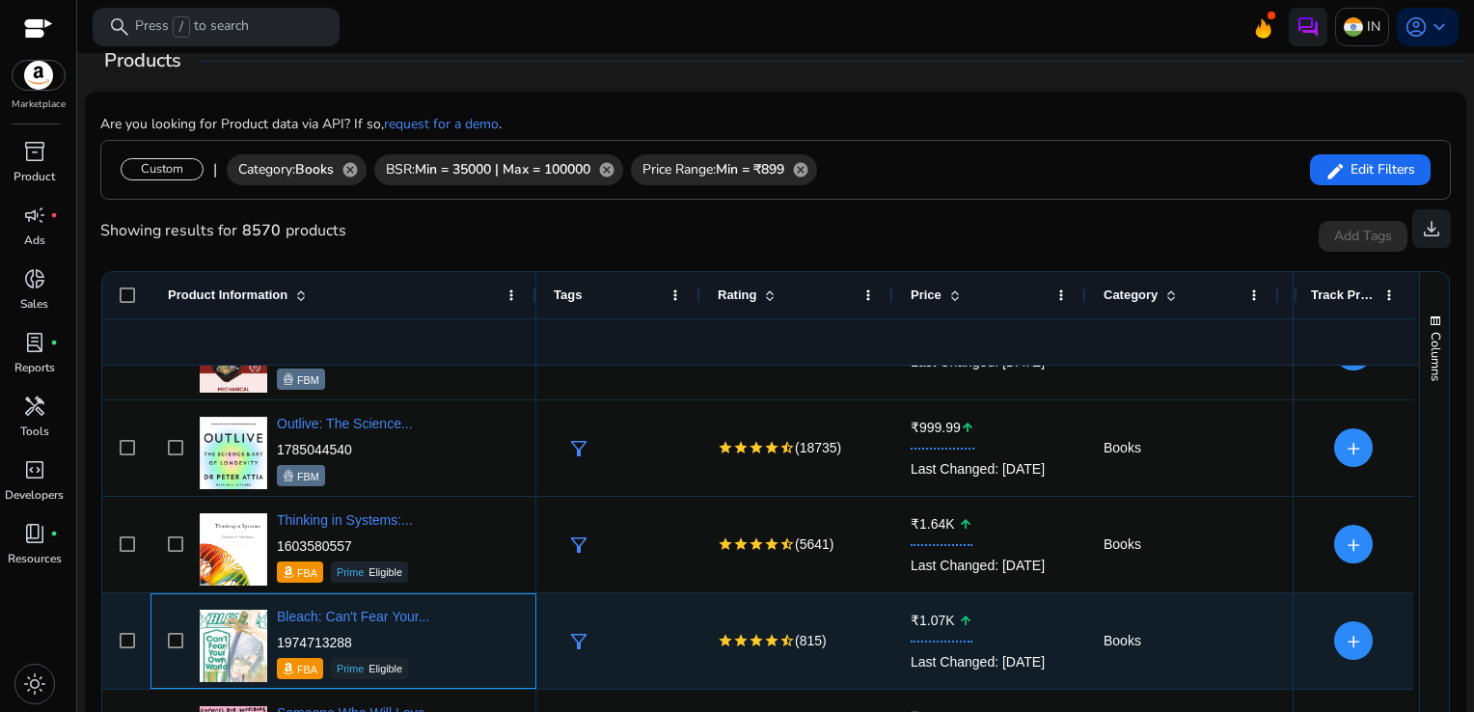
click at [278, 638] on p "1974713288" at bounding box center [353, 642] width 152 height 19
copy p "1974713288"
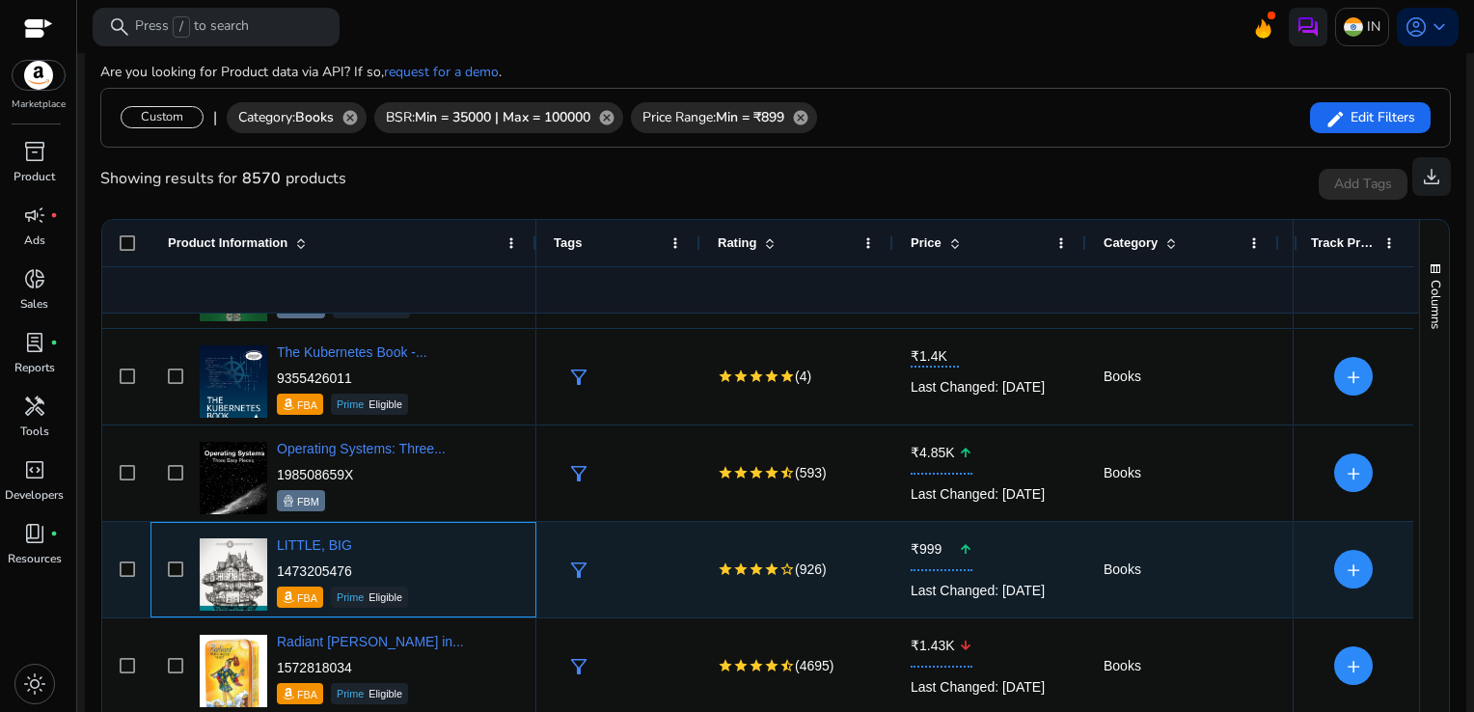
drag, startPoint x: 370, startPoint y: 570, endPoint x: 277, endPoint y: 566, distance: 93.6
click at [277, 566] on p "1473205476" at bounding box center [342, 570] width 131 height 19
copy p "1473205476"
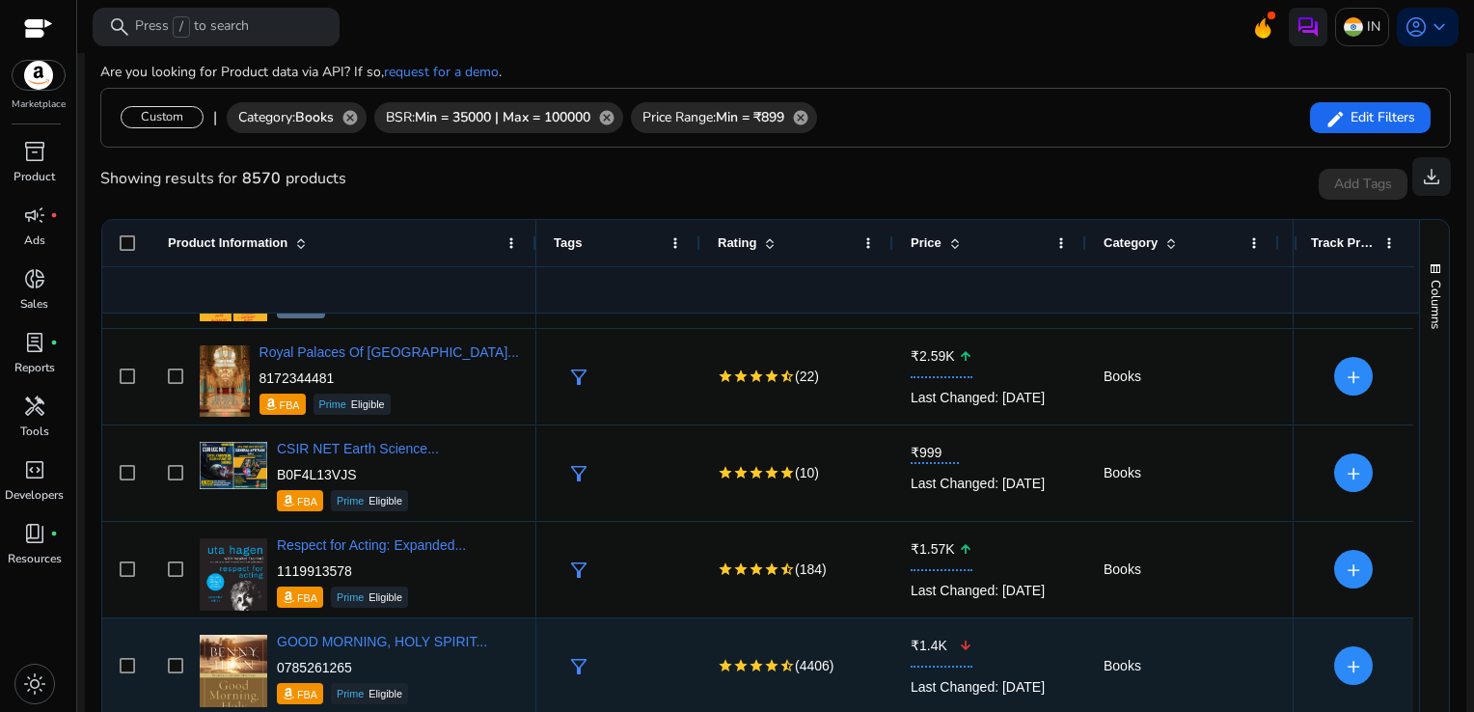
scroll to position [2203, 0]
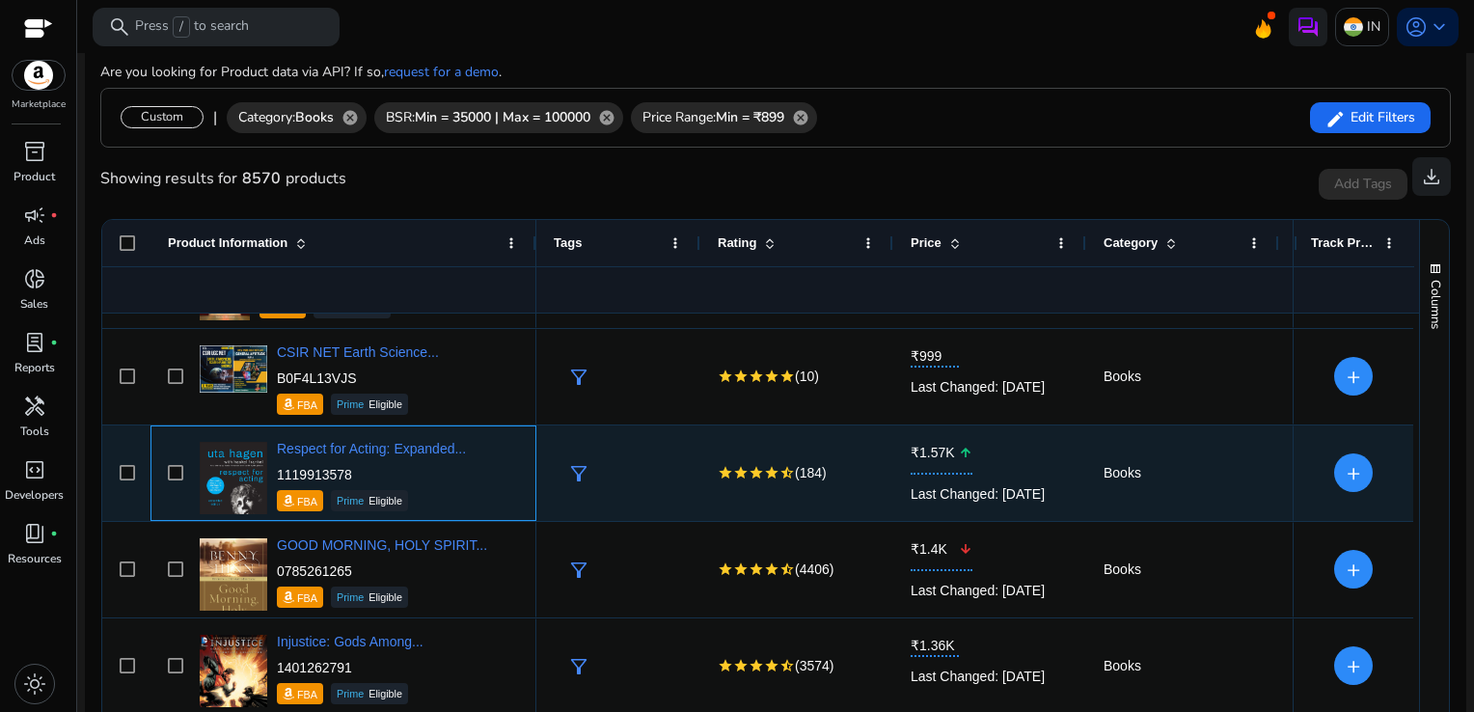
drag, startPoint x: 378, startPoint y: 477, endPoint x: 278, endPoint y: 477, distance: 100.3
click at [278, 477] on p "1119913578" at bounding box center [371, 474] width 189 height 19
copy p "1119913578"
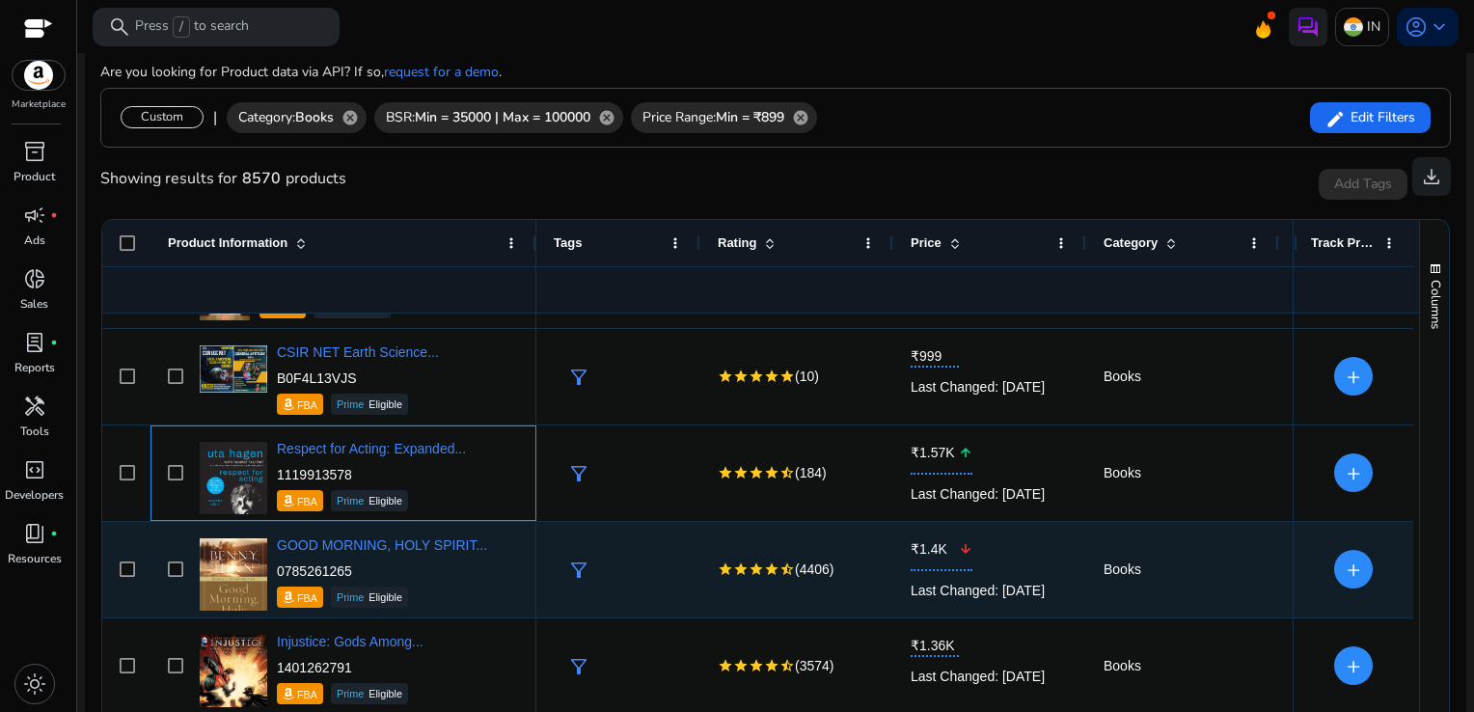
scroll to position [2276, 0]
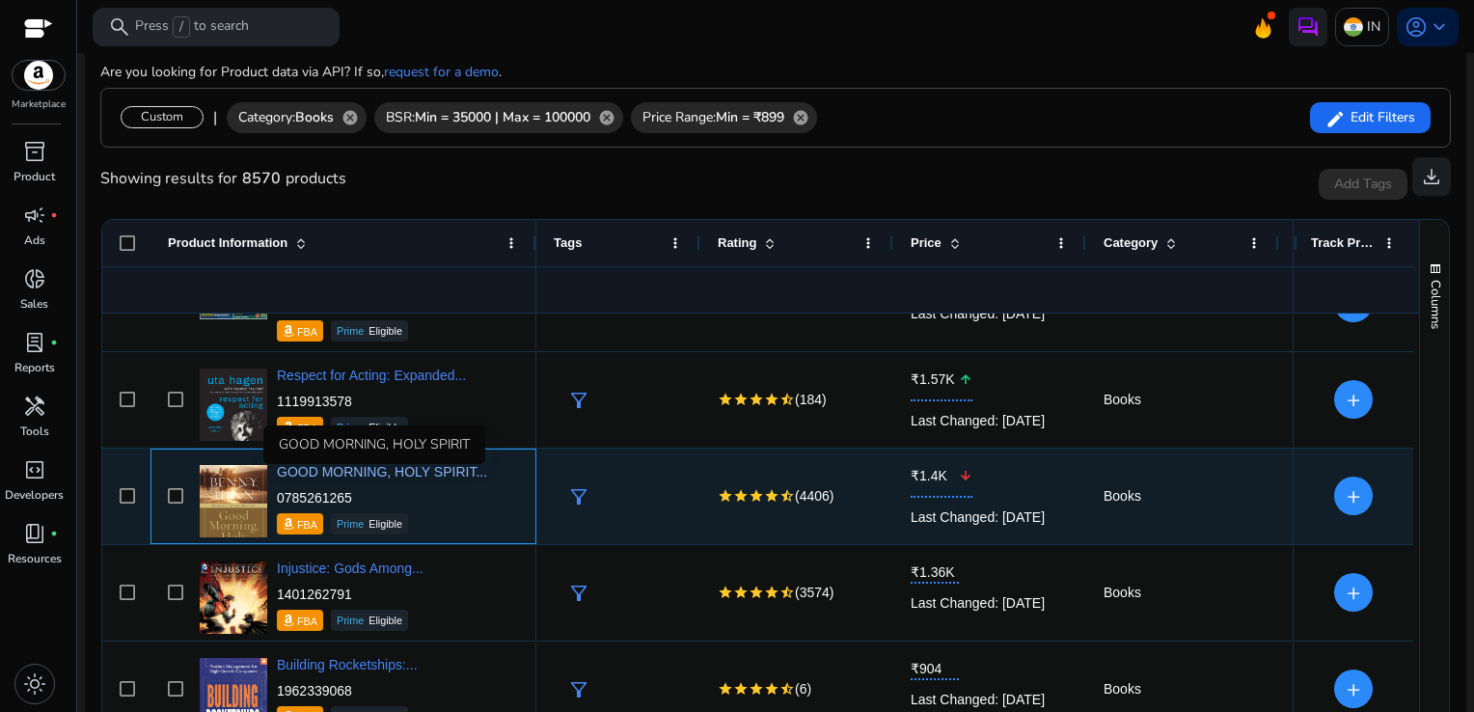
click at [278, 477] on span "GOOD MORNING, HOLY SPIRIT..." at bounding box center [382, 471] width 210 height 15
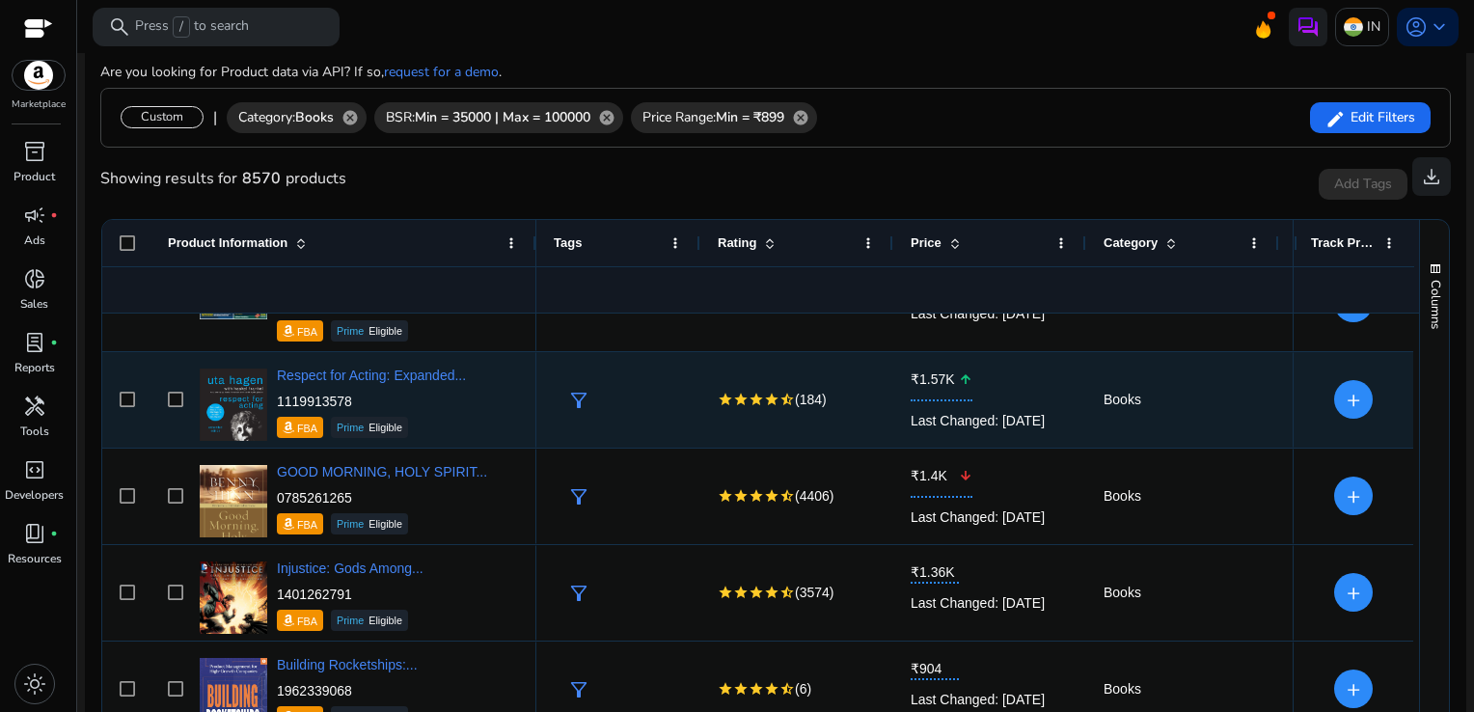
click at [401, 404] on p "1119913578" at bounding box center [371, 401] width 189 height 19
drag, startPoint x: 359, startPoint y: 394, endPoint x: 270, endPoint y: 407, distance: 89.6
click at [270, 407] on div "Respect for Acting: Expanded... 1119913578 FBA Prime Eligible" at bounding box center [357, 400] width 324 height 82
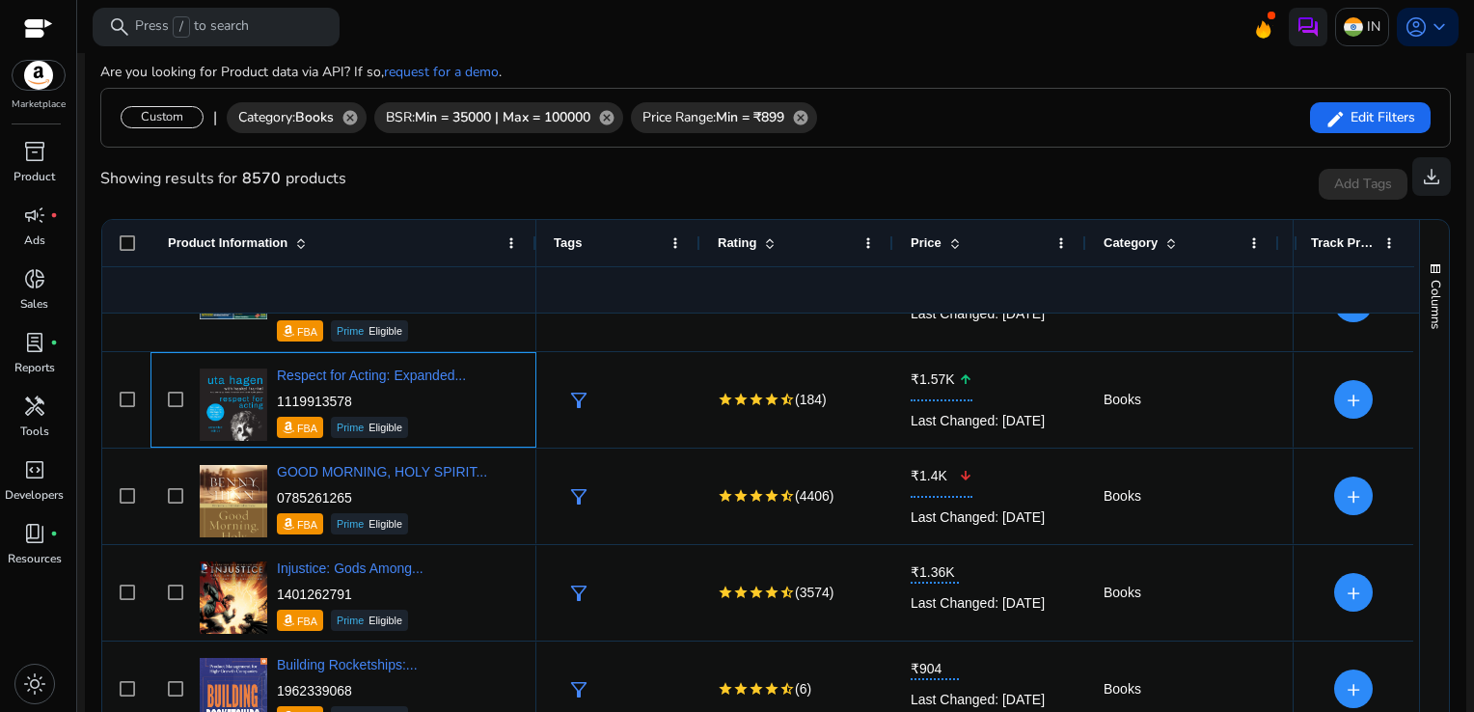
drag, startPoint x: 270, startPoint y: 407, endPoint x: 369, endPoint y: 400, distance: 99.6
click at [369, 400] on p "1119913578" at bounding box center [371, 401] width 189 height 19
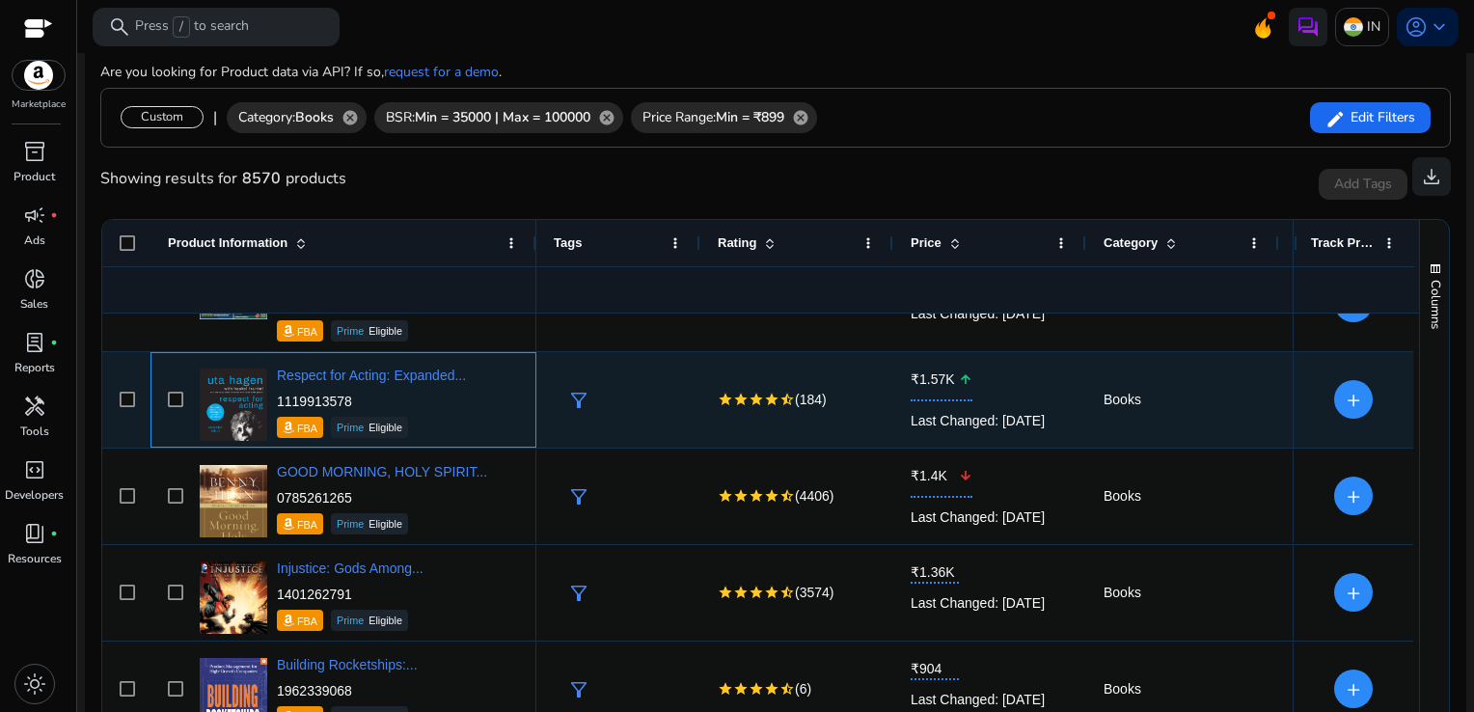
click at [385, 407] on p "1119913578" at bounding box center [371, 401] width 189 height 19
drag, startPoint x: 358, startPoint y: 391, endPoint x: 278, endPoint y: 399, distance: 80.5
click at [278, 399] on p "1119913578" at bounding box center [371, 401] width 189 height 19
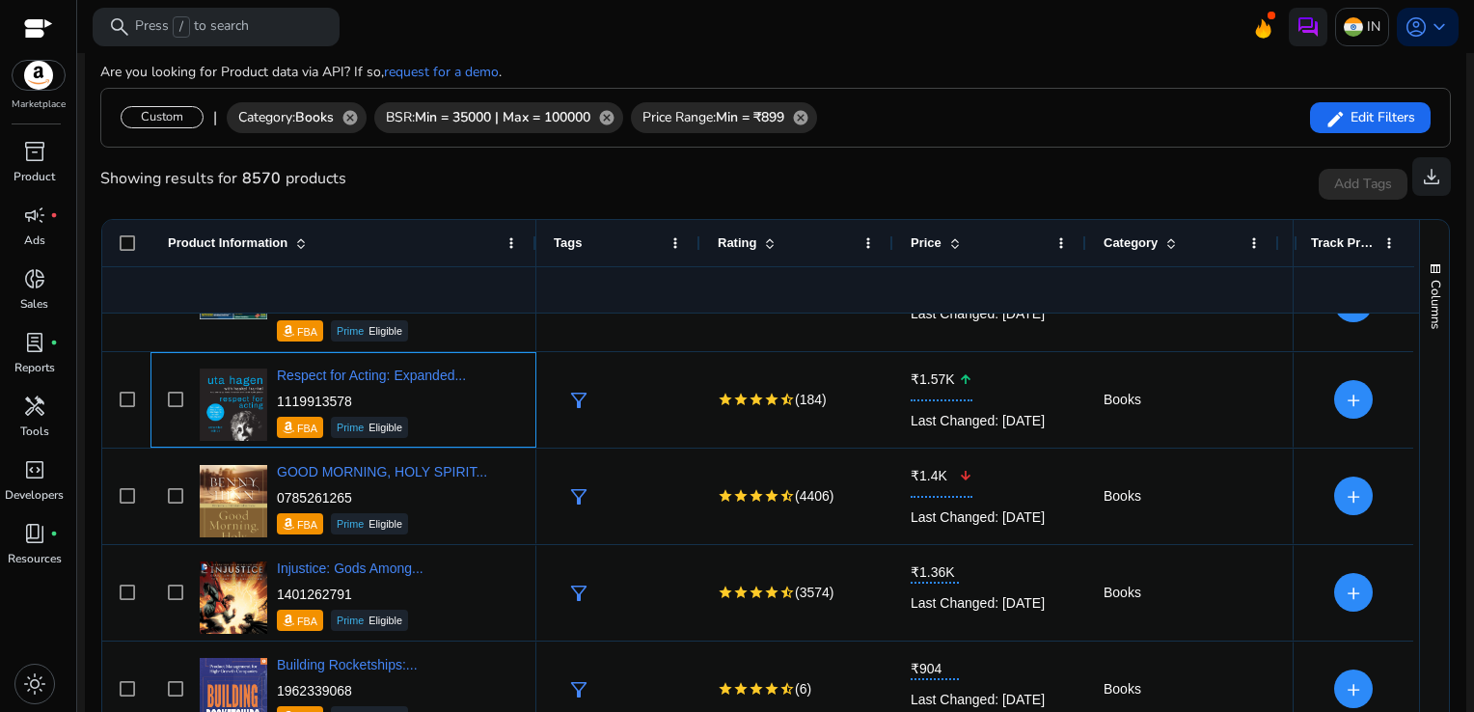
copy p "1119913578"
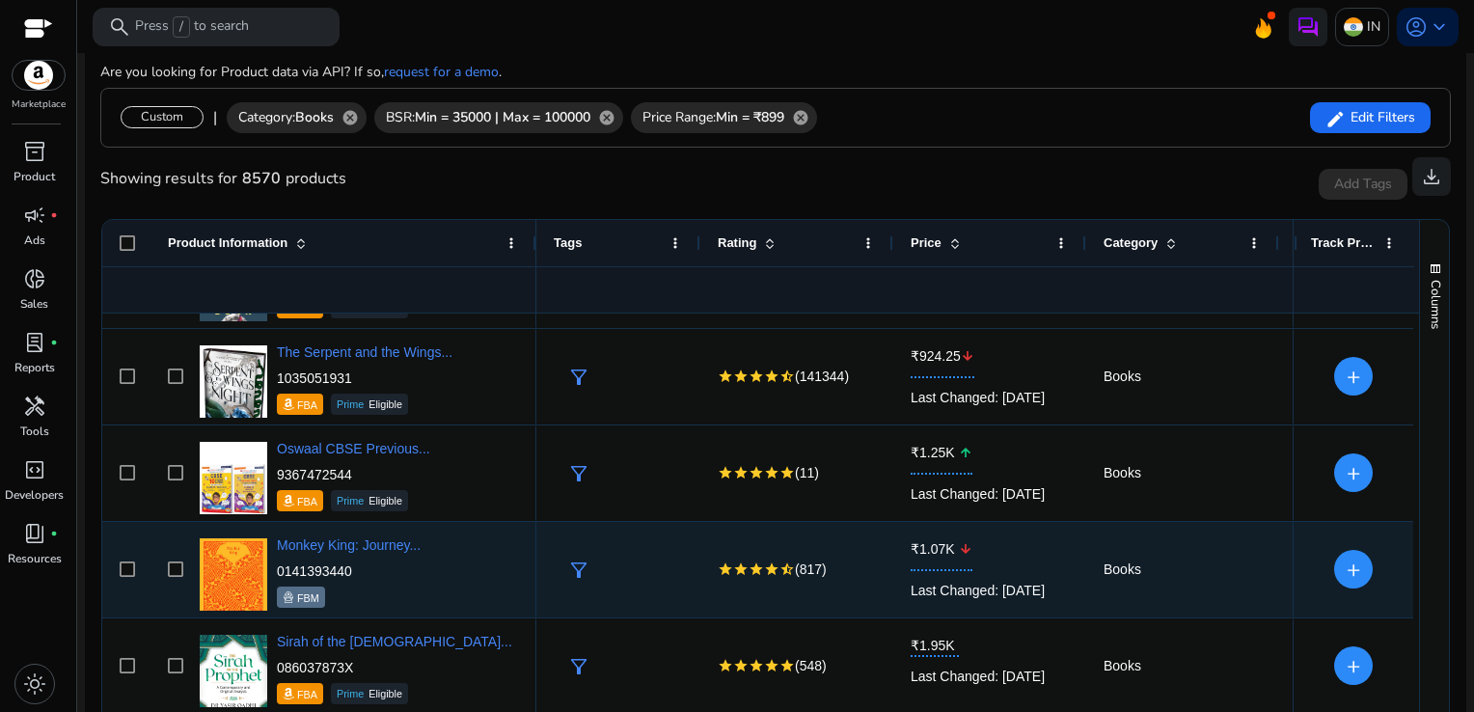
scroll to position [3649, 0]
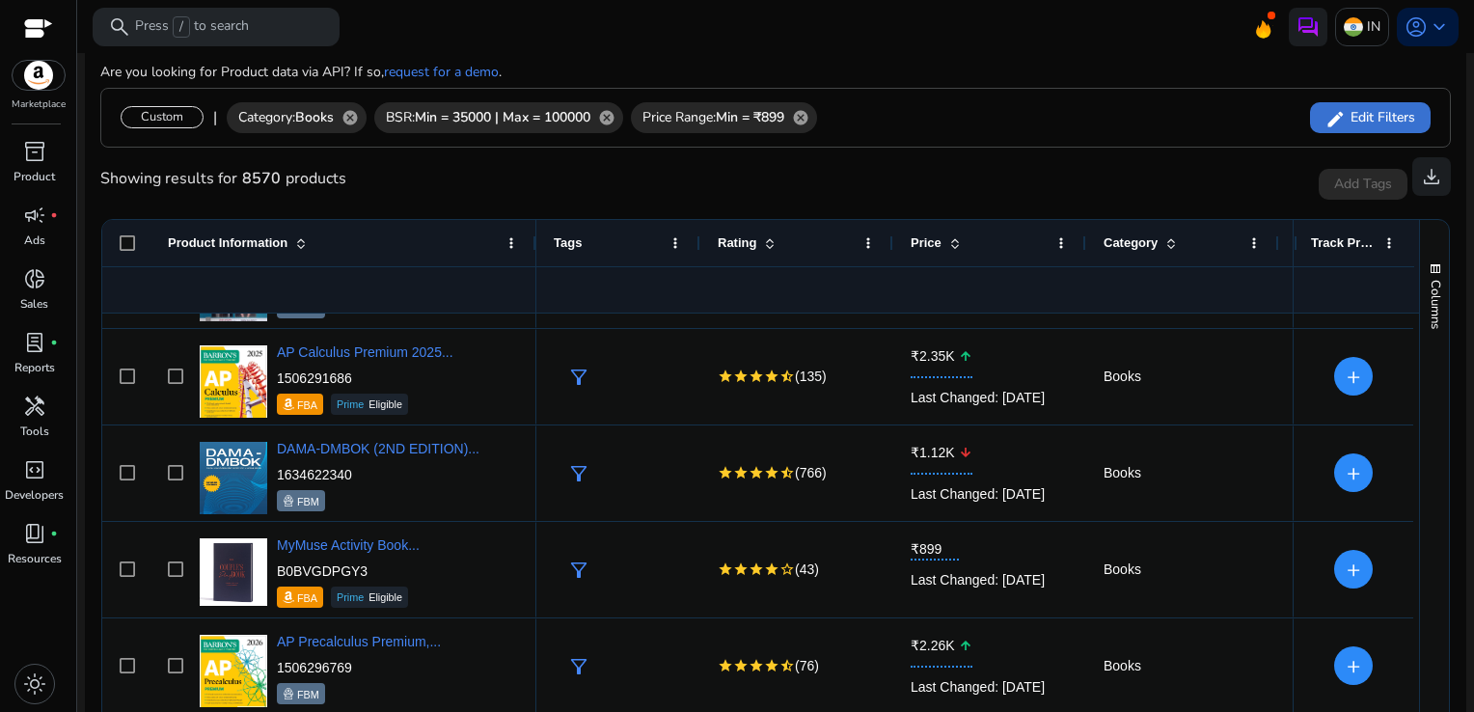
click at [1351, 108] on span "Edit Filters" at bounding box center [1379, 117] width 69 height 19
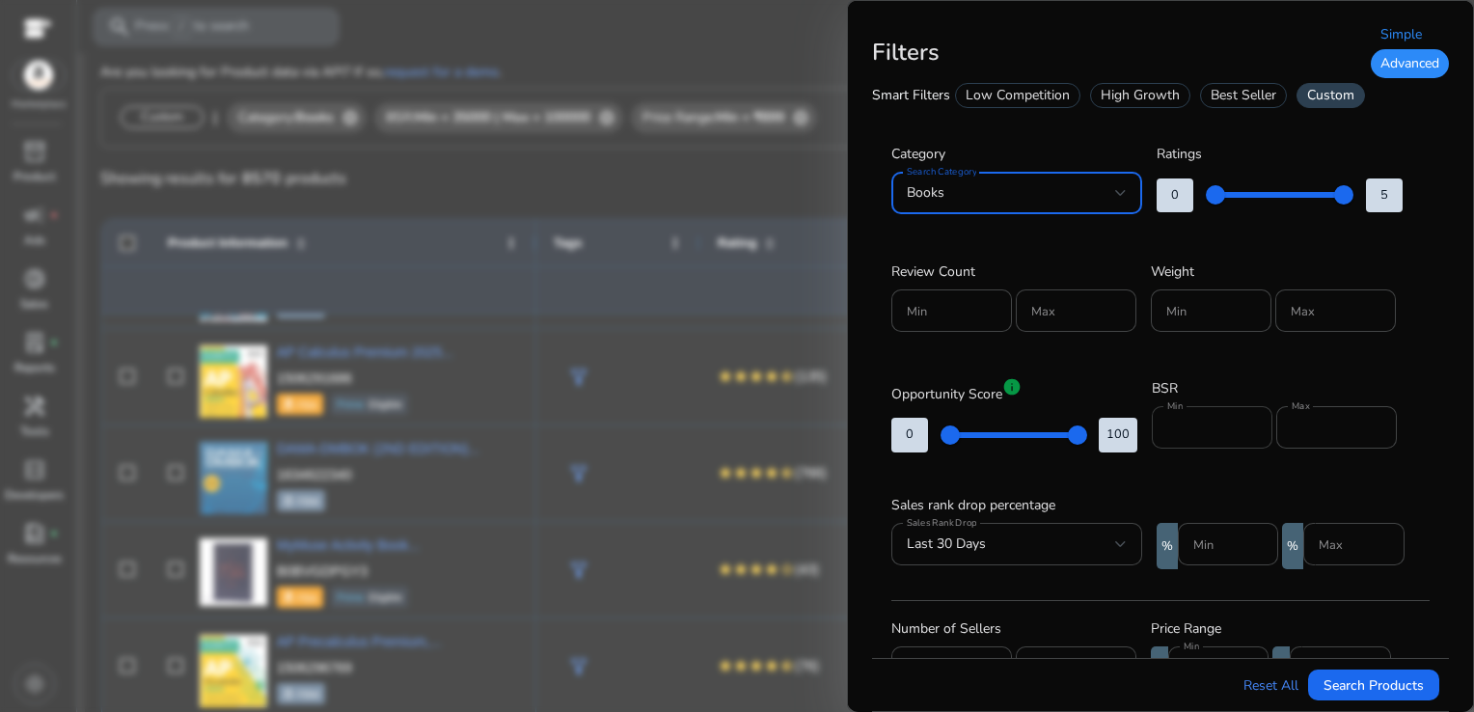
click at [1217, 438] on div "*****" at bounding box center [1212, 427] width 90 height 42
click at [1214, 430] on input "*****" at bounding box center [1212, 427] width 90 height 21
type input "*"
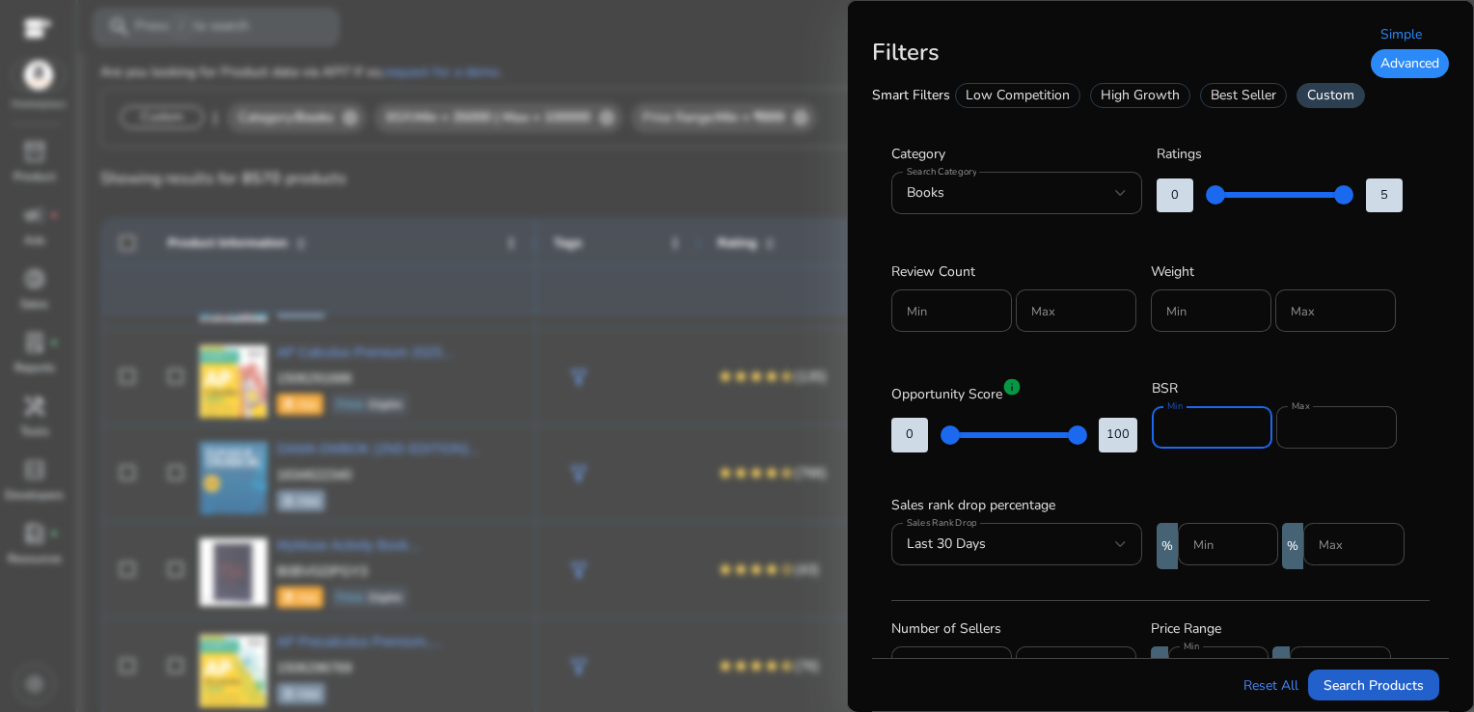
type input "*****"
click at [1349, 685] on span "Search Products" at bounding box center [1373, 685] width 100 height 20
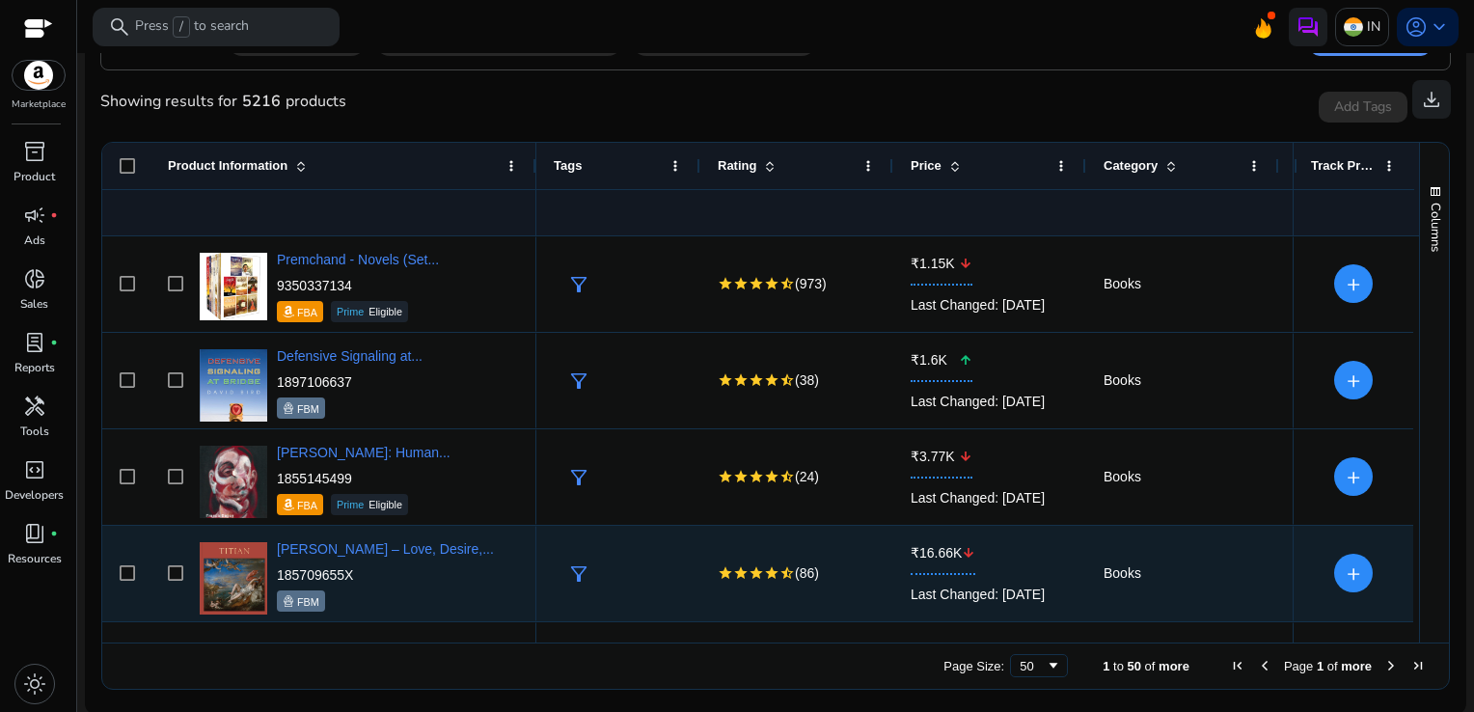
scroll to position [360, 0]
click at [897, 533] on div "₹16.66K arrow_downward Last Changed: 17/09/2025" at bounding box center [989, 572] width 193 height 95
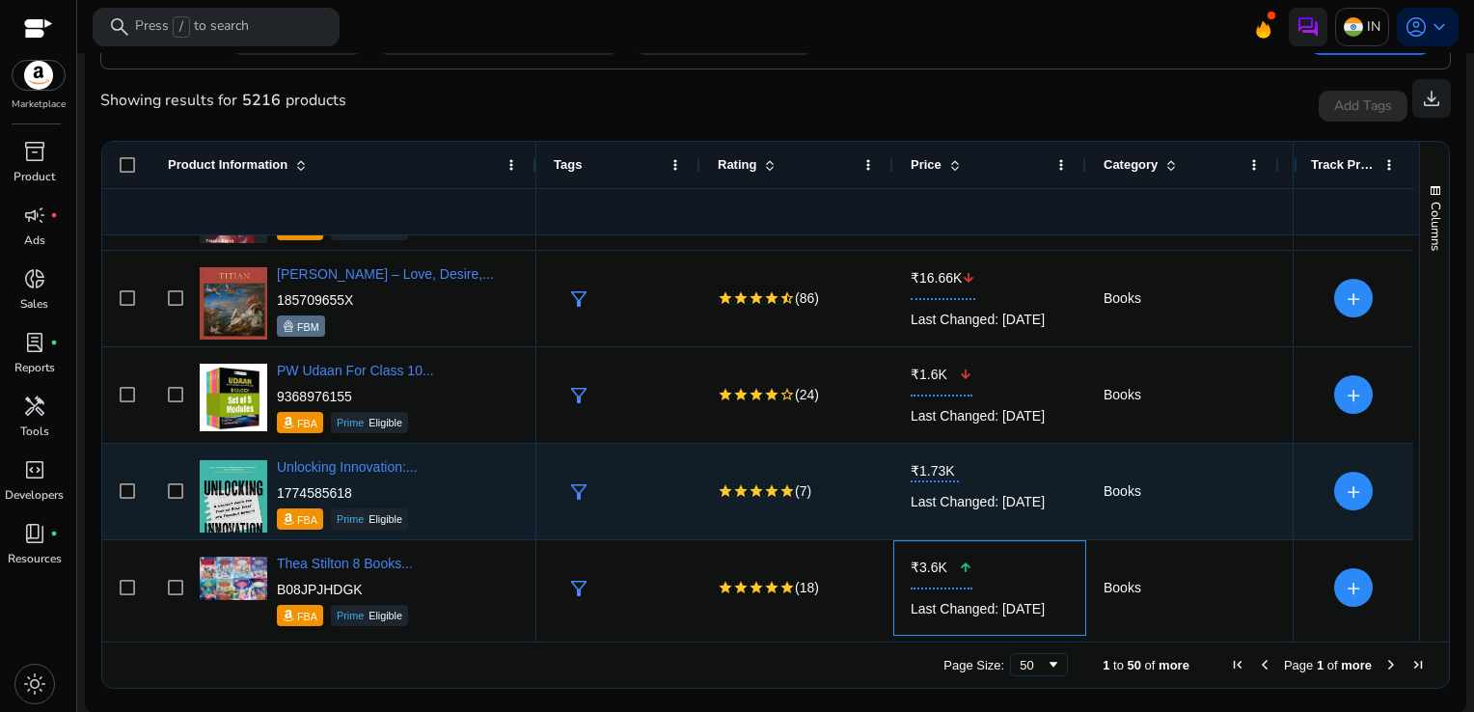
scroll to position [274, 0]
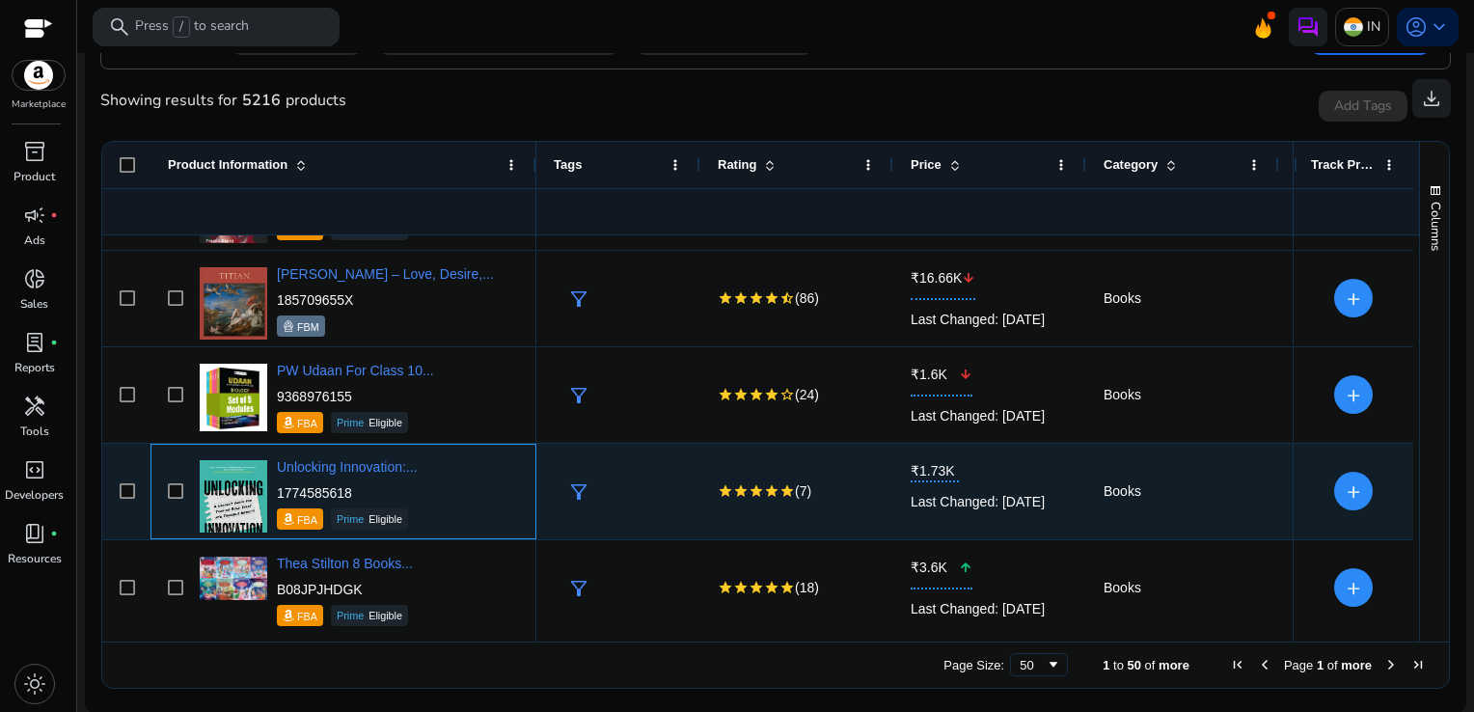
drag, startPoint x: 359, startPoint y: 484, endPoint x: 278, endPoint y: 484, distance: 81.0
click at [278, 484] on p "1774585618" at bounding box center [347, 492] width 141 height 19
copy p "1774585618"
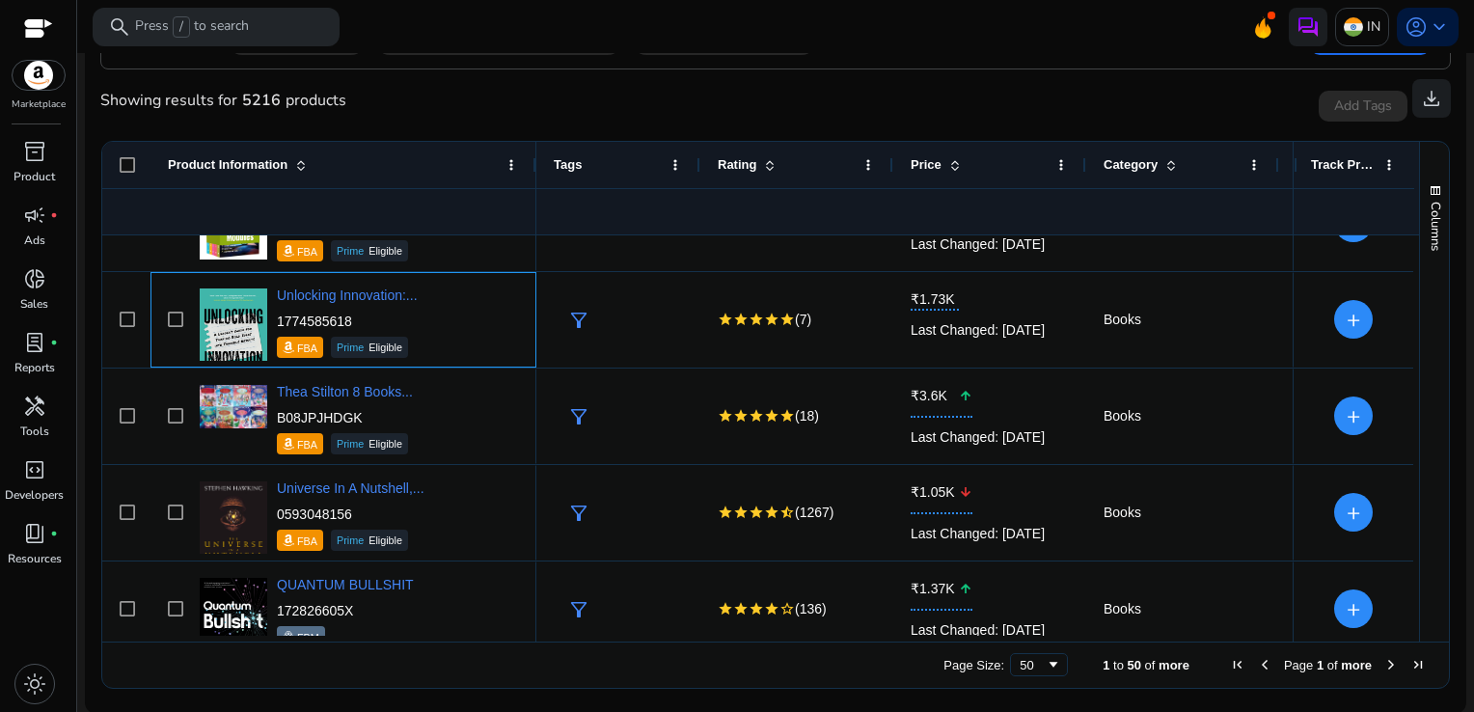
scroll to position [576, 0]
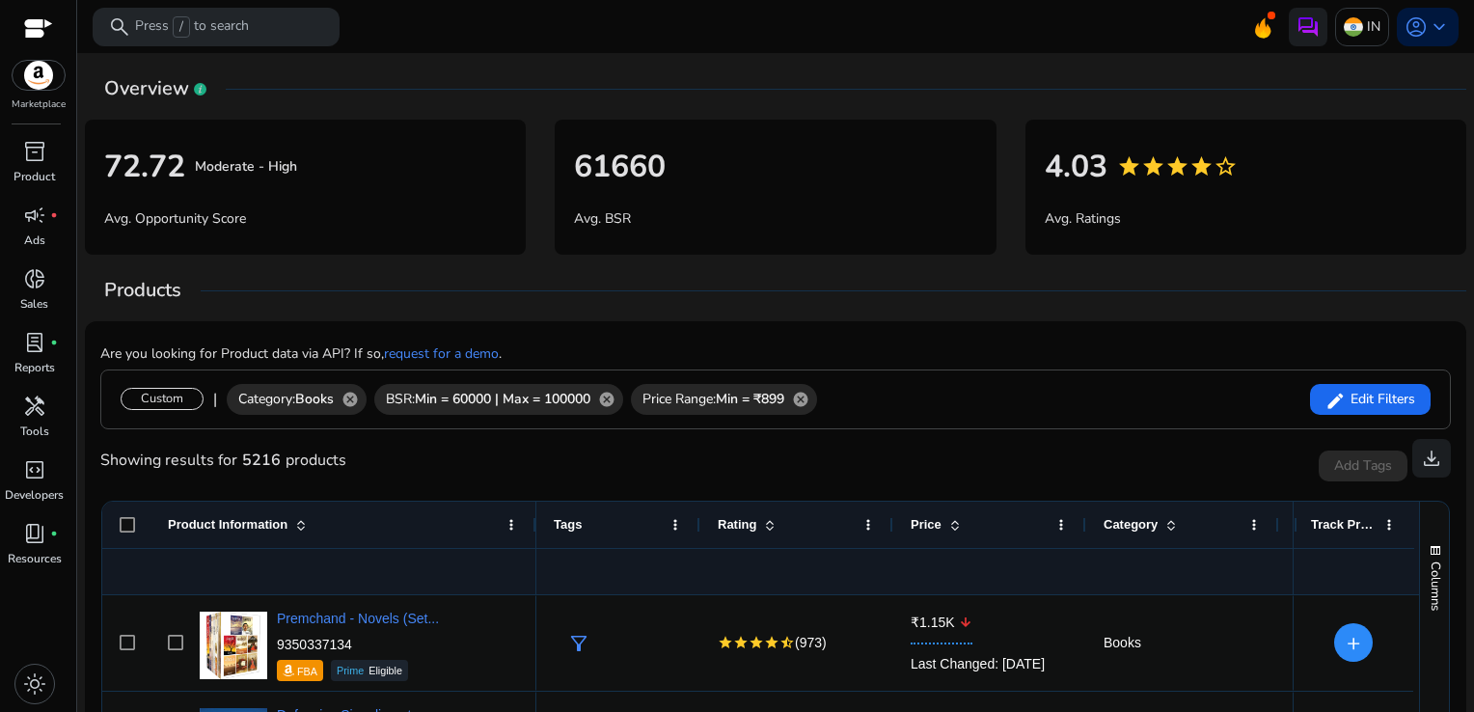
scroll to position [576, 0]
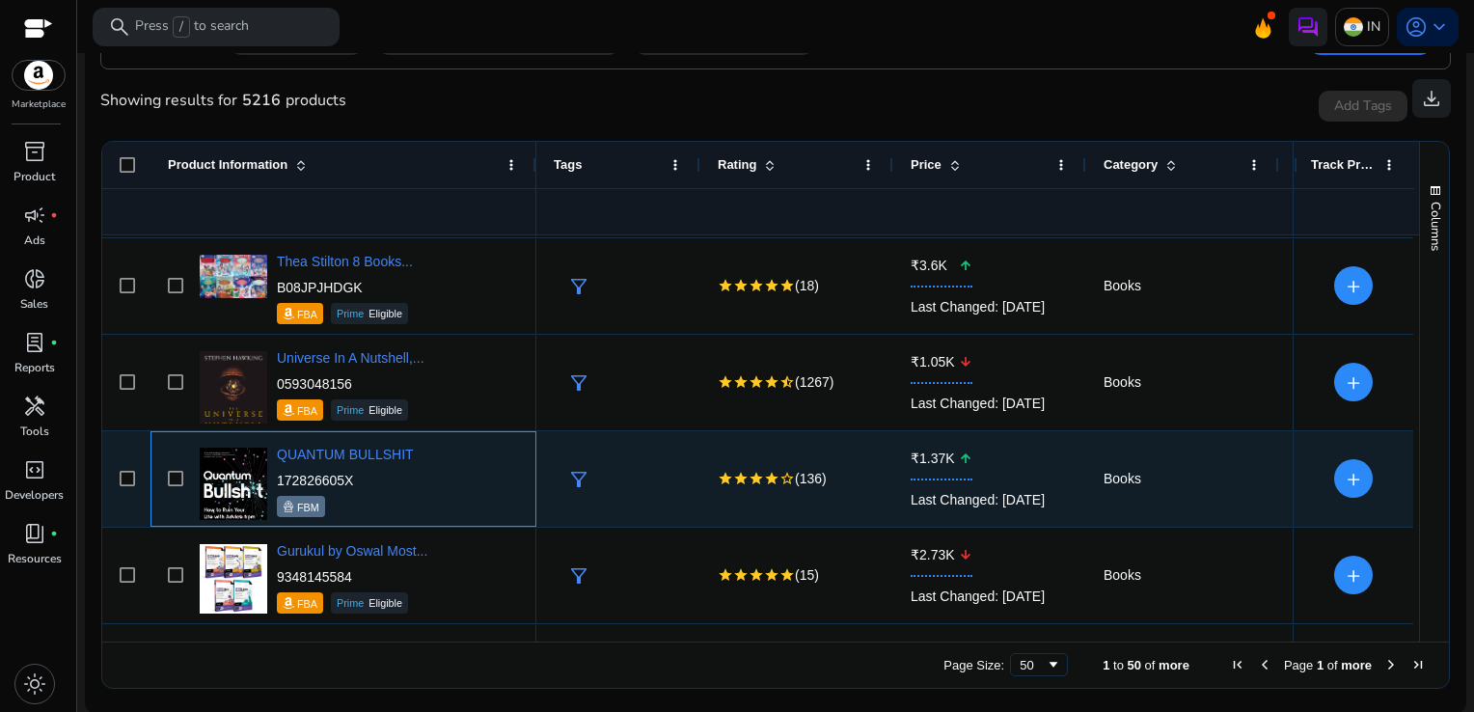
drag, startPoint x: 357, startPoint y: 482, endPoint x: 279, endPoint y: 475, distance: 78.4
click at [279, 475] on p "172826605X" at bounding box center [345, 480] width 137 height 19
copy p "172826605X"
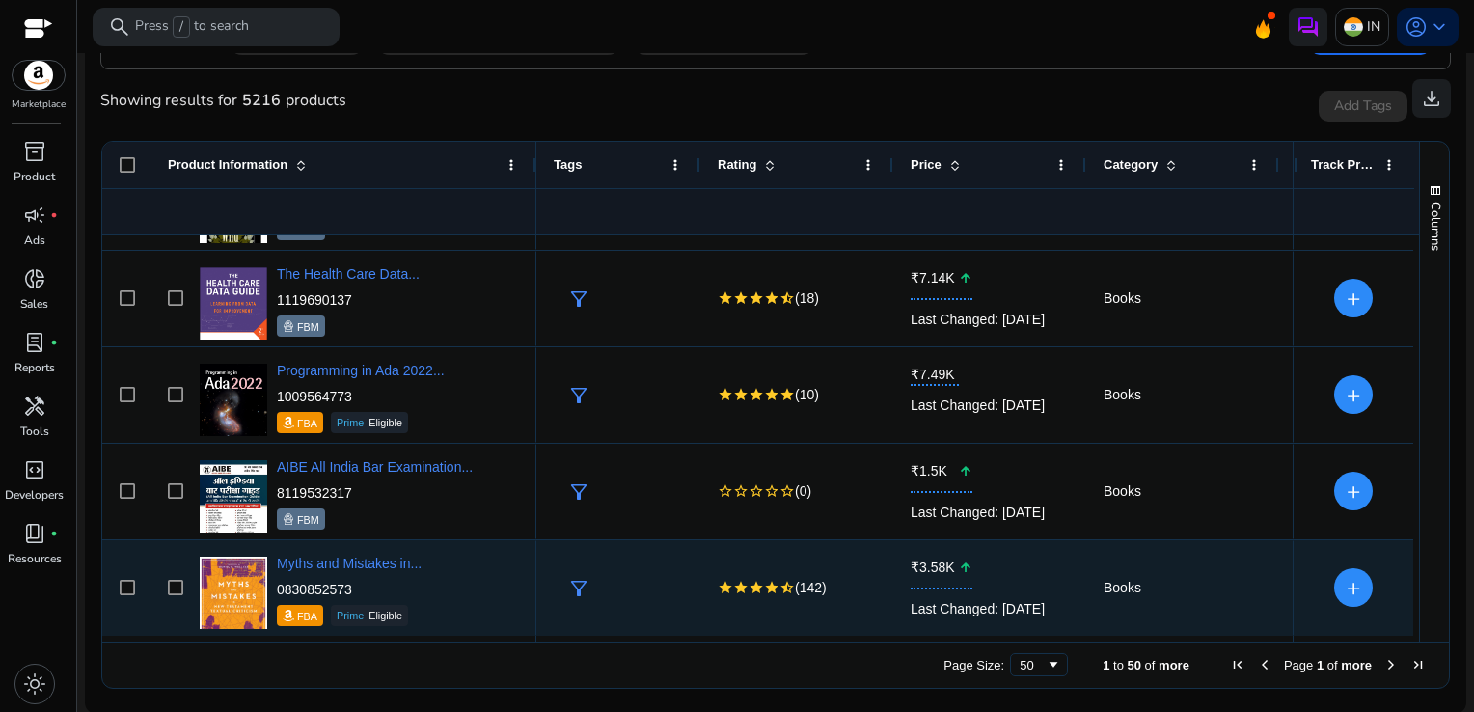
scroll to position [0, 0]
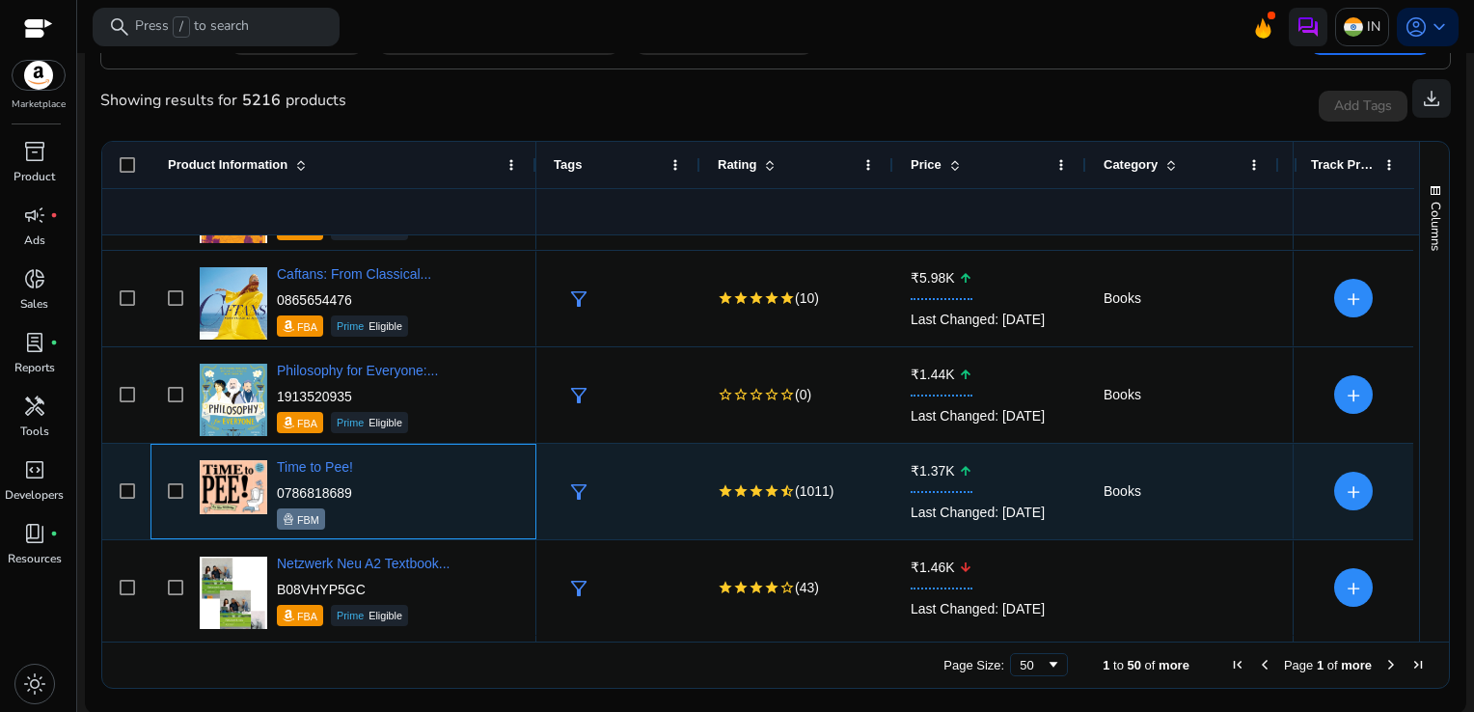
drag, startPoint x: 364, startPoint y: 482, endPoint x: 278, endPoint y: 484, distance: 85.9
click at [278, 484] on div "Time to Pee! 0786818689 FBM" at bounding box center [357, 491] width 324 height 82
copy p "0786818689"
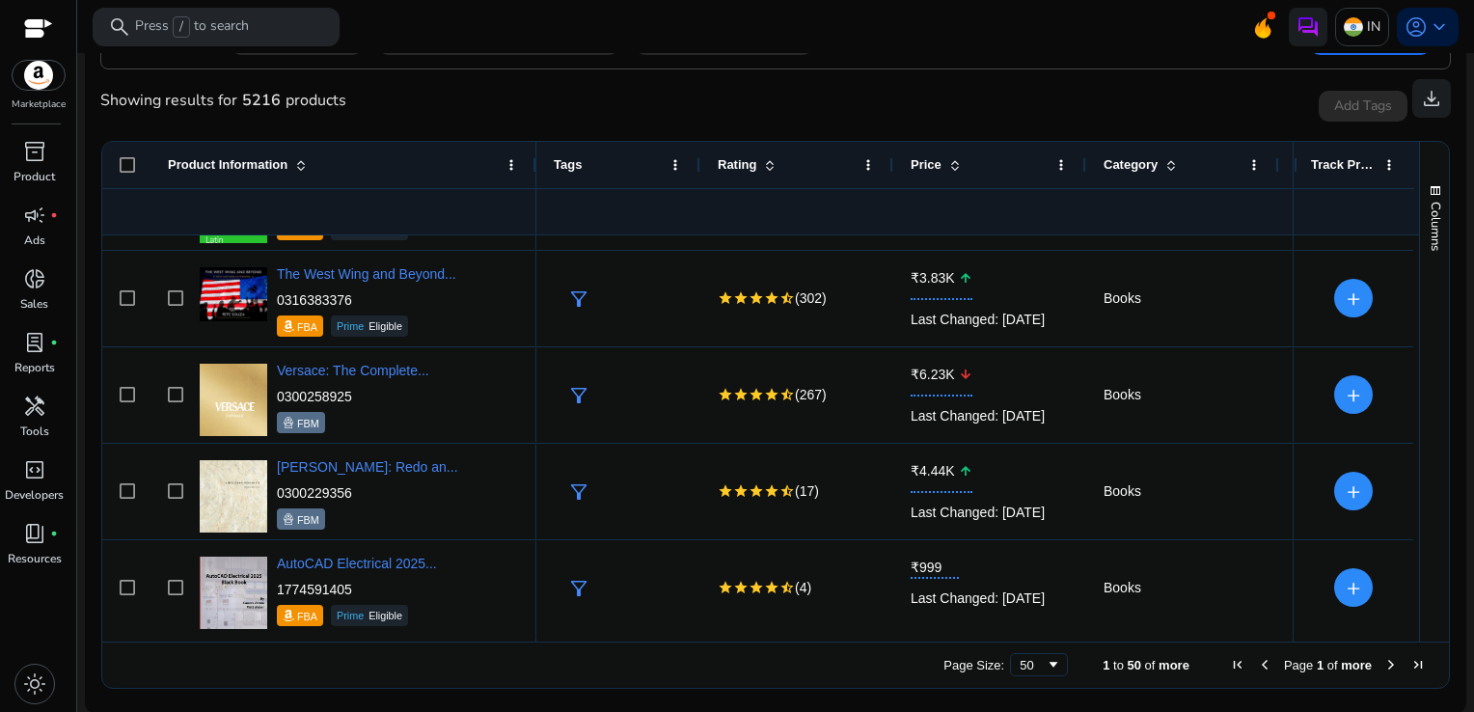
scroll to position [3842, 0]
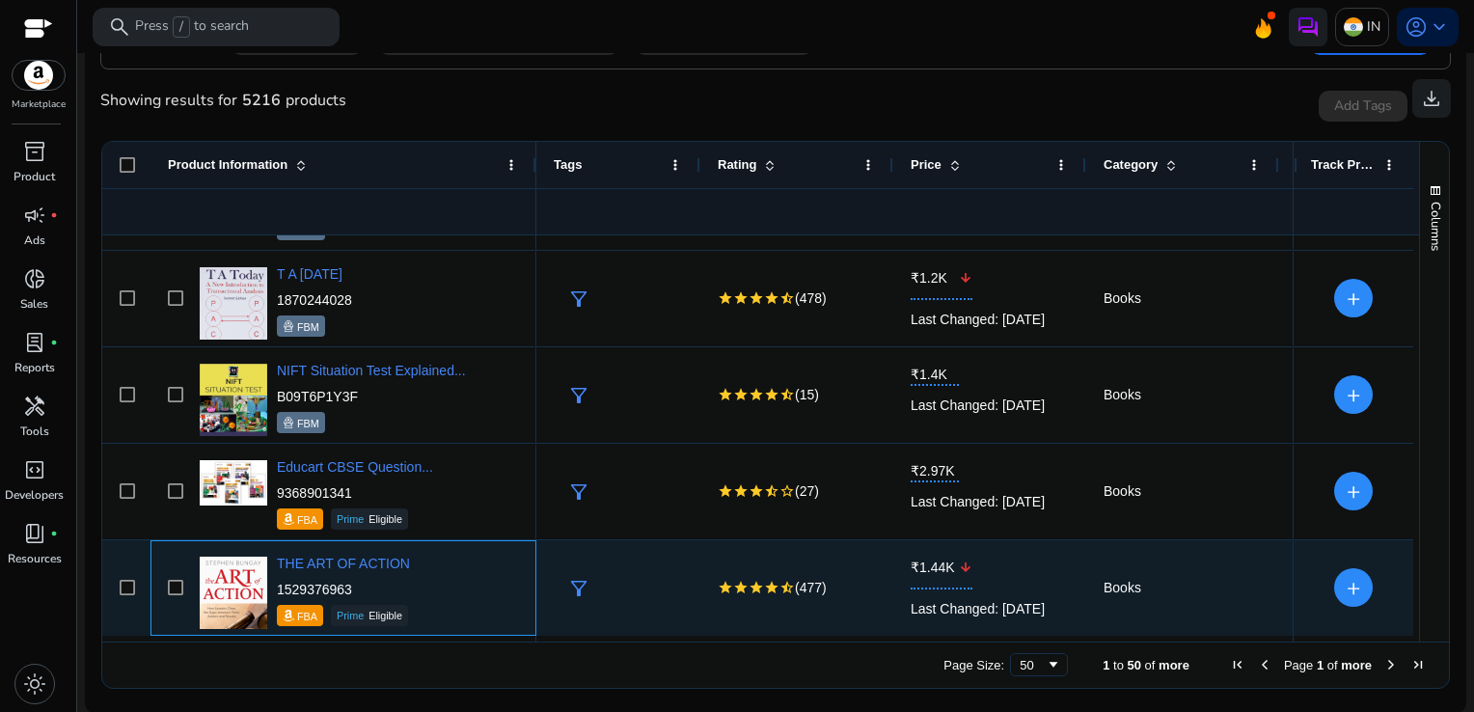
drag, startPoint x: 354, startPoint y: 584, endPoint x: 274, endPoint y: 583, distance: 80.1
click at [274, 583] on div "THE ART OF ACTION 1529376963 FBA Prime Eligible" at bounding box center [357, 588] width 324 height 82
copy p "1529376963"
click at [274, 583] on div "THE ART OF ACTION 1529376963 FBA Prime Eligible" at bounding box center [357, 588] width 324 height 82
